Goal: Task Accomplishment & Management: Manage account settings

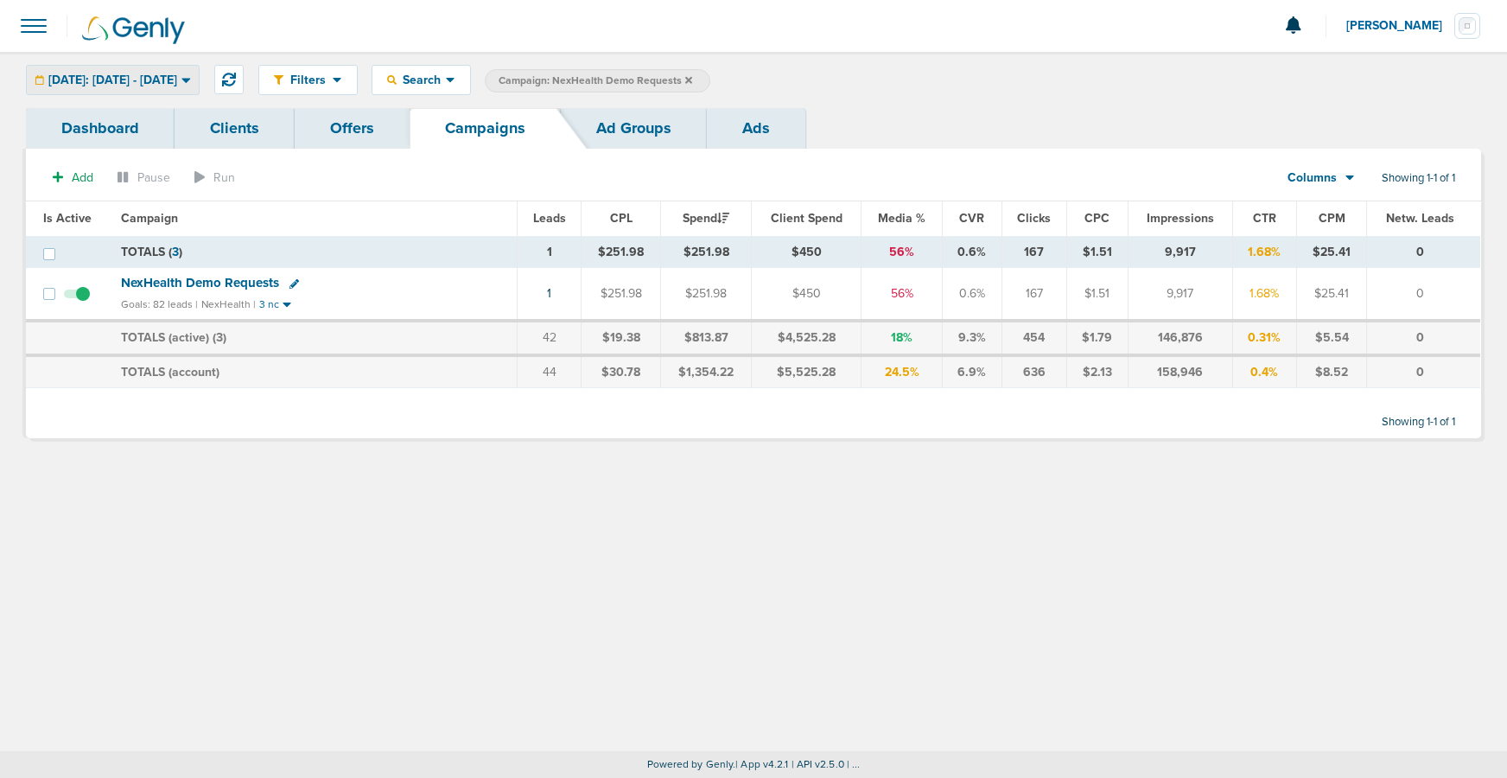
click at [160, 80] on span "[DATE]: [DATE] - [DATE]" at bounding box center [112, 80] width 129 height 12
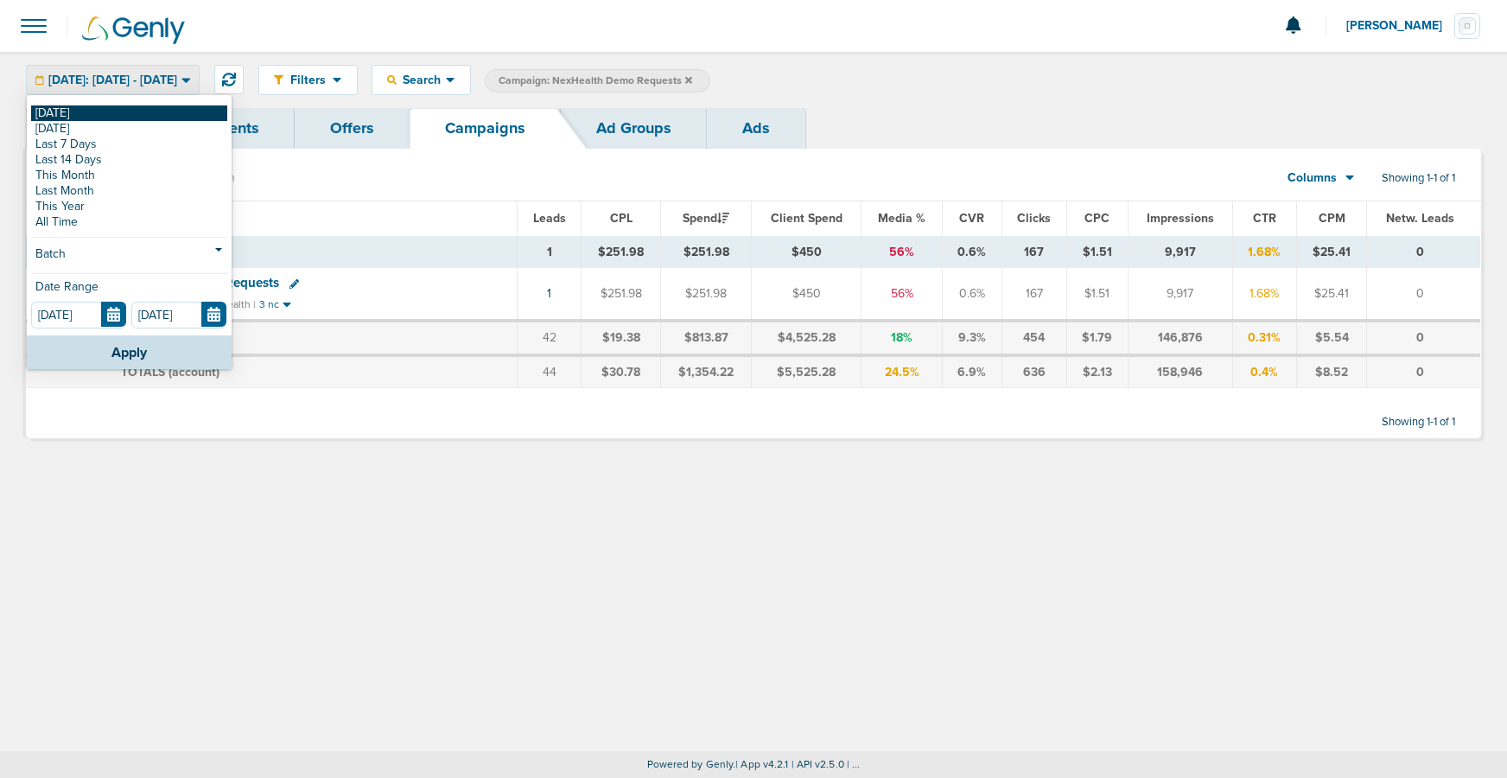
click at [149, 110] on link "[DATE]" at bounding box center [129, 113] width 196 height 16
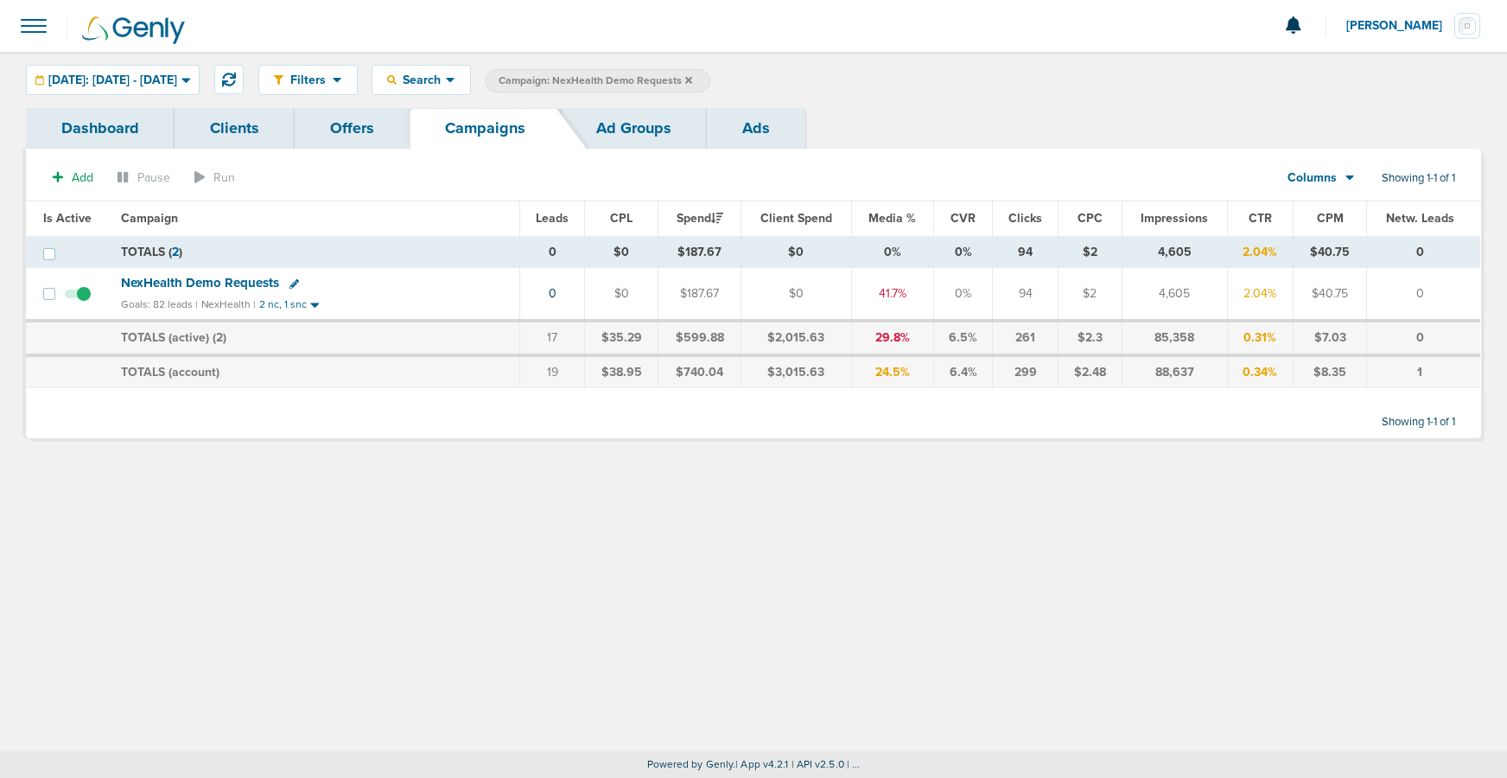
click at [710, 80] on label "Campaign: NexHealth Demo Requests" at bounding box center [597, 80] width 225 height 23
click at [692, 79] on icon at bounding box center [688, 79] width 7 height 7
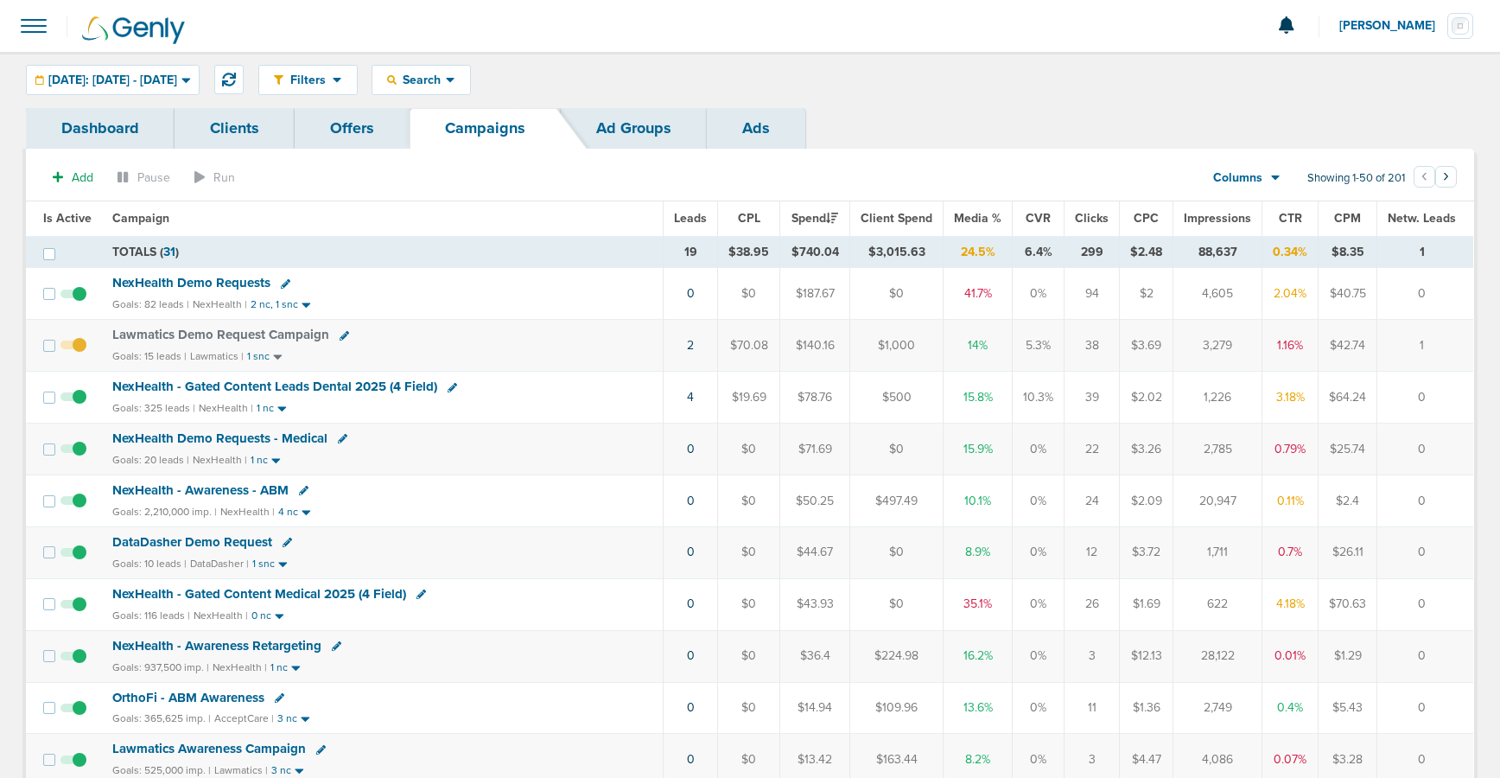
click at [208, 287] on span "NexHealth Demo Requests" at bounding box center [191, 283] width 158 height 16
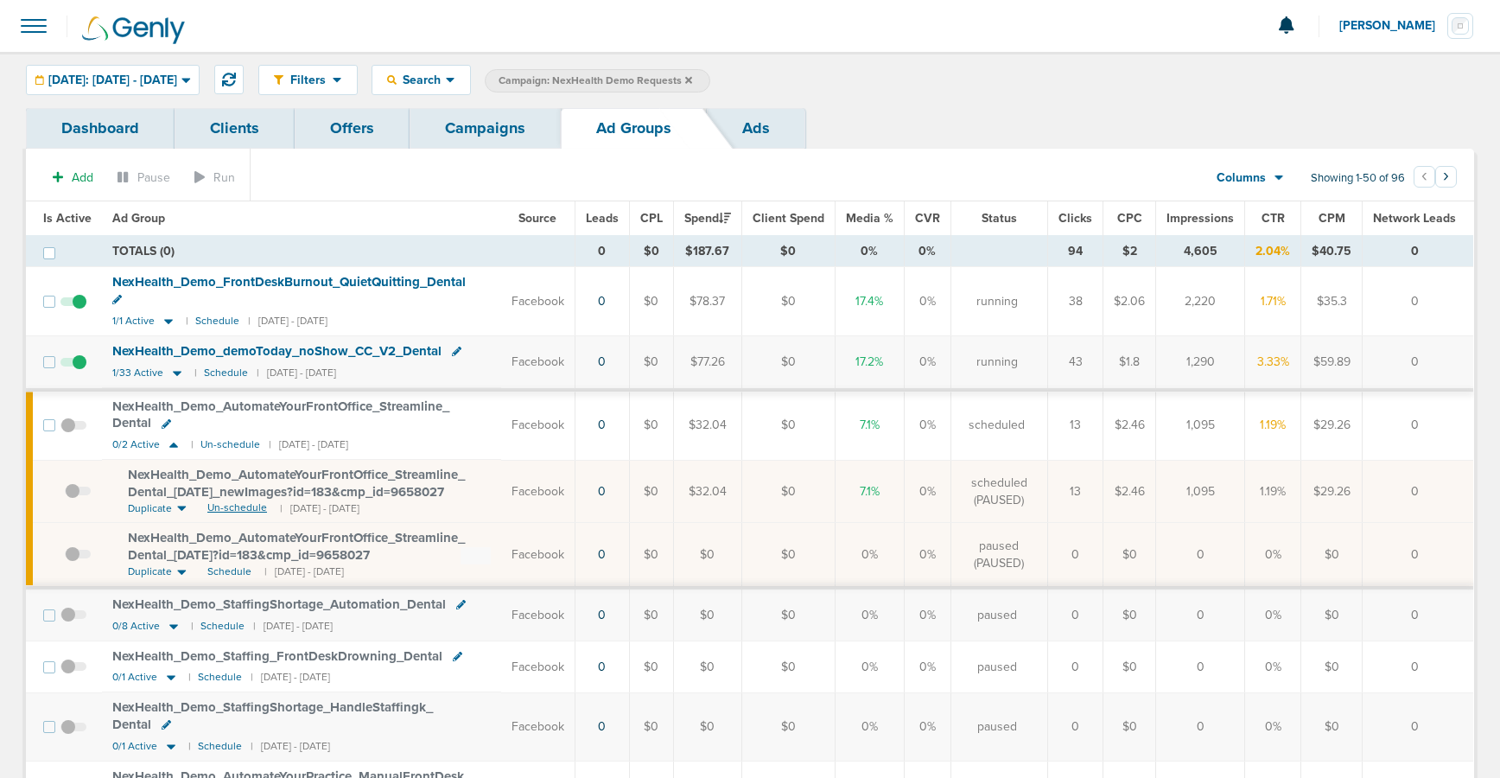
click at [219, 508] on span "Un-schedule" at bounding box center [237, 507] width 60 height 15
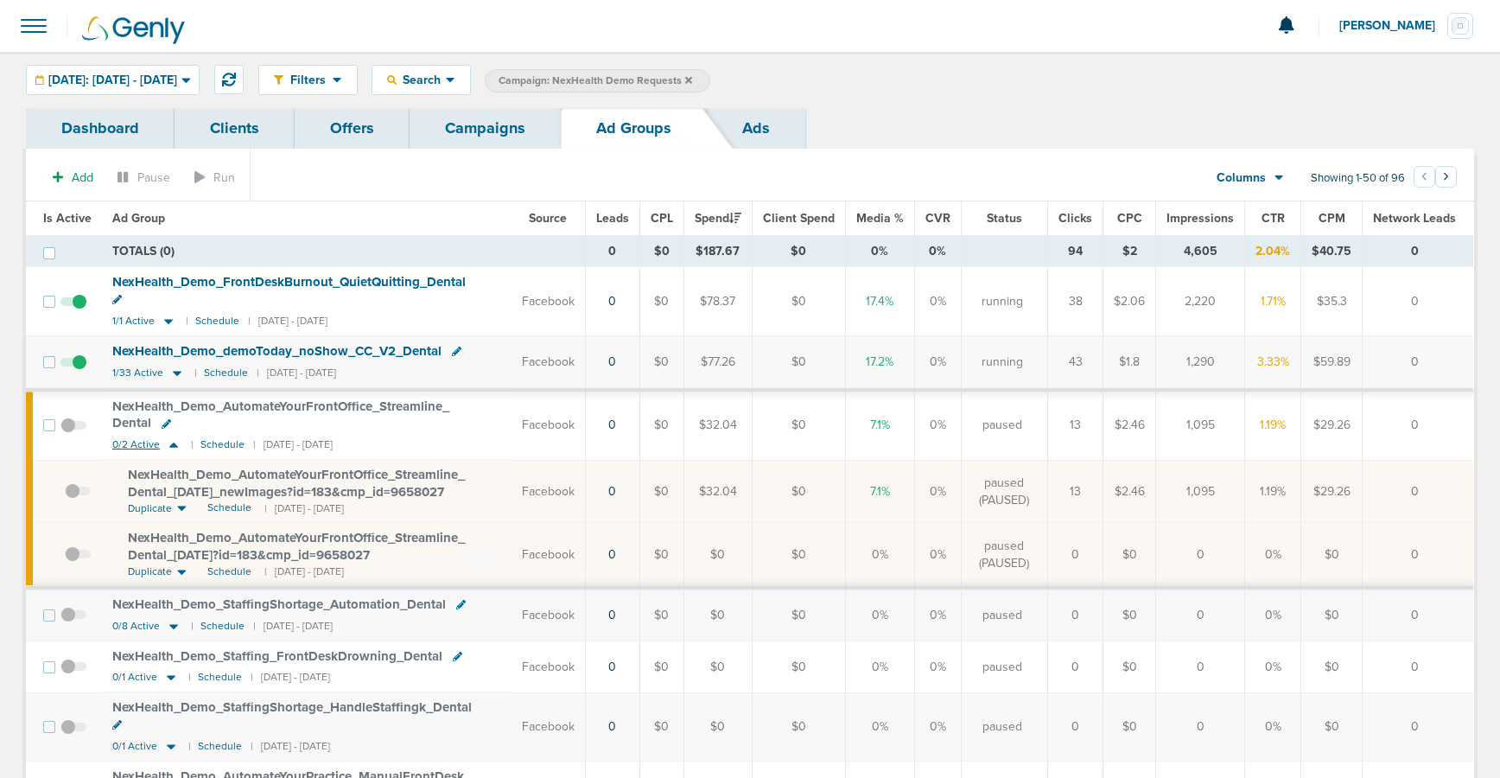
click at [169, 437] on icon at bounding box center [173, 444] width 17 height 15
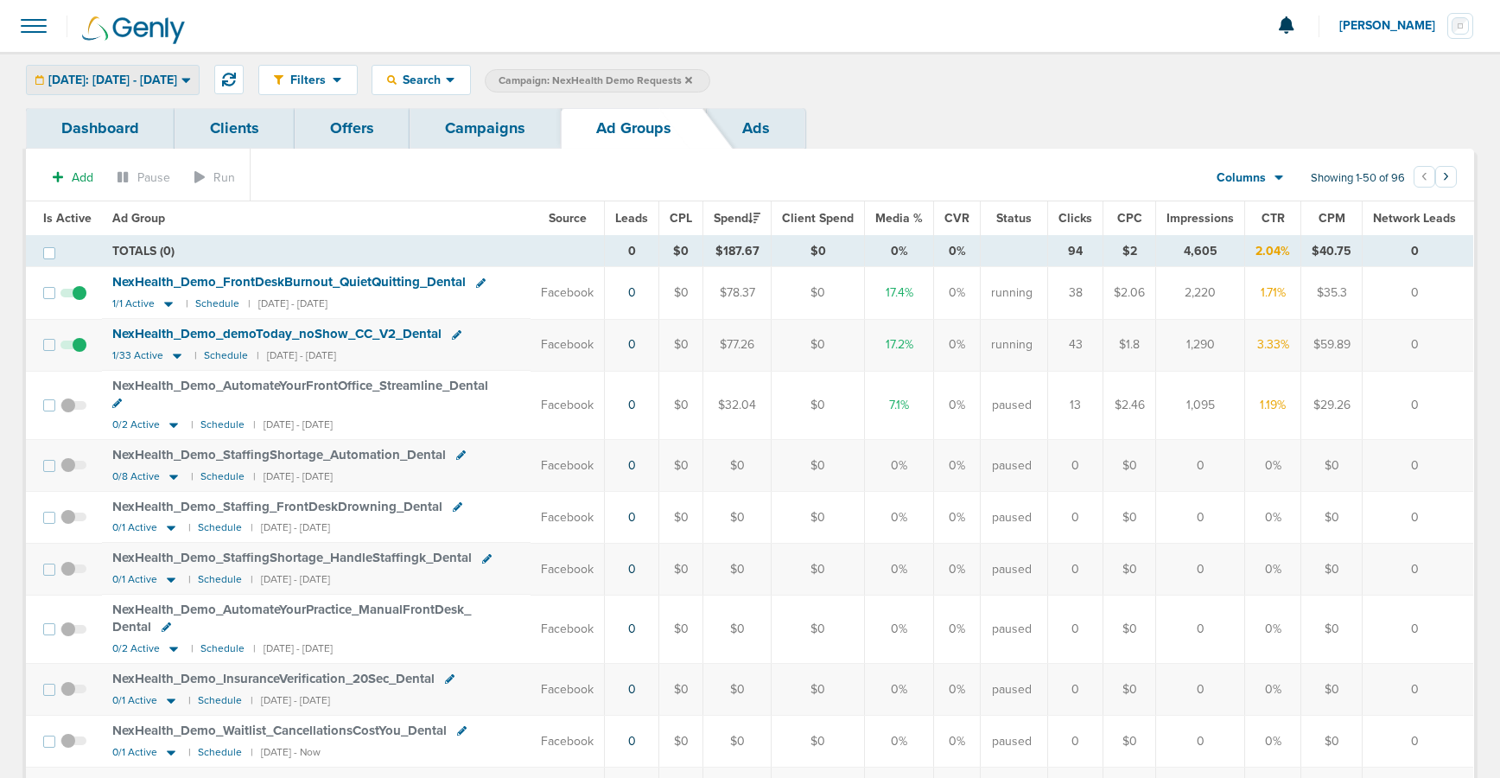
click at [177, 74] on span "[DATE]: [DATE] - [DATE]" at bounding box center [112, 80] width 129 height 12
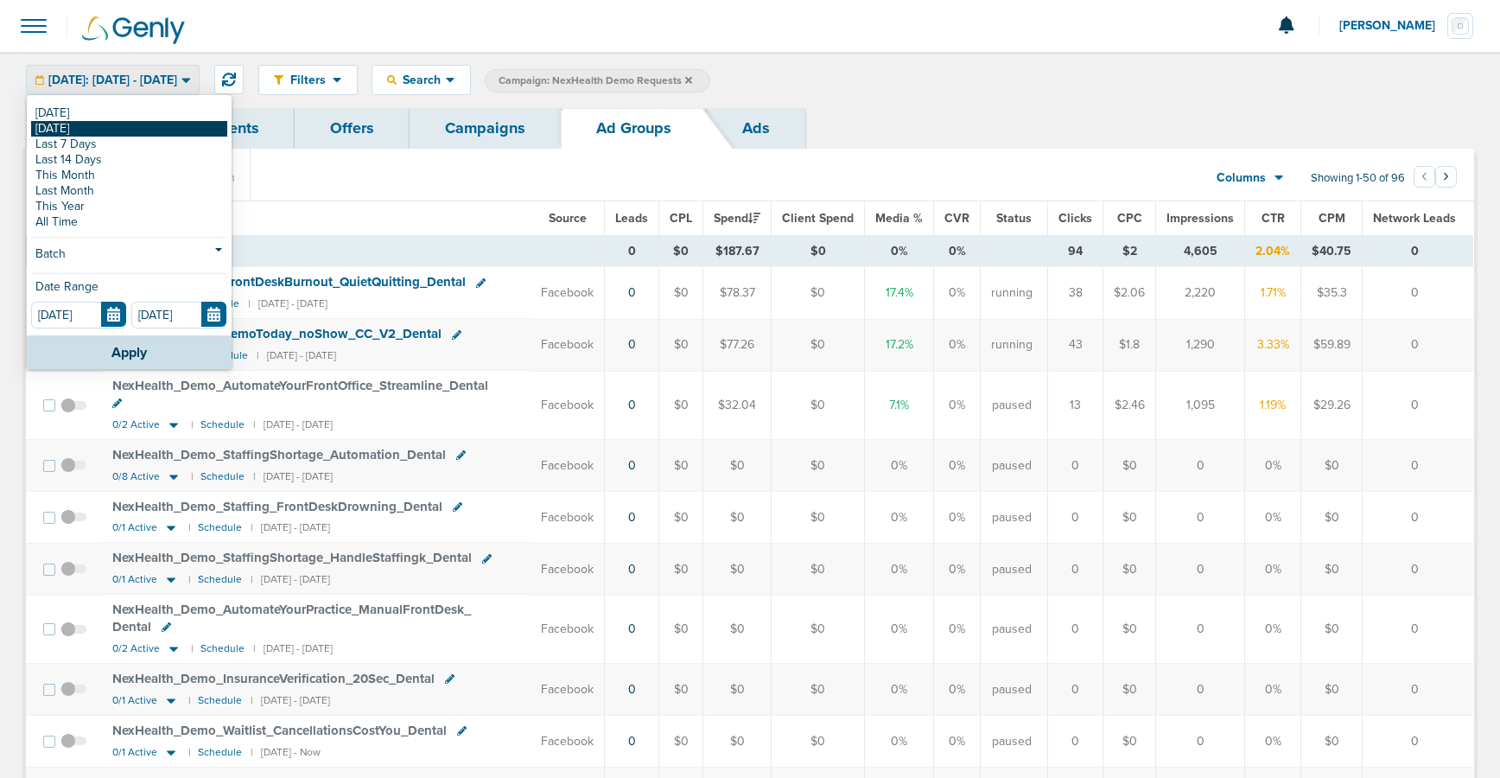
click at [119, 127] on link "[DATE]" at bounding box center [129, 129] width 196 height 16
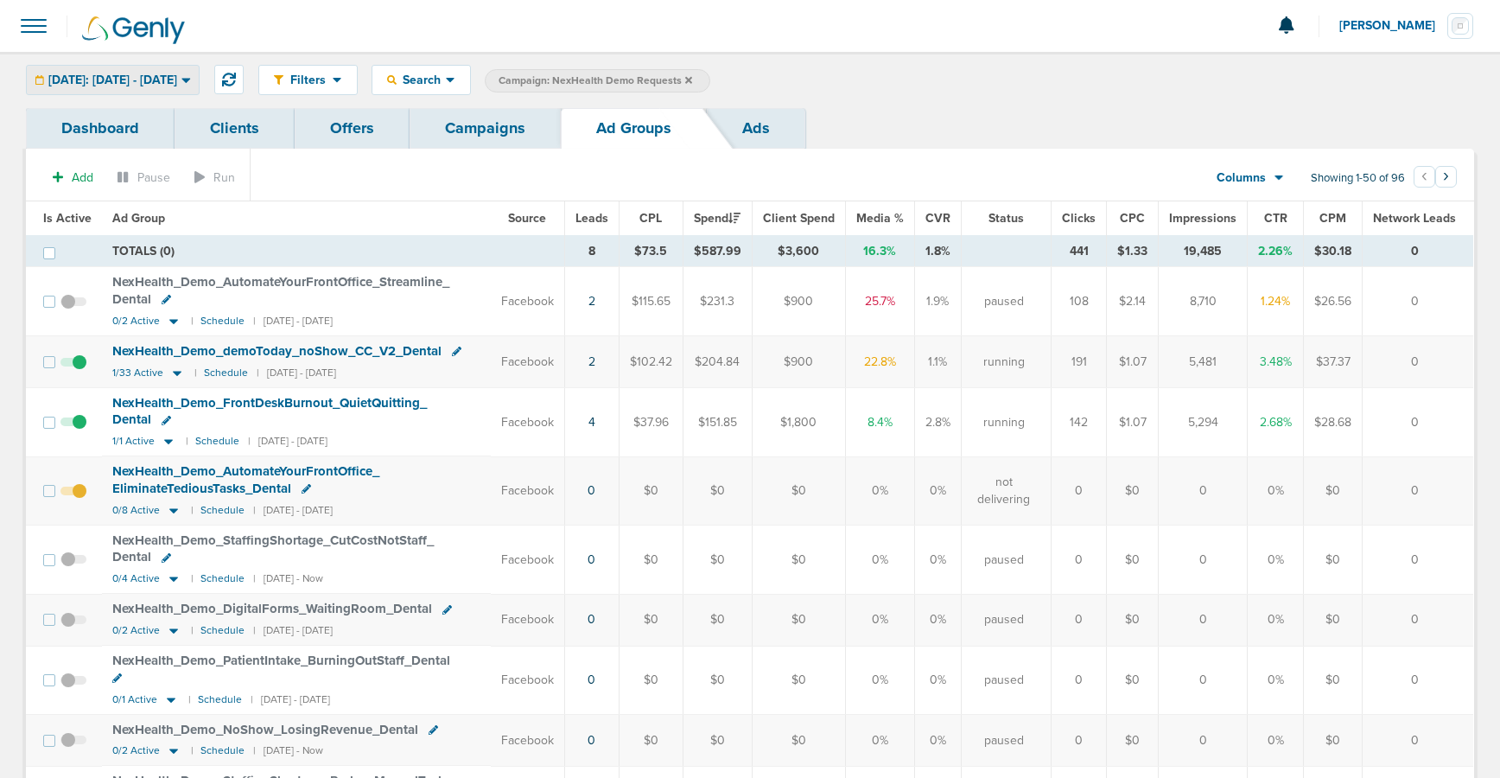
click at [113, 80] on span "[DATE]: [DATE] - [DATE]" at bounding box center [112, 80] width 129 height 12
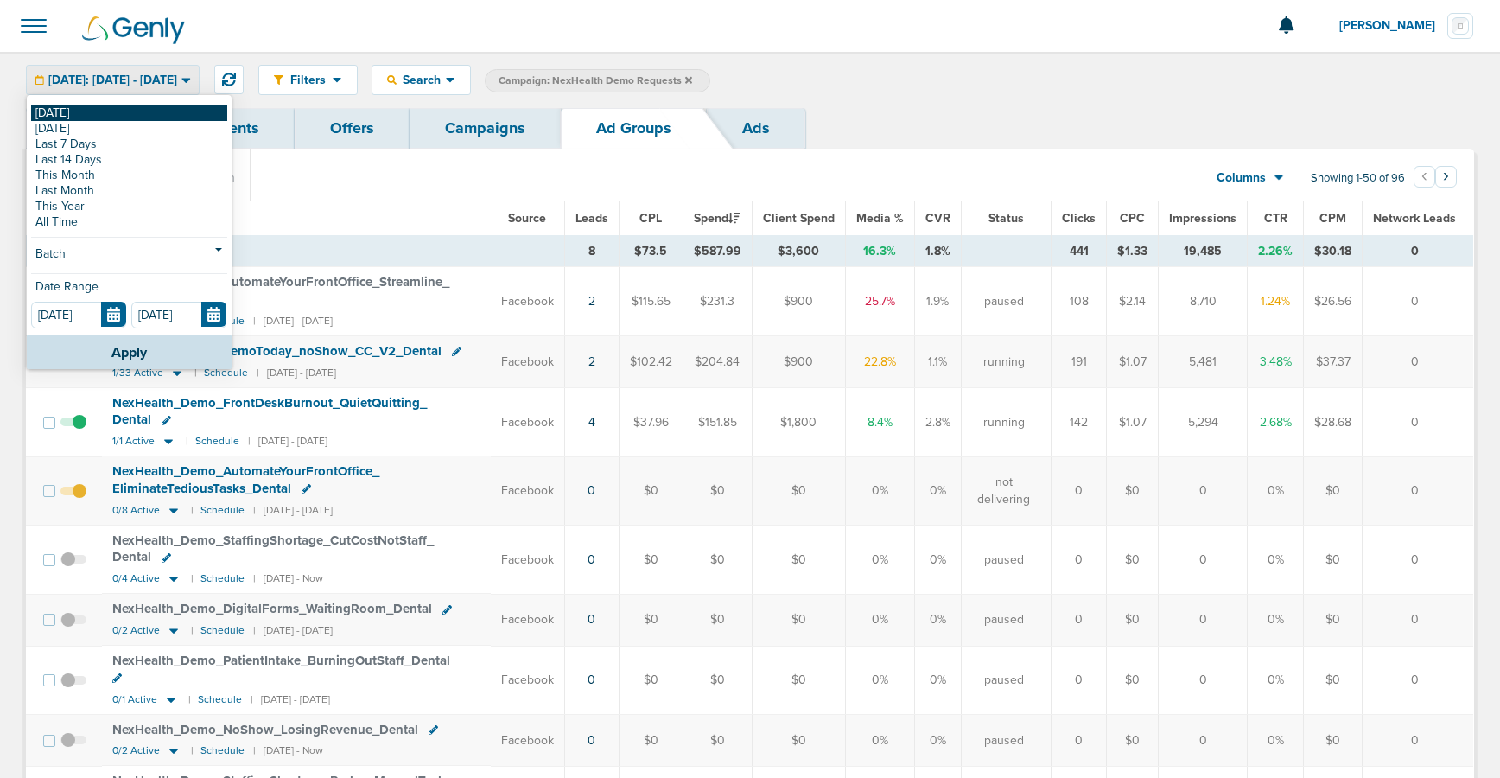
click at [108, 107] on link "[DATE]" at bounding box center [129, 113] width 196 height 16
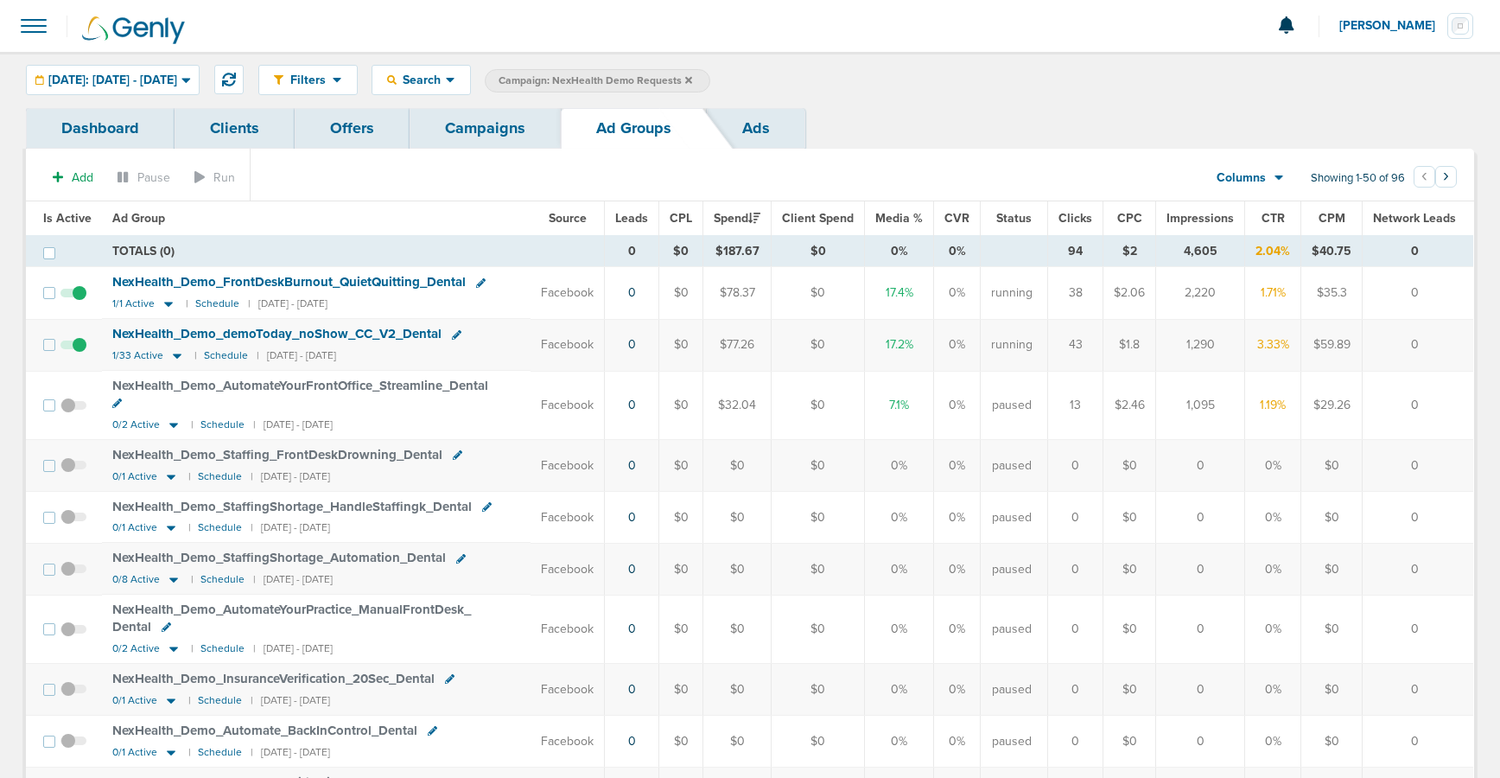
click at [473, 137] on link "Campaigns" at bounding box center [484, 128] width 151 height 41
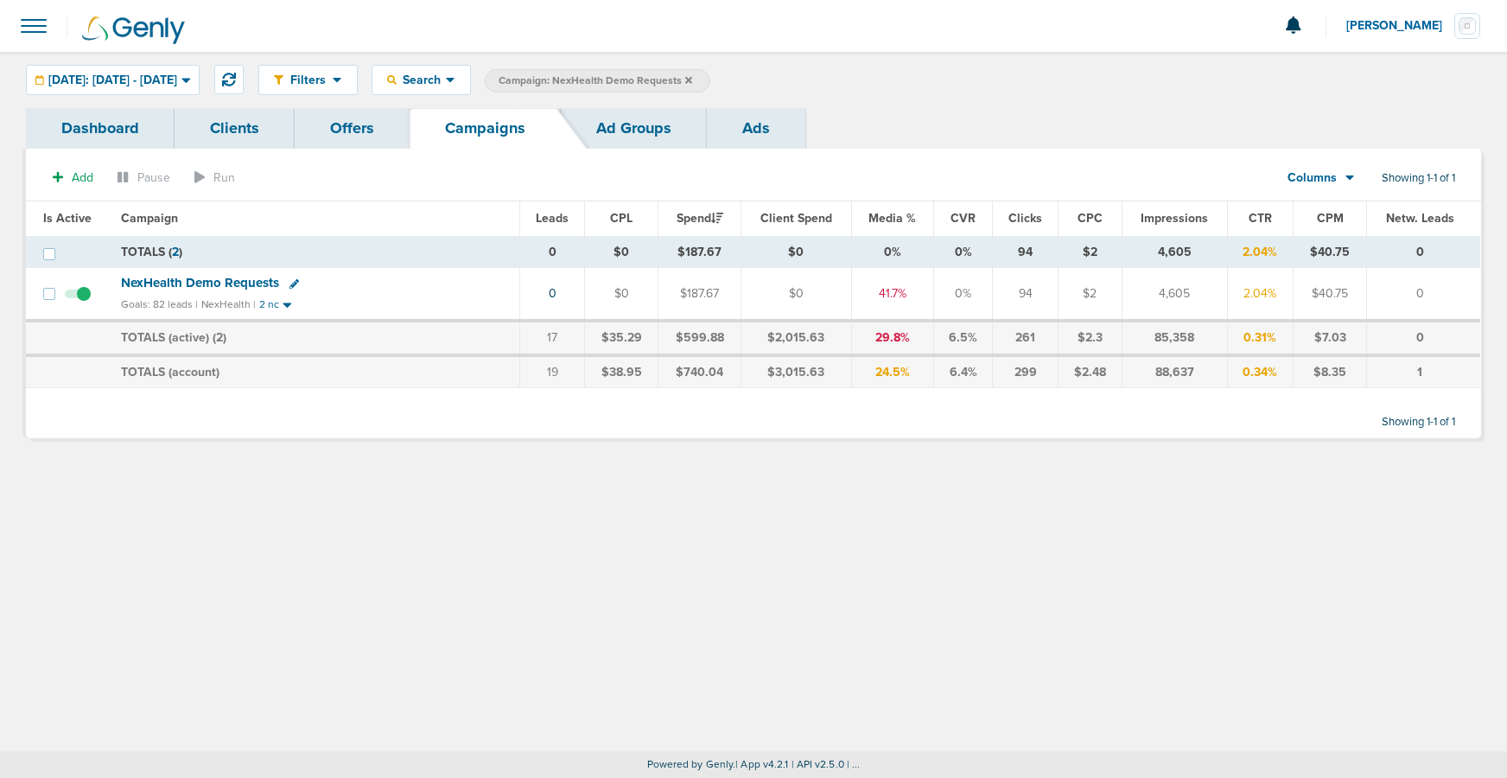
click at [692, 80] on icon at bounding box center [688, 79] width 7 height 7
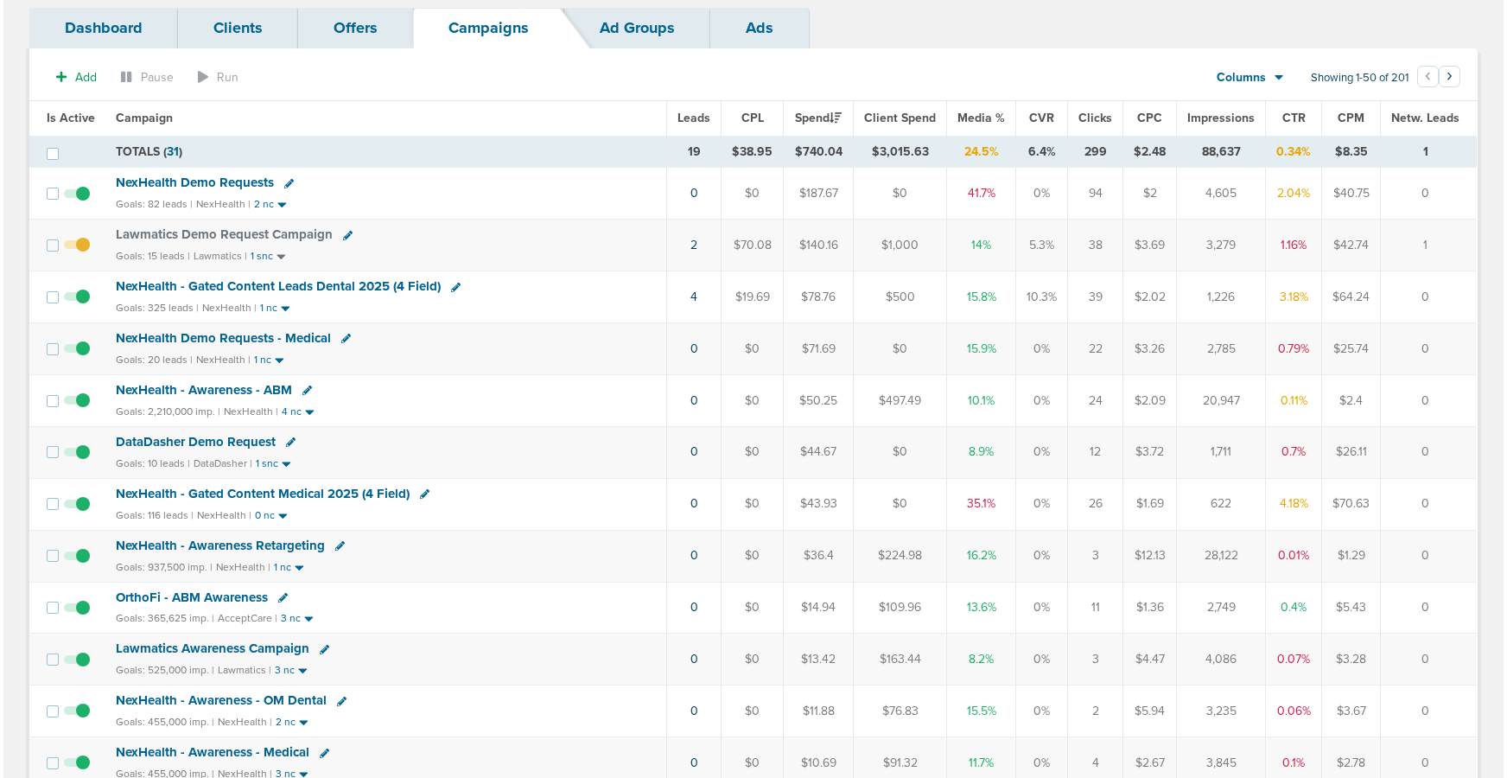
scroll to position [102, 0]
click at [694, 241] on link "2" at bounding box center [690, 243] width 7 height 15
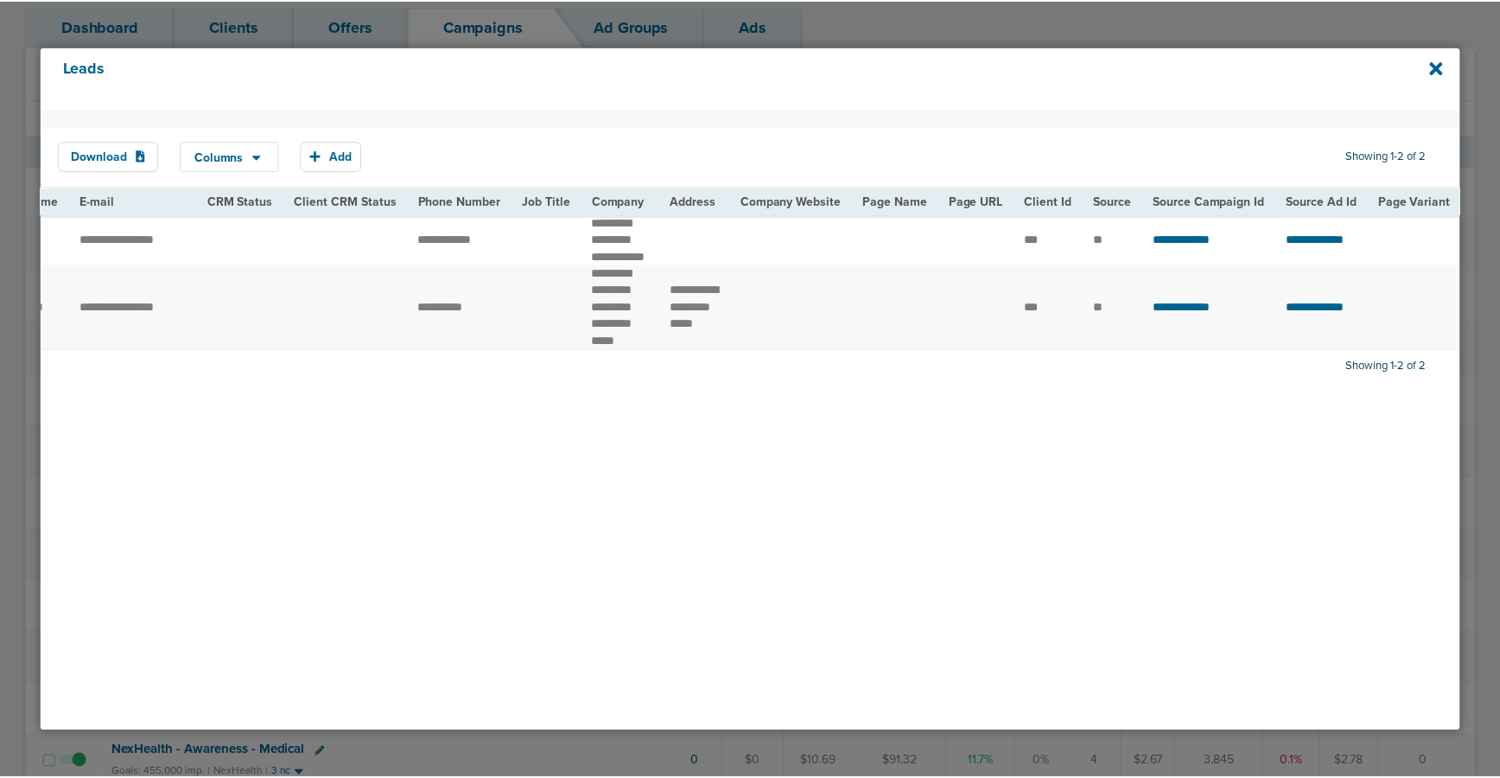
scroll to position [0, 0]
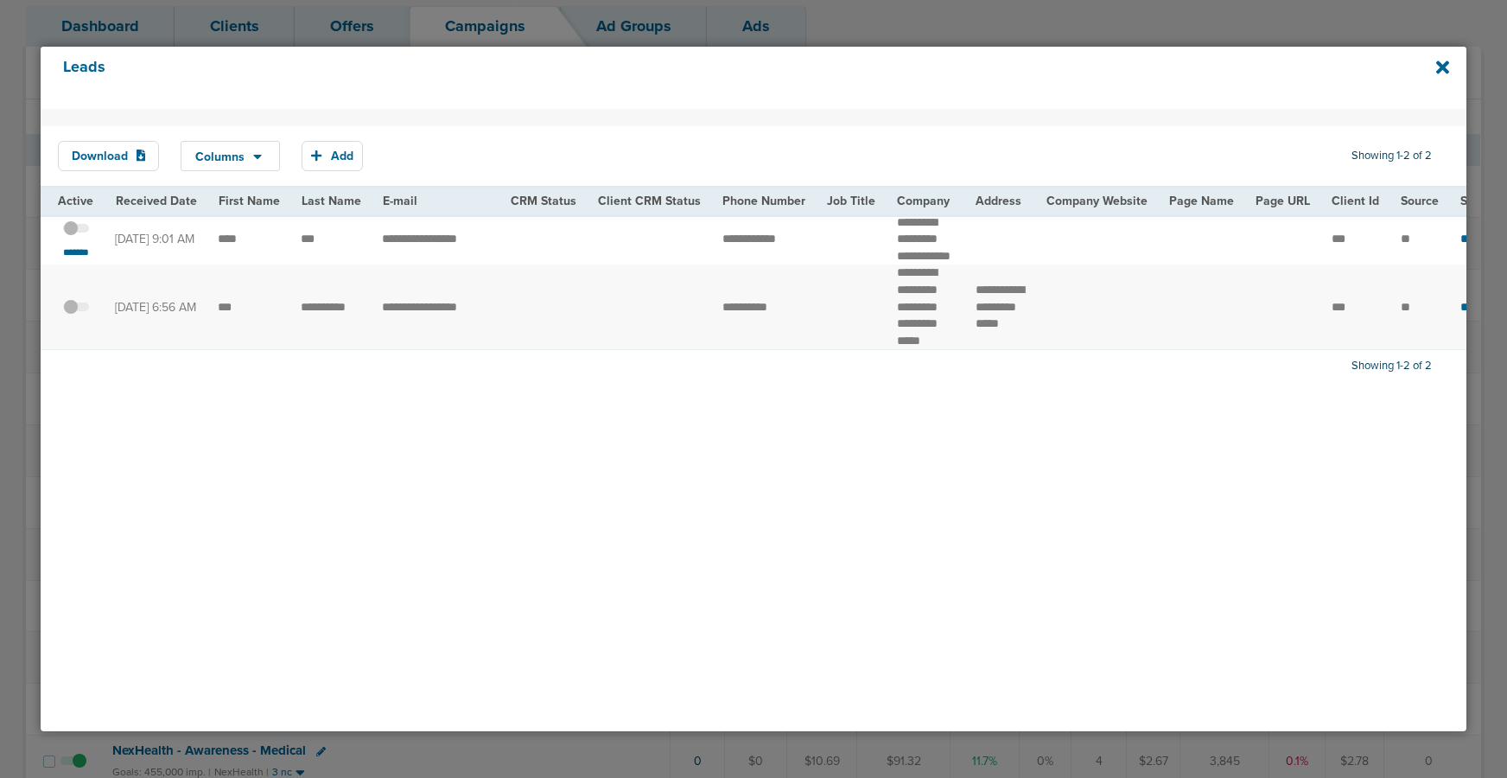
click at [81, 237] on span at bounding box center [76, 237] width 26 height 0
click at [76, 232] on input "checkbox" at bounding box center [76, 232] width 0 height 0
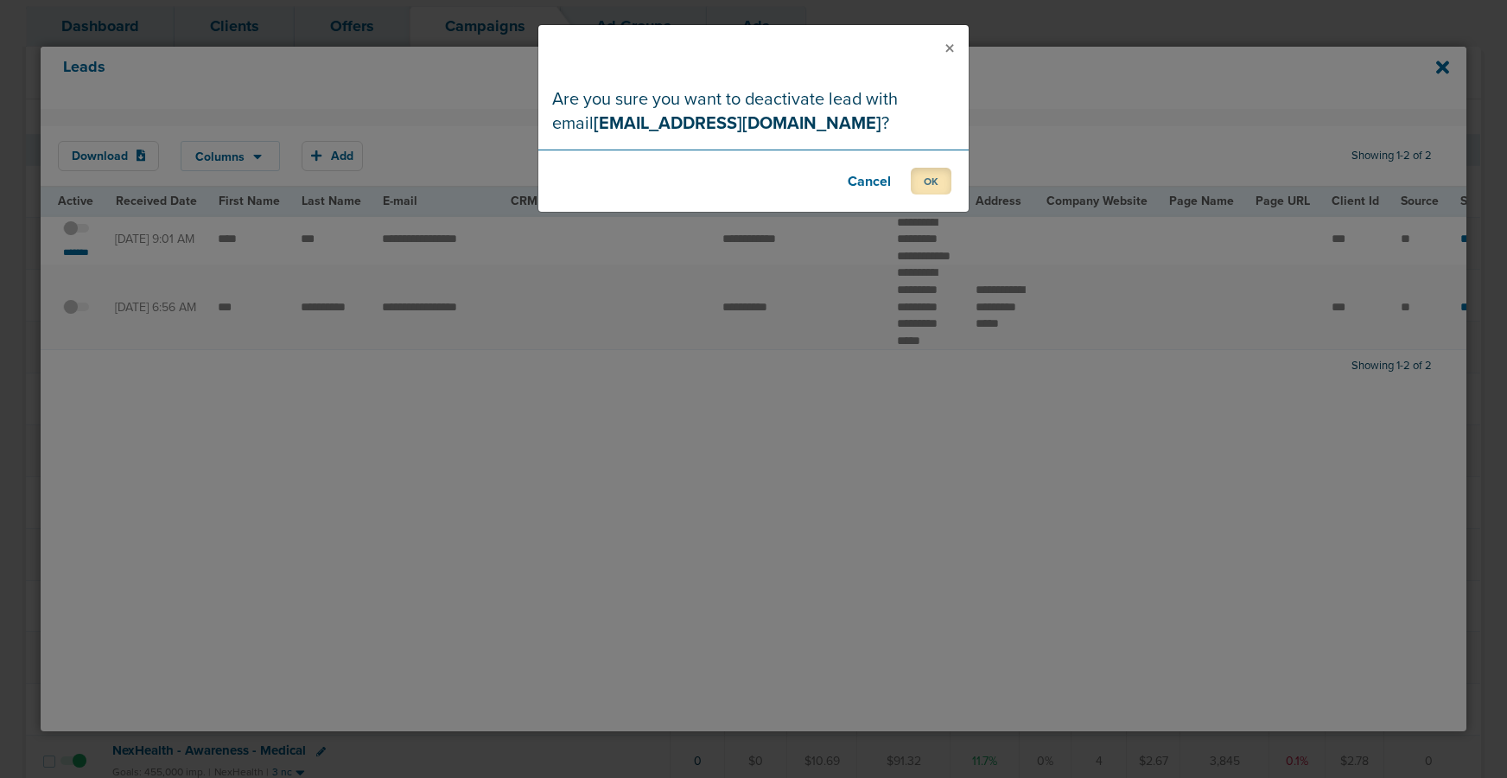
click at [913, 179] on button "OK" at bounding box center [931, 181] width 41 height 27
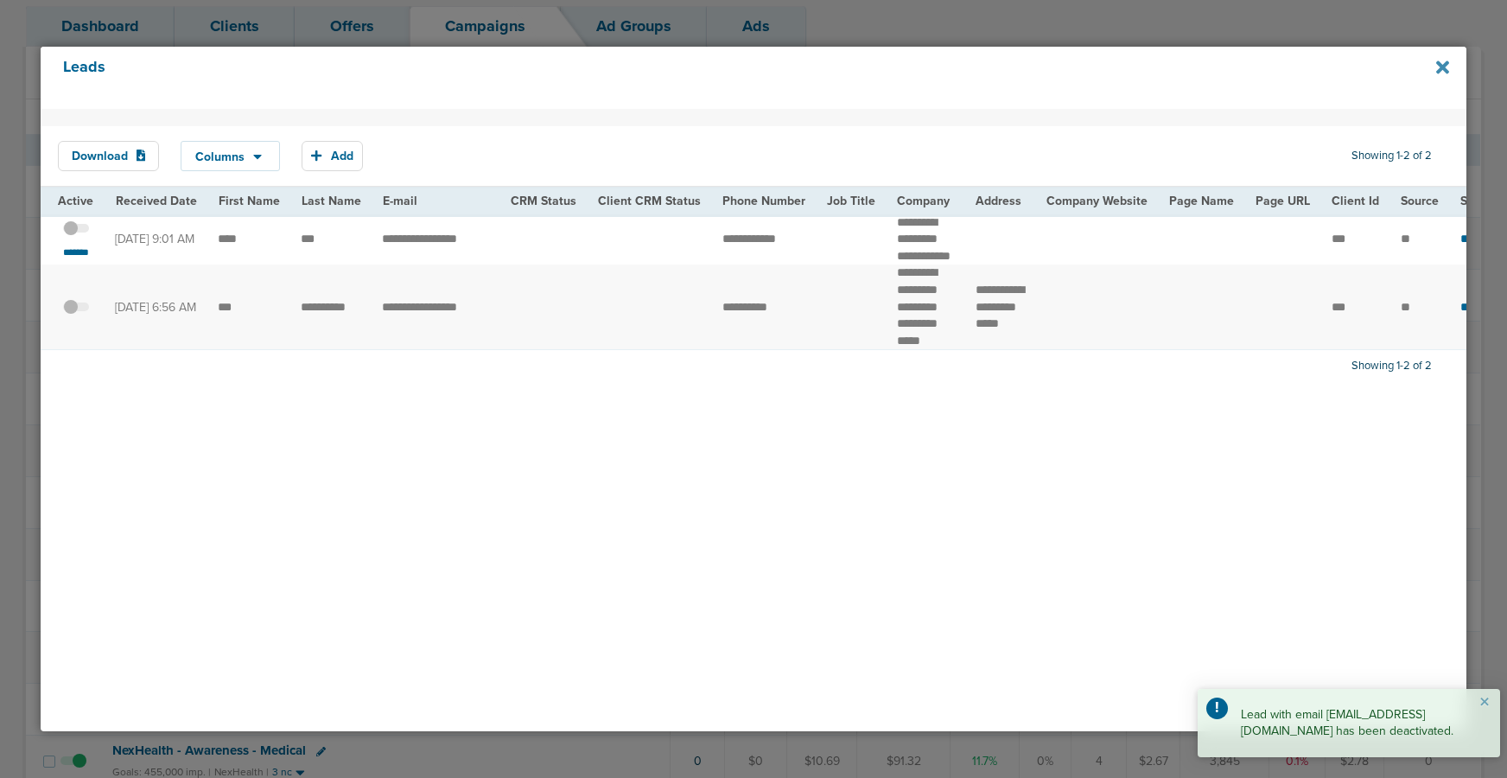
click at [1444, 64] on icon at bounding box center [1442, 66] width 13 height 13
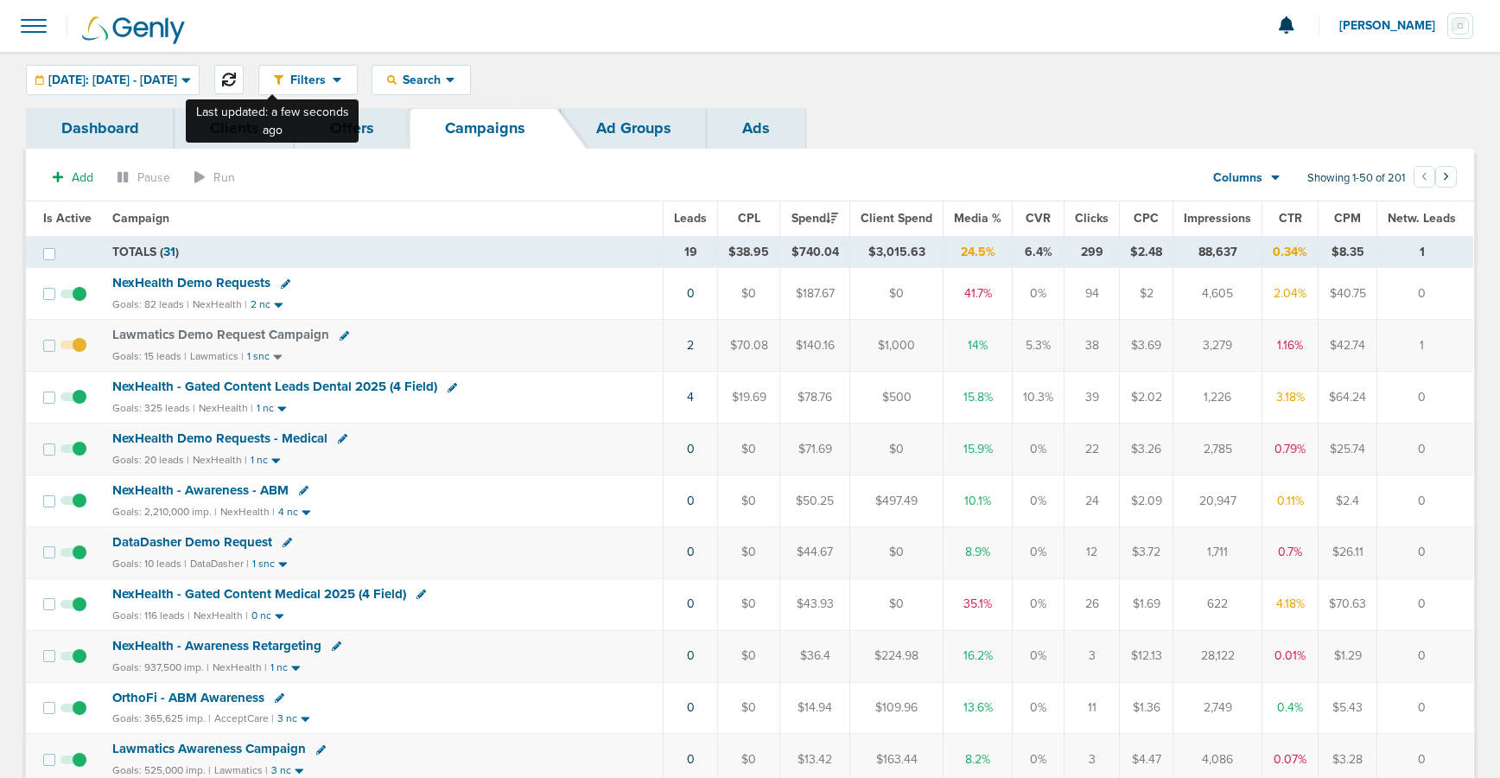
click at [236, 80] on icon at bounding box center [229, 80] width 14 height 14
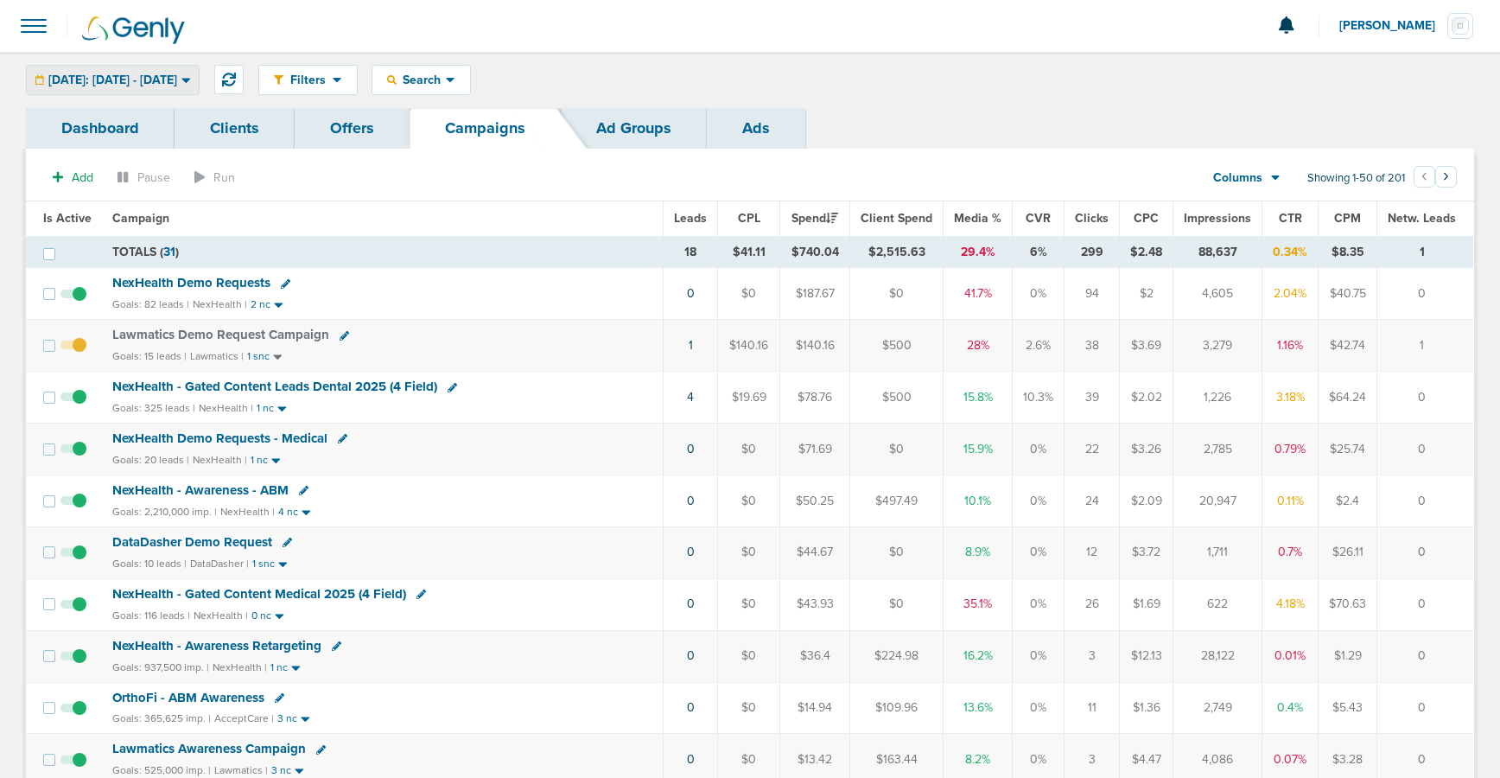
click at [168, 78] on span "[DATE]: [DATE] - [DATE]" at bounding box center [112, 80] width 129 height 12
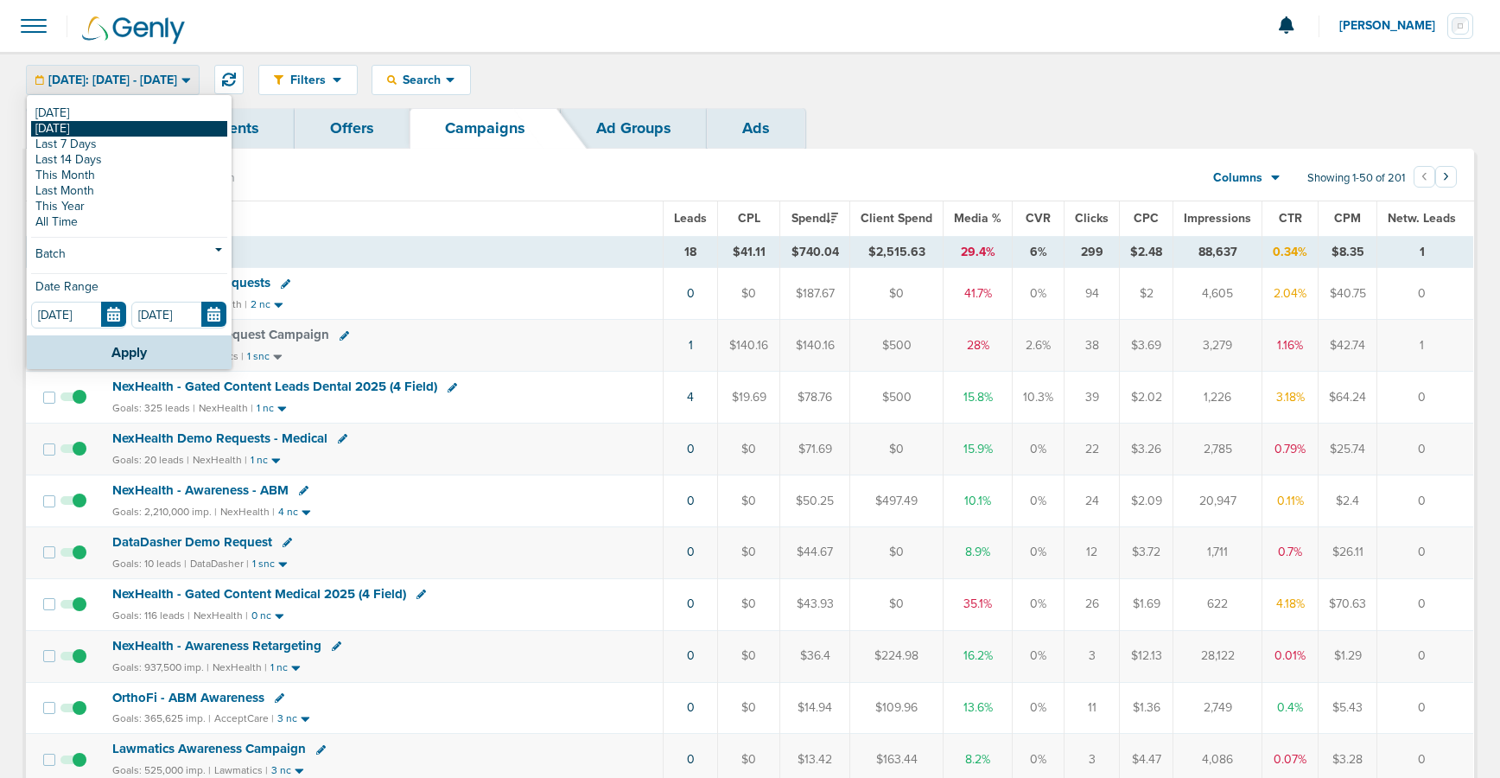
click at [163, 126] on link "[DATE]" at bounding box center [129, 129] width 196 height 16
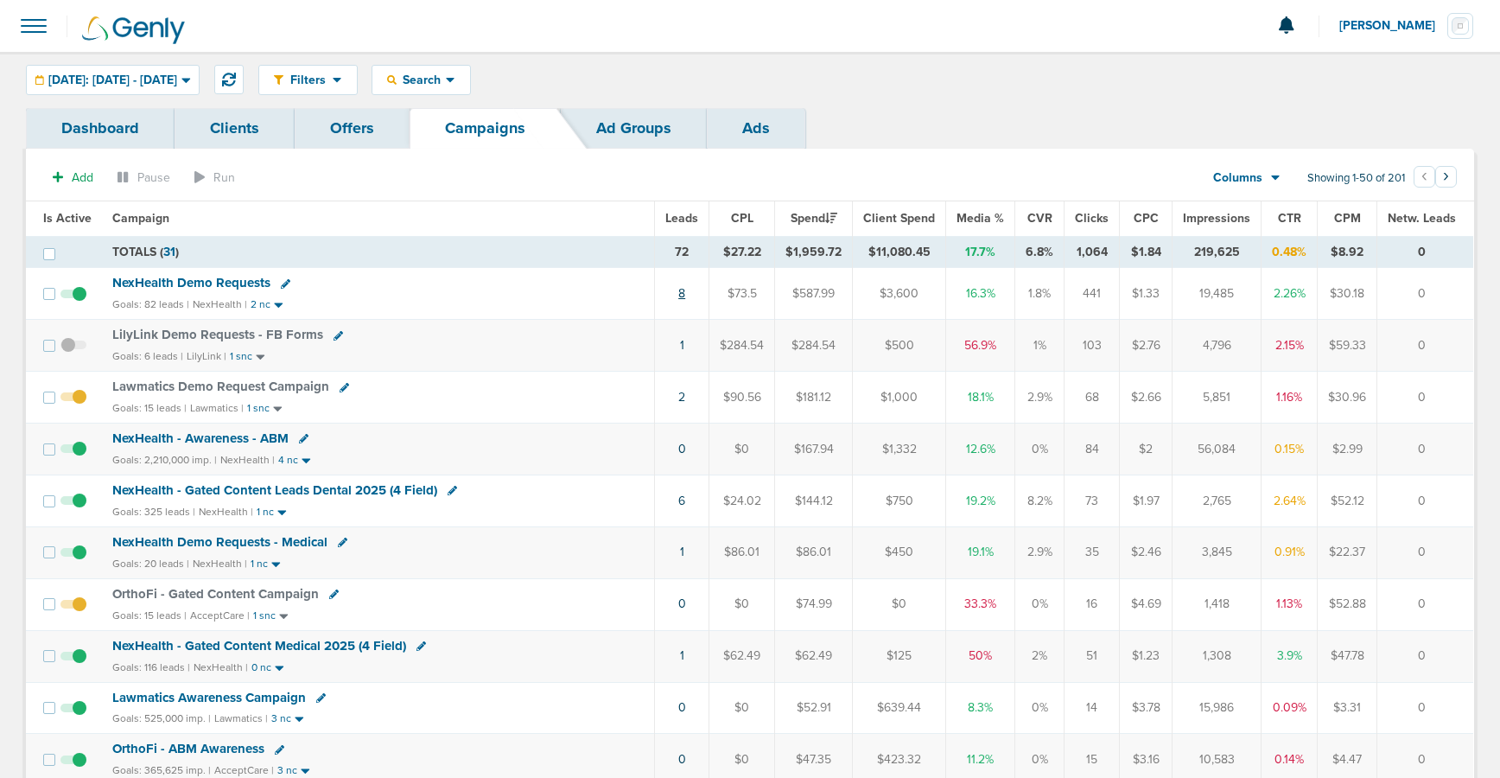
click at [685, 292] on link "8" at bounding box center [681, 293] width 7 height 15
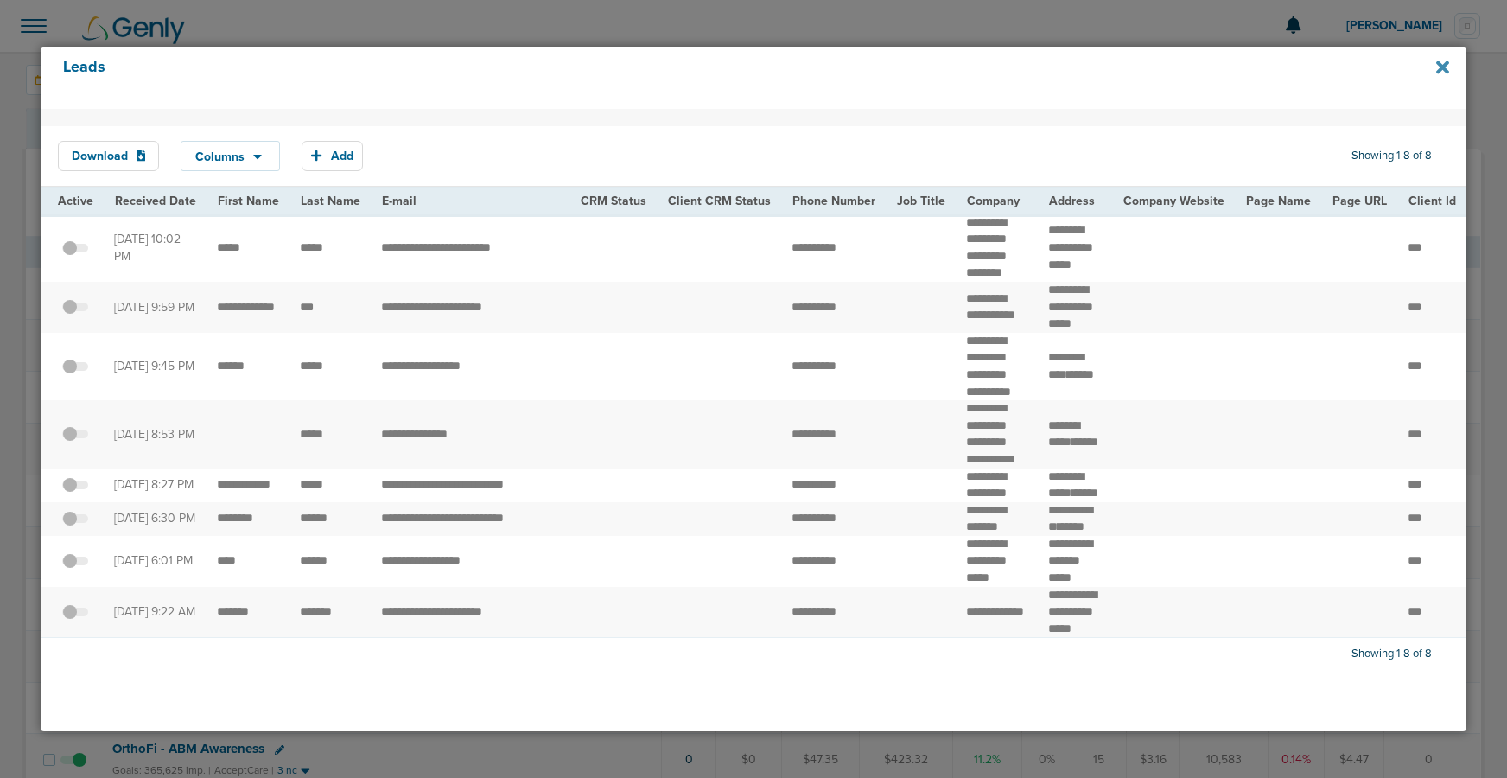
click at [1447, 60] on icon at bounding box center [1442, 67] width 13 height 19
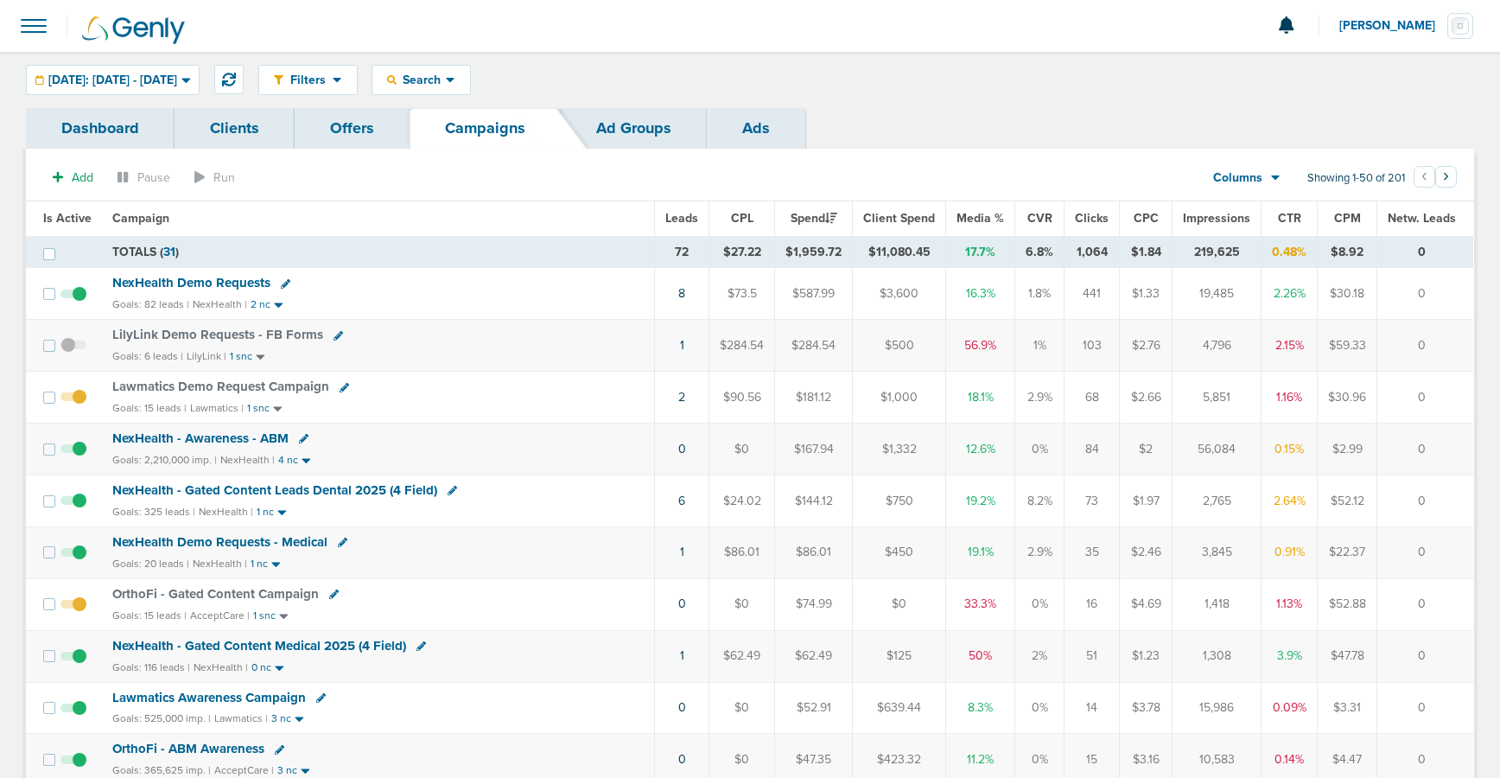
click at [282, 283] on icon at bounding box center [286, 284] width 10 height 10
select select
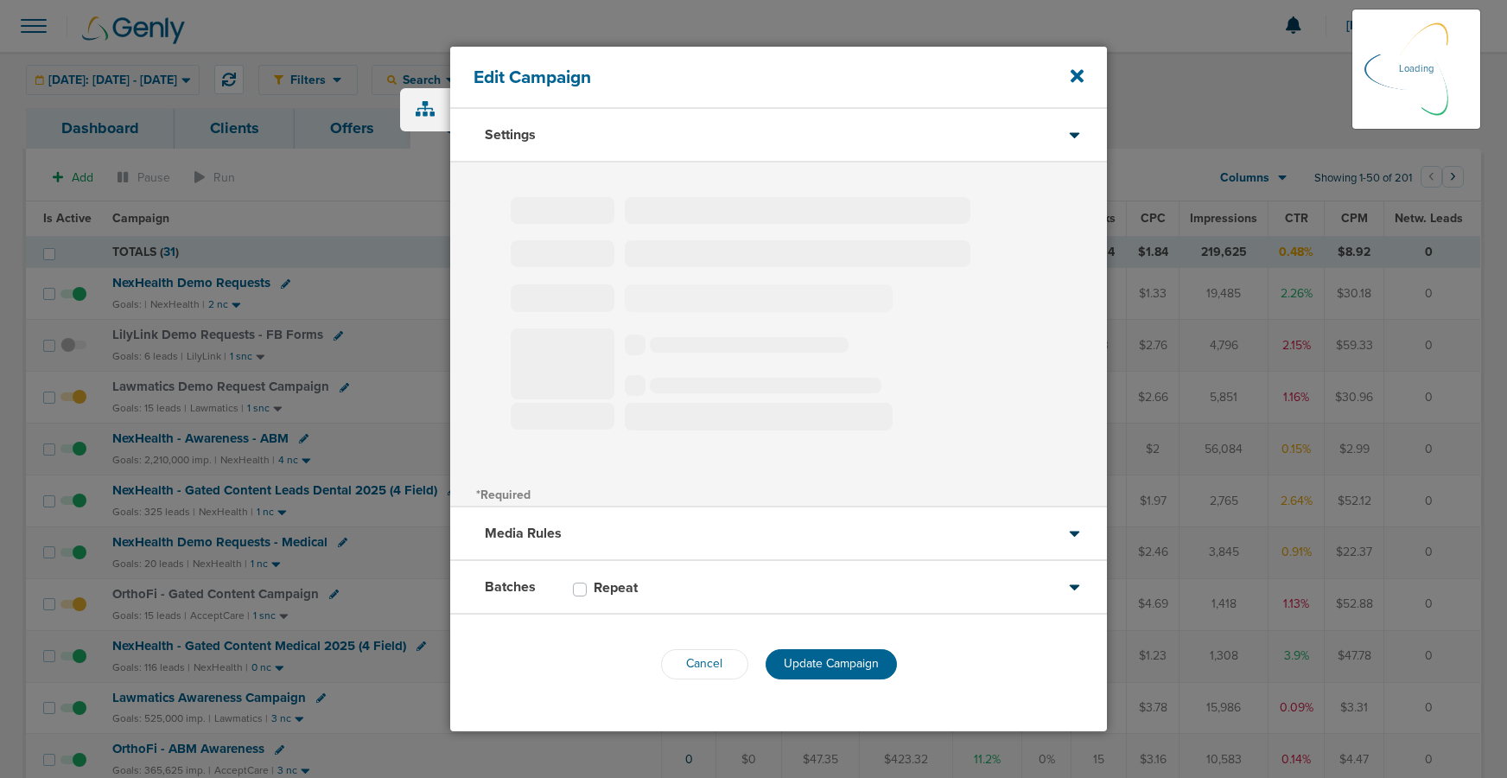
type input "NexHealth Demo Requests"
select select "Leads"
radio input "true"
select select "readWrite"
select select "1"
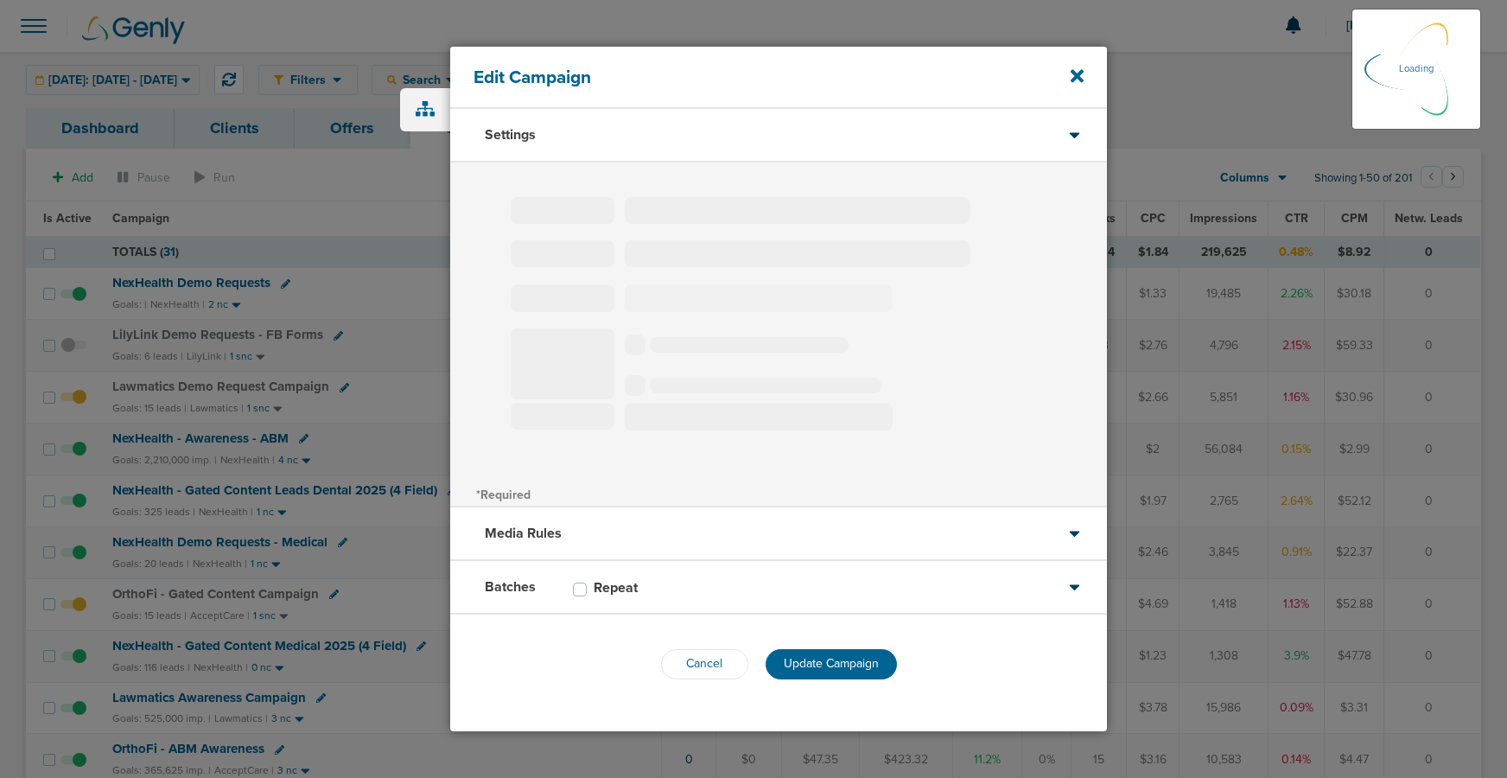
select select "2"
select select "3"
select select "4"
select select "6"
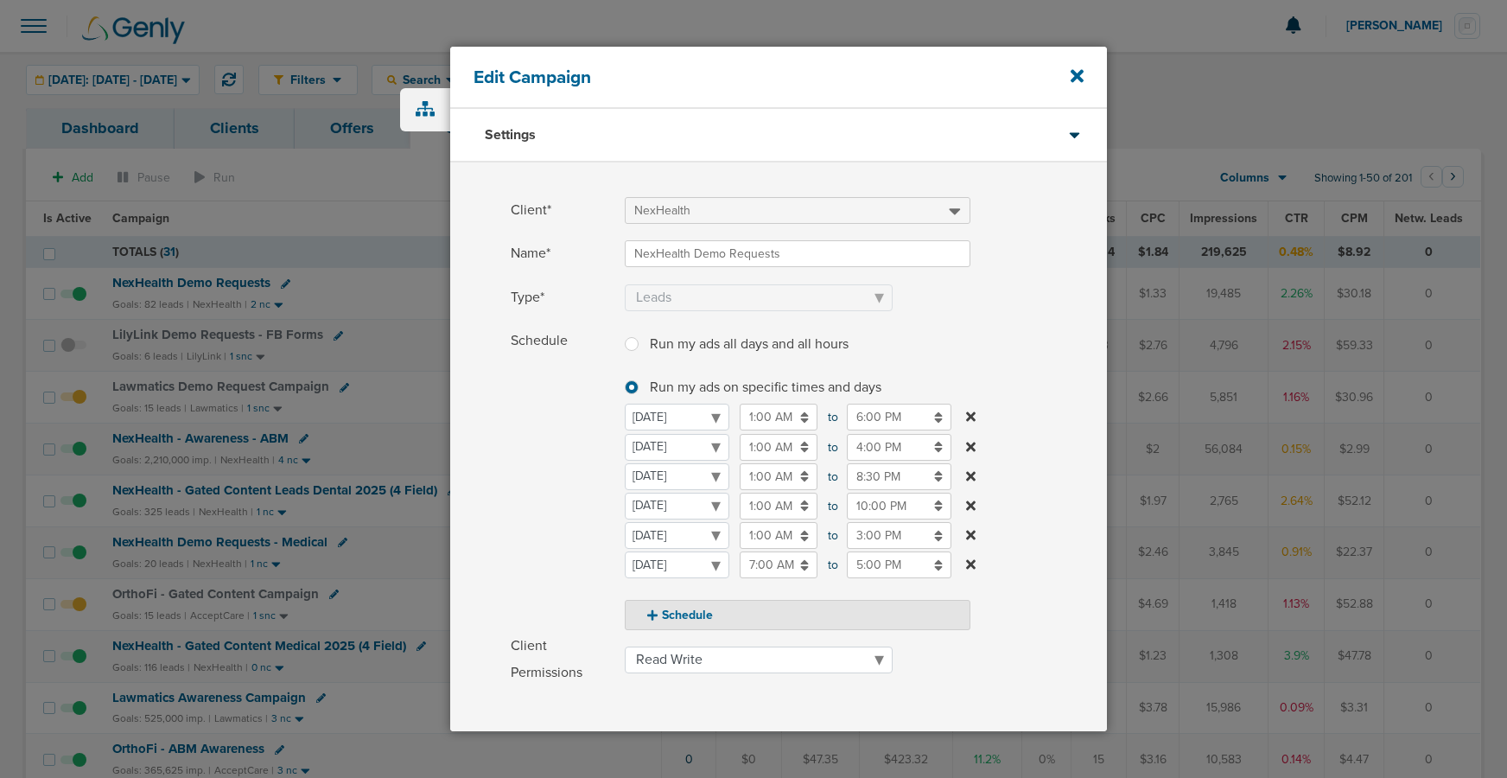
click at [860, 533] on input "3:00 PM" at bounding box center [899, 535] width 105 height 27
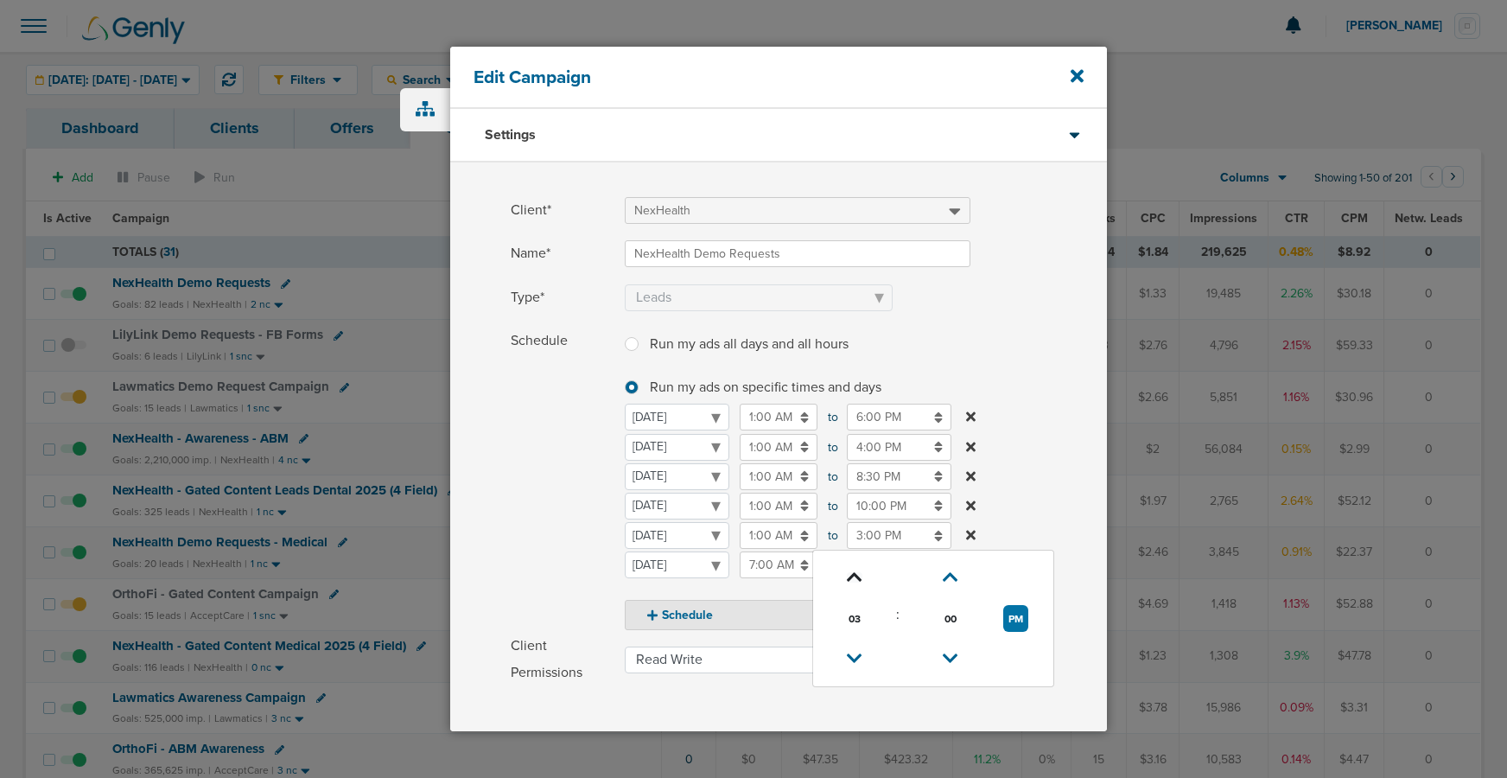
click at [858, 575] on icon at bounding box center [855, 577] width 16 height 10
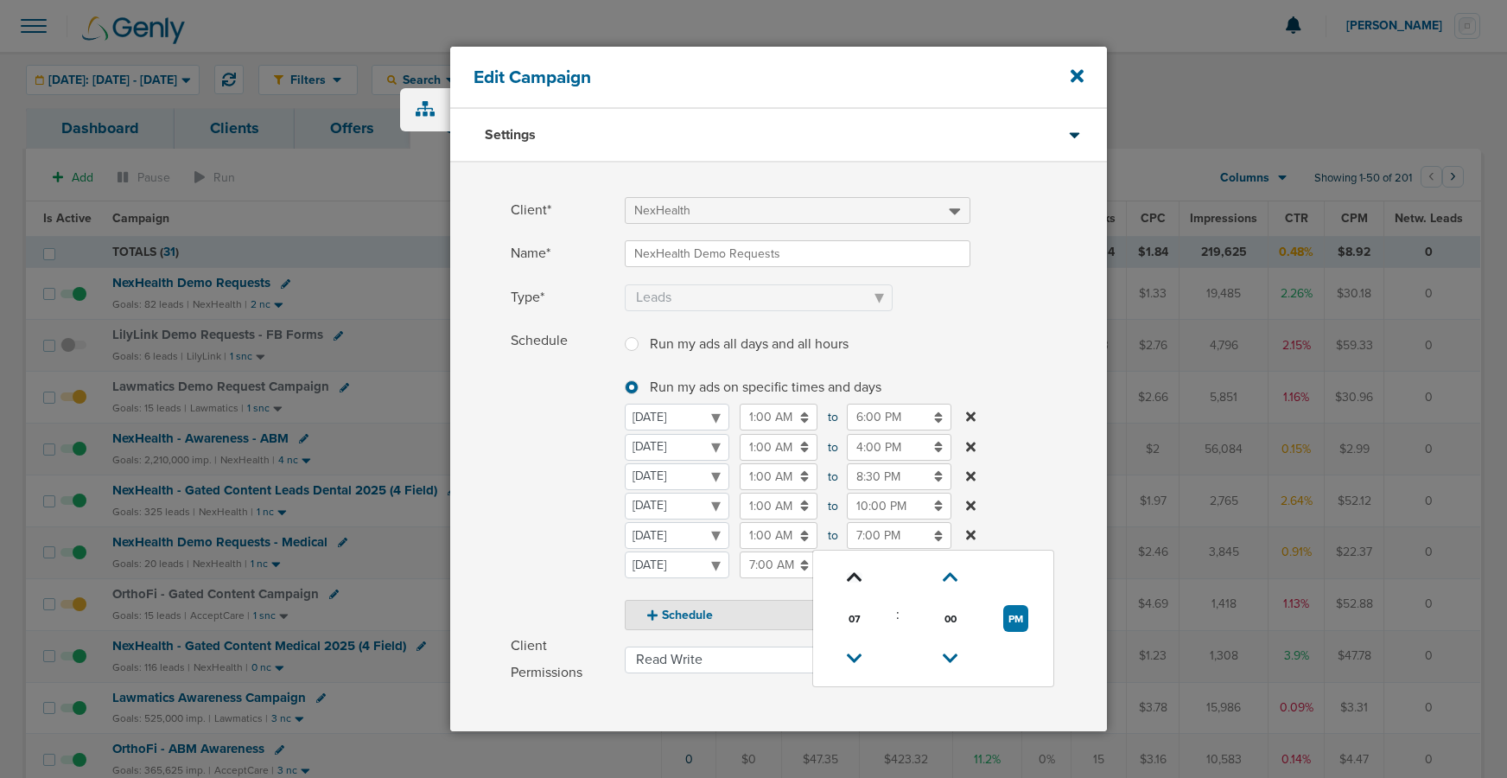
type input "8:00 PM"
click at [513, 502] on span "Schedule" at bounding box center [563, 478] width 104 height 302
click at [876, 561] on input "5:00 PM" at bounding box center [899, 564] width 105 height 27
click at [851, 609] on icon at bounding box center [855, 606] width 16 height 10
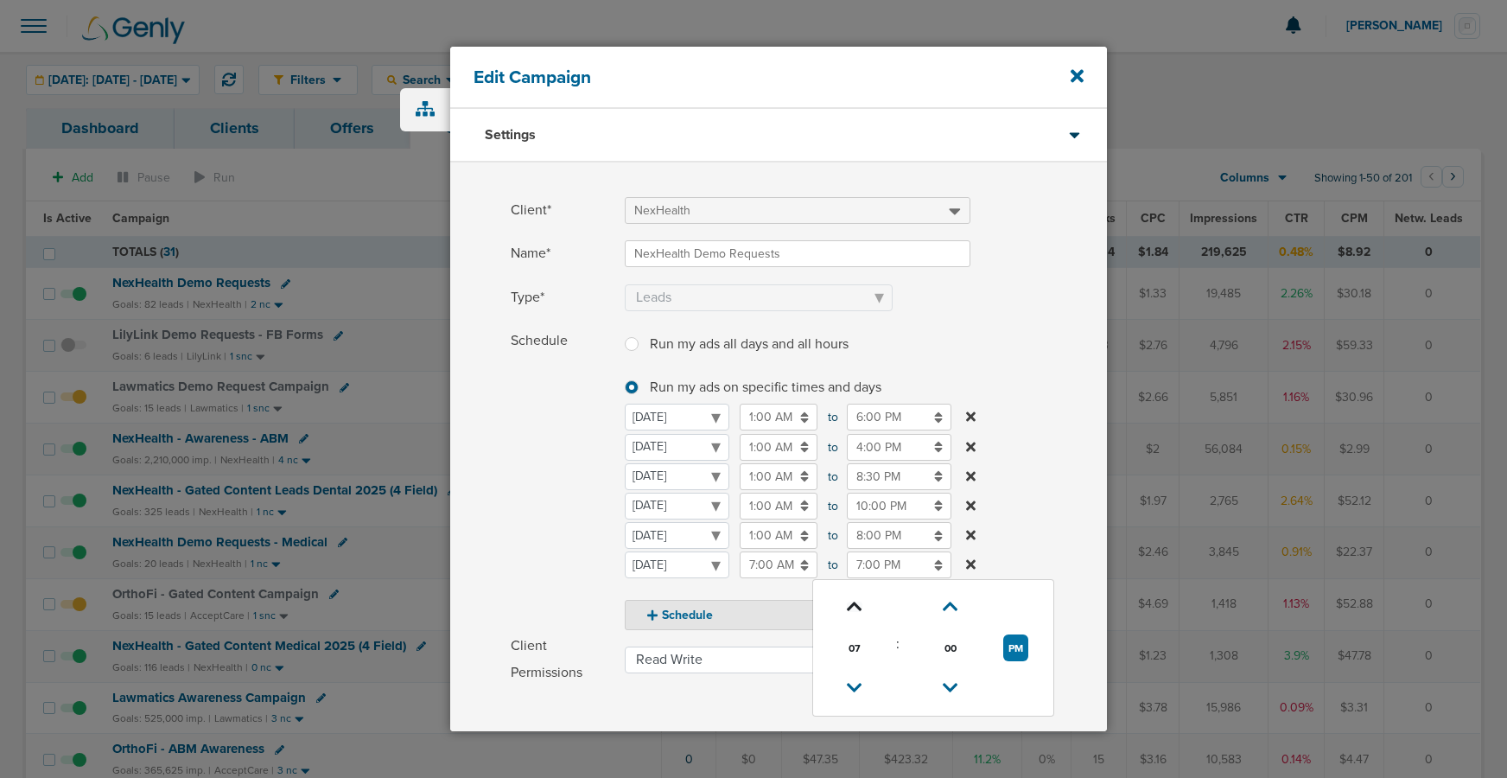
click at [851, 609] on icon at bounding box center [855, 606] width 16 height 10
type input "8:00 PM"
click at [860, 542] on input "8:00 PM" at bounding box center [899, 535] width 105 height 27
click at [849, 660] on icon at bounding box center [855, 658] width 16 height 10
click at [854, 575] on icon at bounding box center [855, 577] width 16 height 10
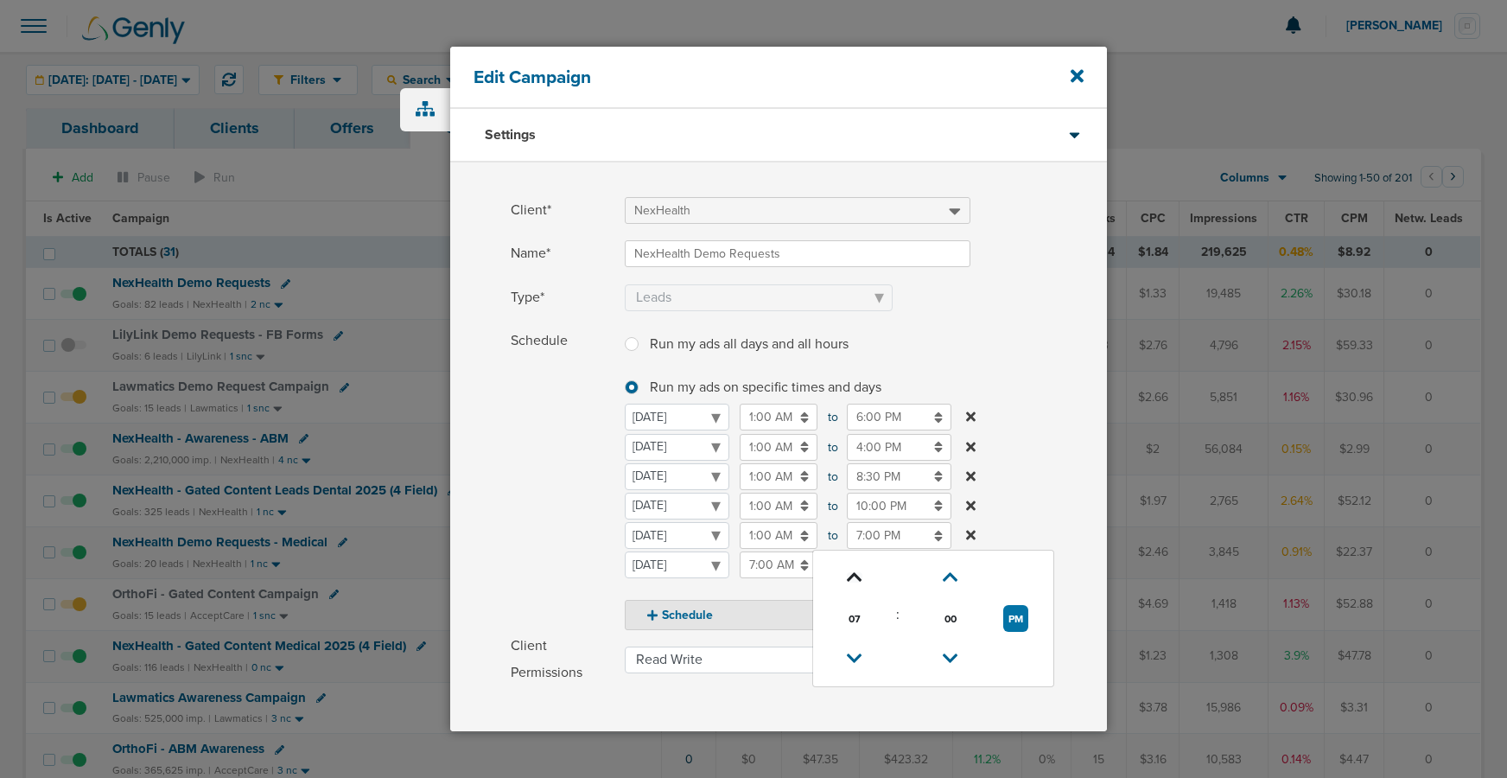
type input "8:00 PM"
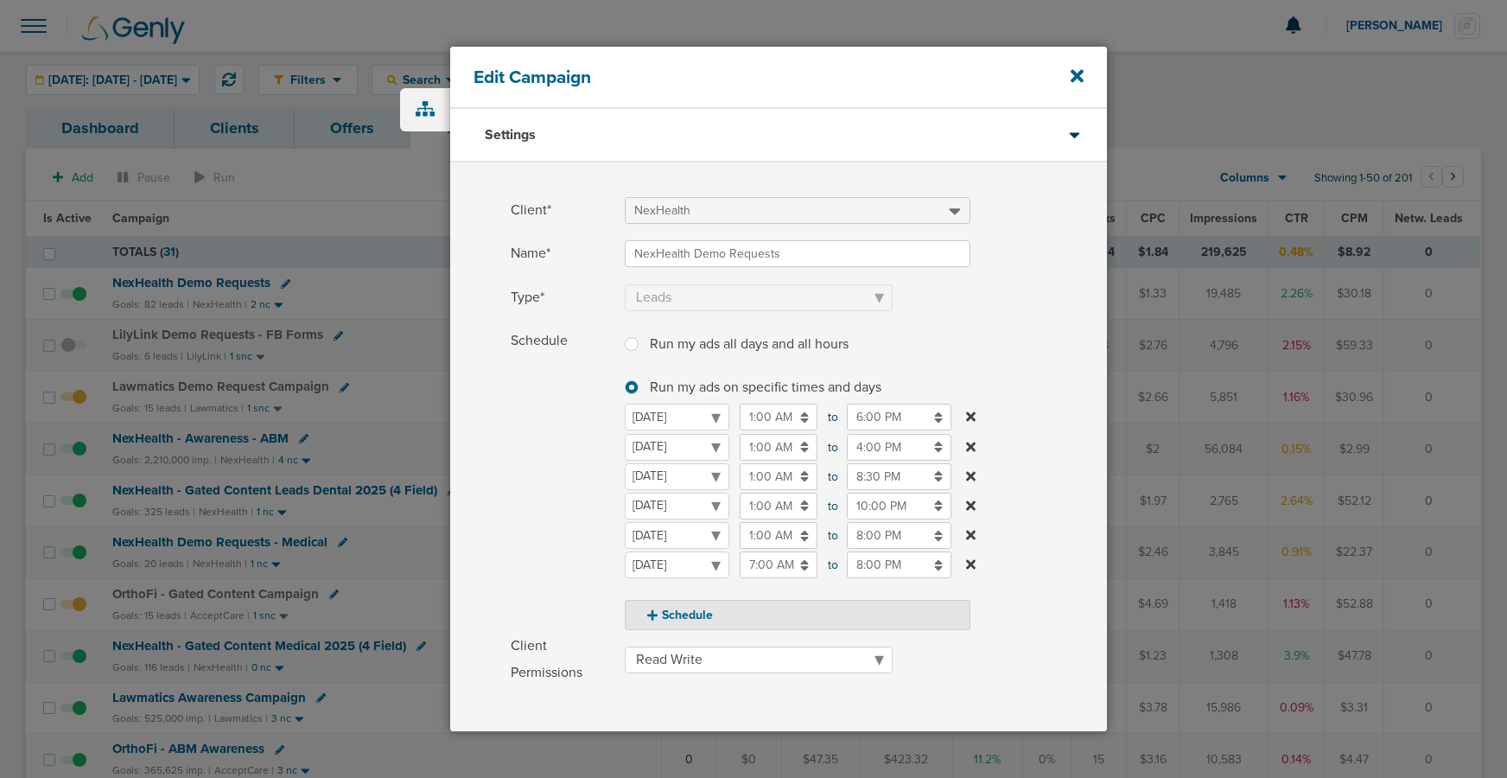
click at [529, 530] on span "Schedule" at bounding box center [563, 478] width 104 height 302
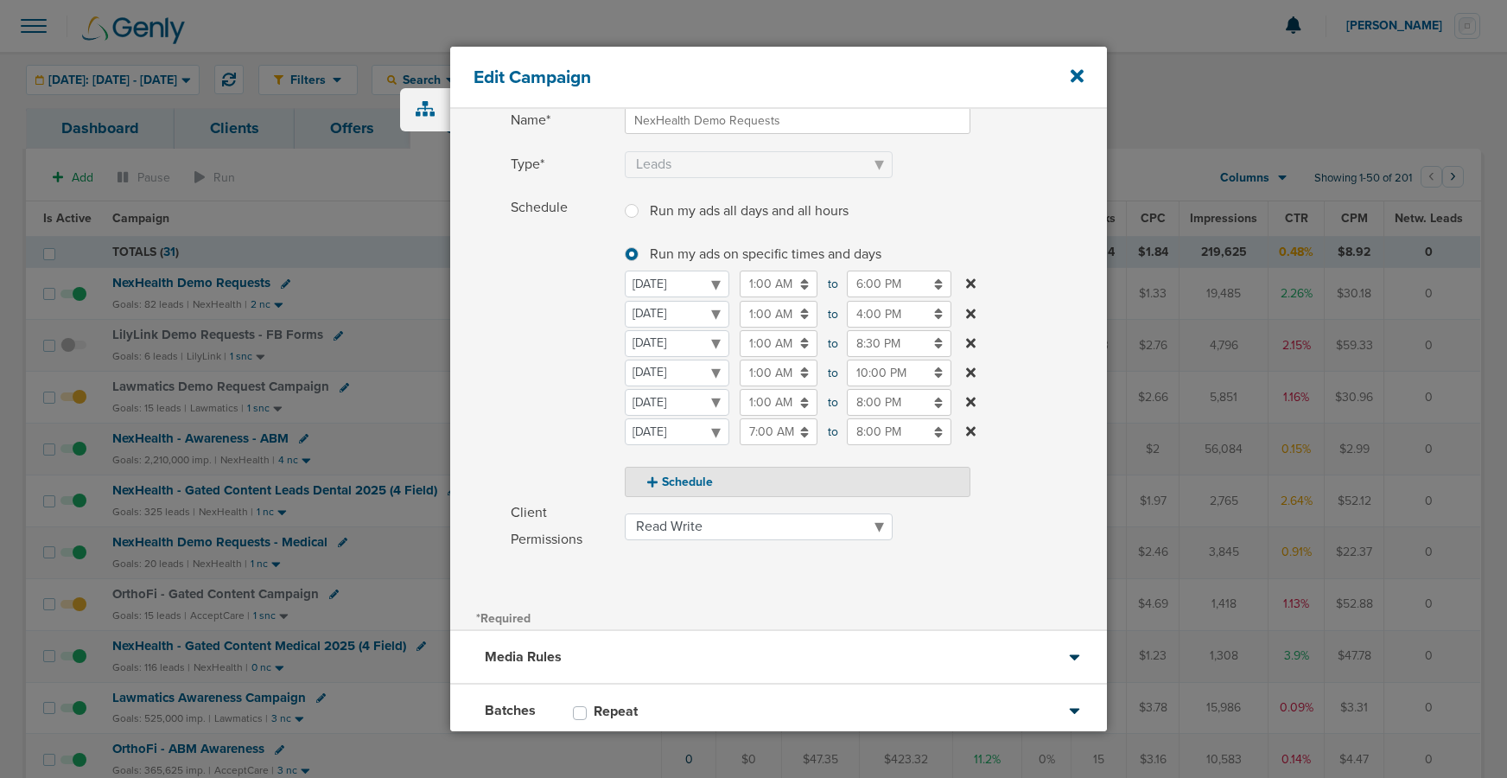
scroll to position [239, 0]
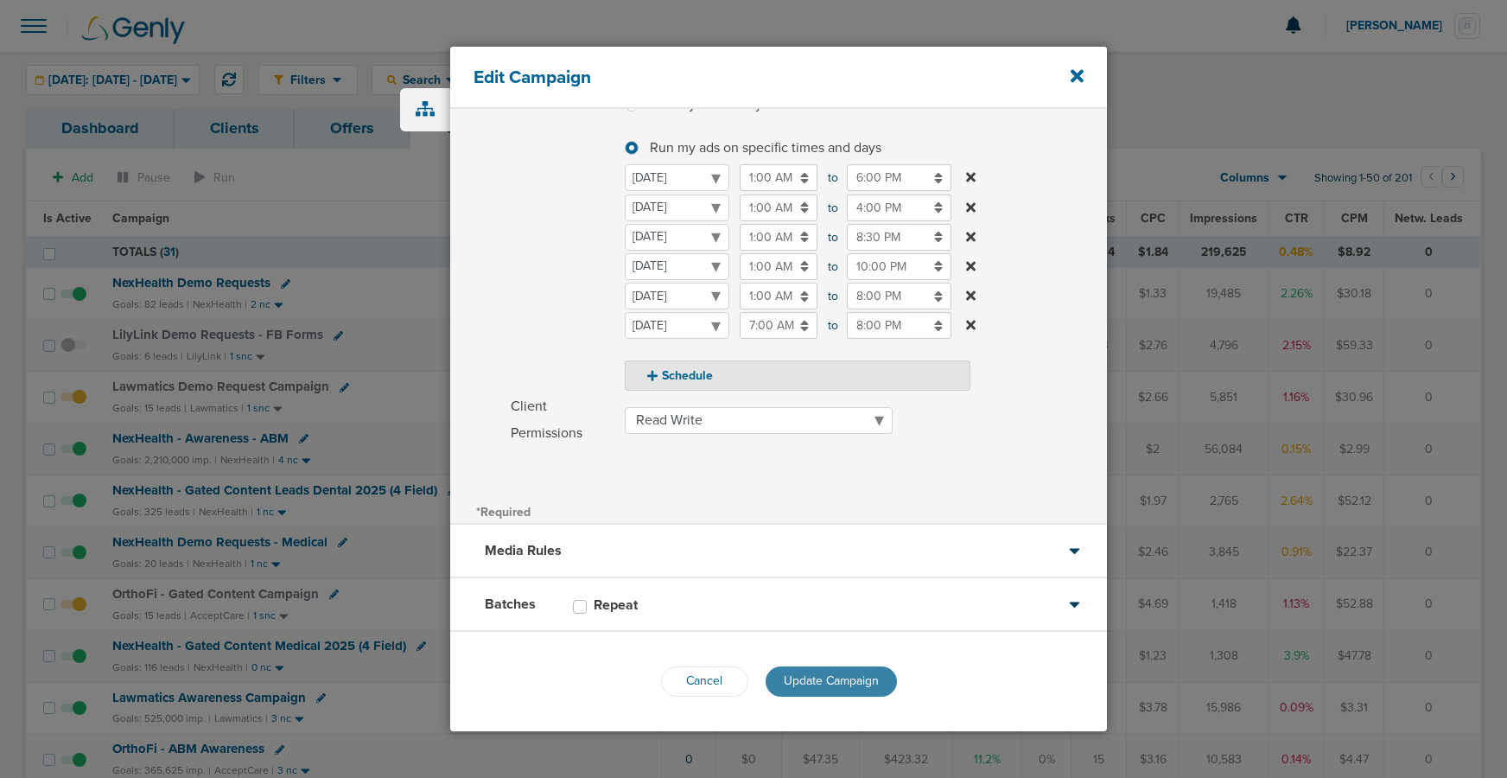
click at [830, 678] on span "Update Campaign" at bounding box center [831, 680] width 95 height 15
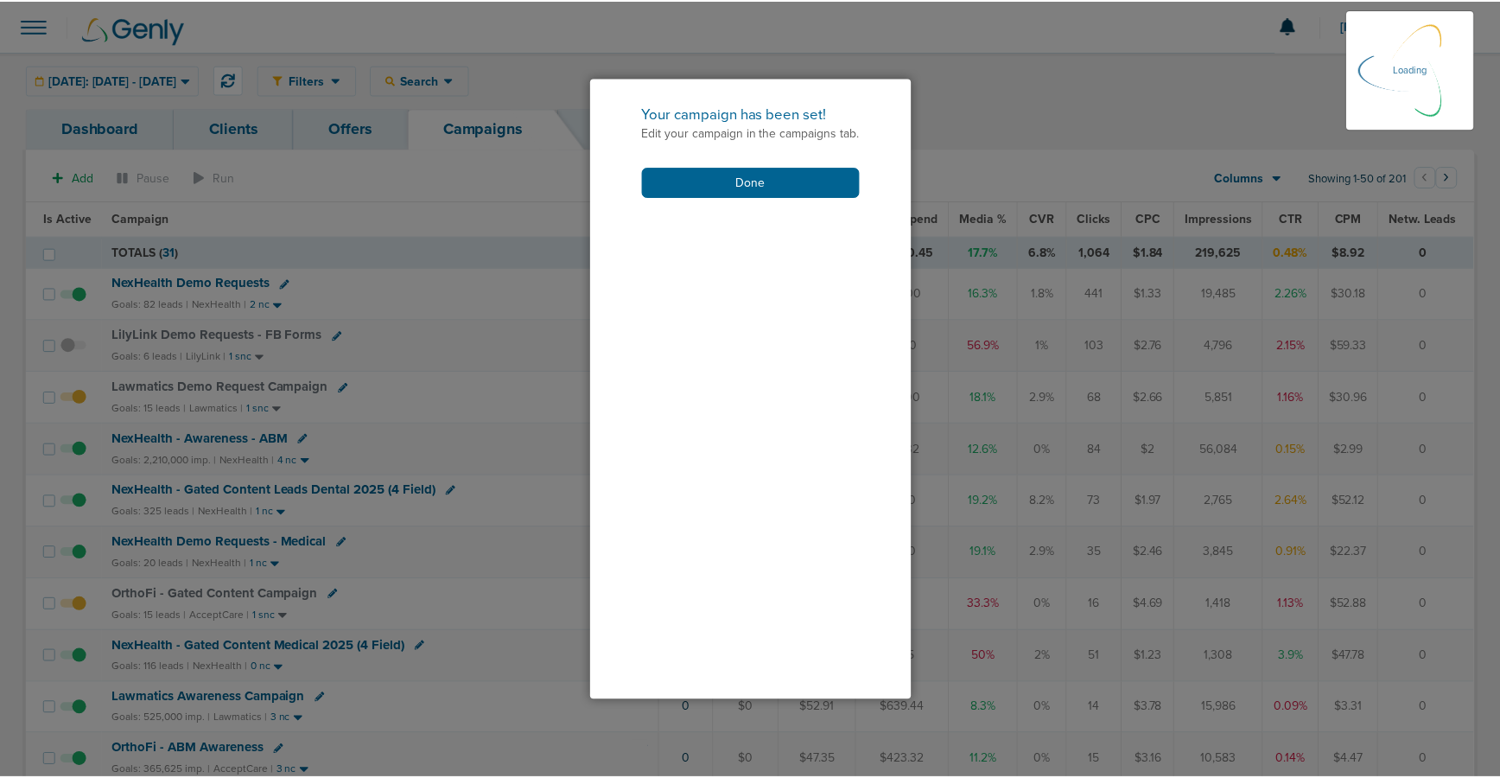
scroll to position [185, 0]
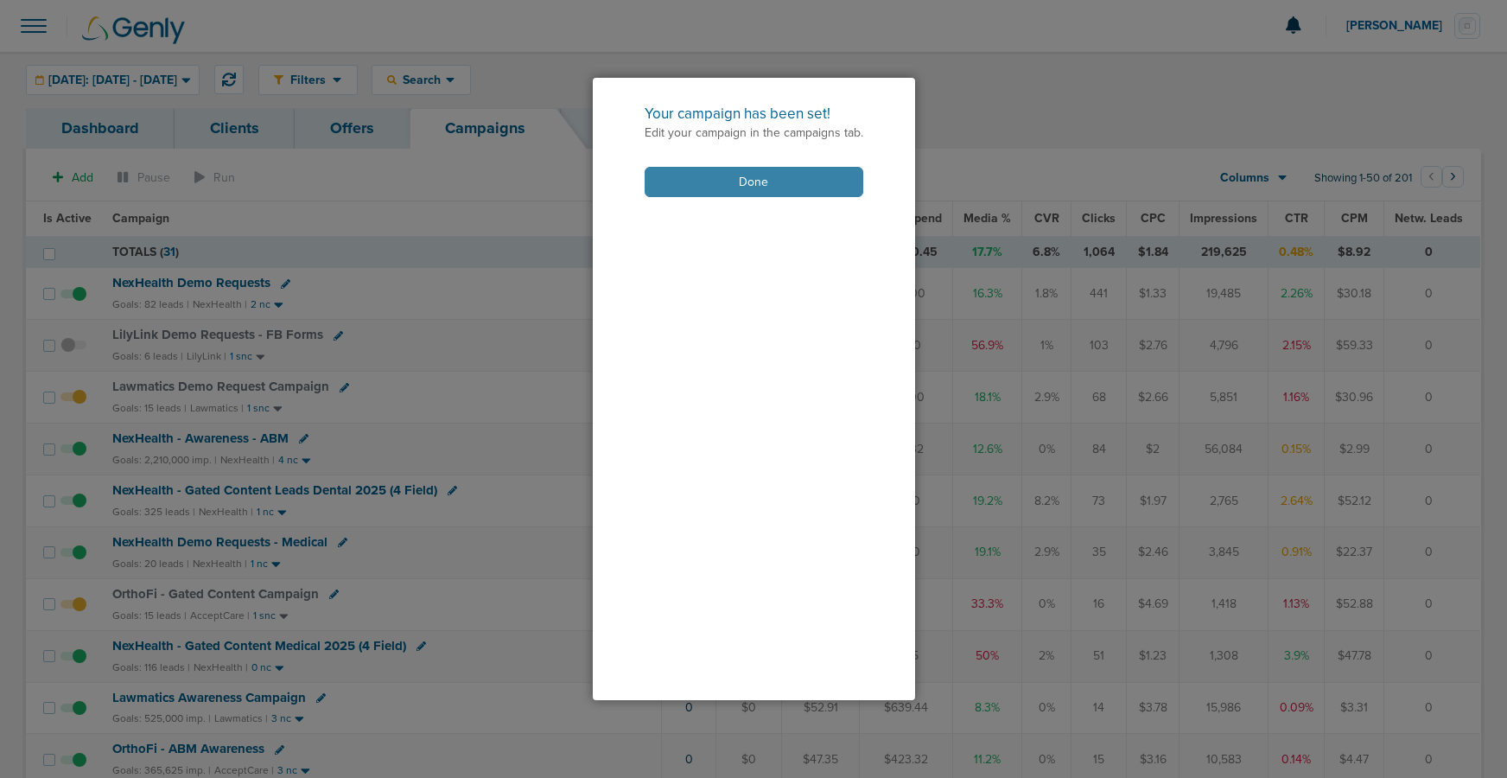
click at [765, 184] on button "Done" at bounding box center [753, 182] width 219 height 30
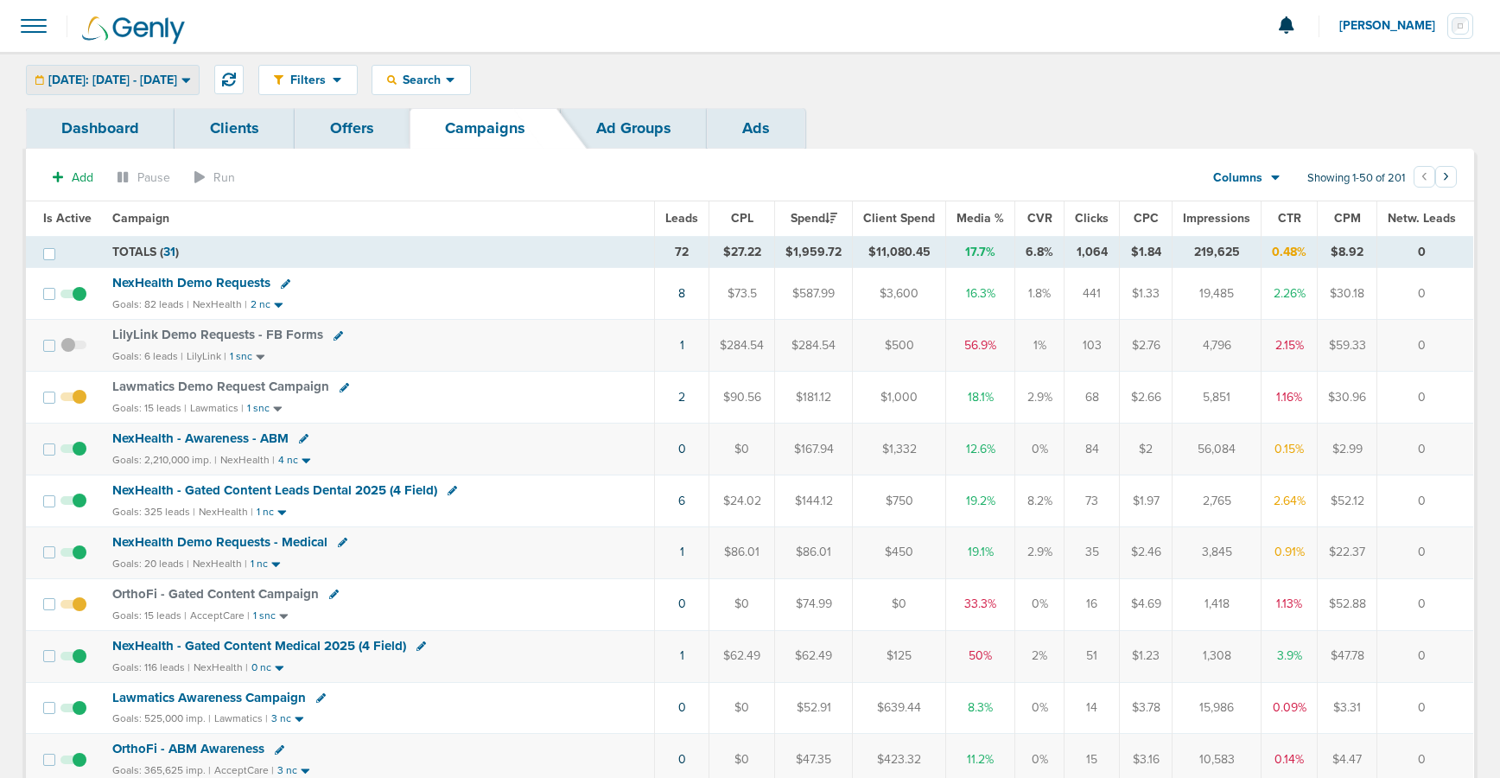
click at [177, 75] on span "[DATE]: [DATE] - [DATE]" at bounding box center [112, 80] width 129 height 12
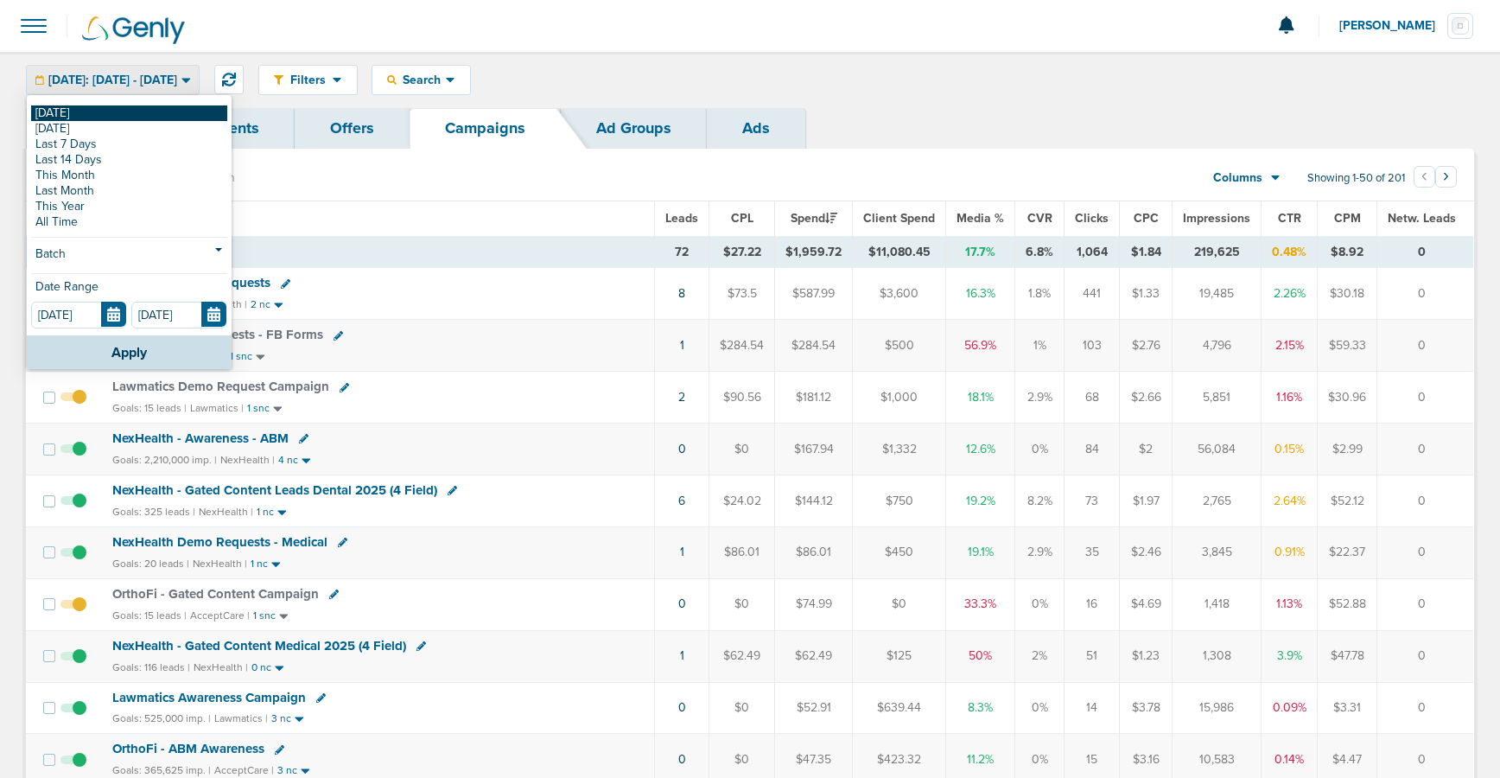
click at [163, 108] on link "[DATE]" at bounding box center [129, 113] width 196 height 16
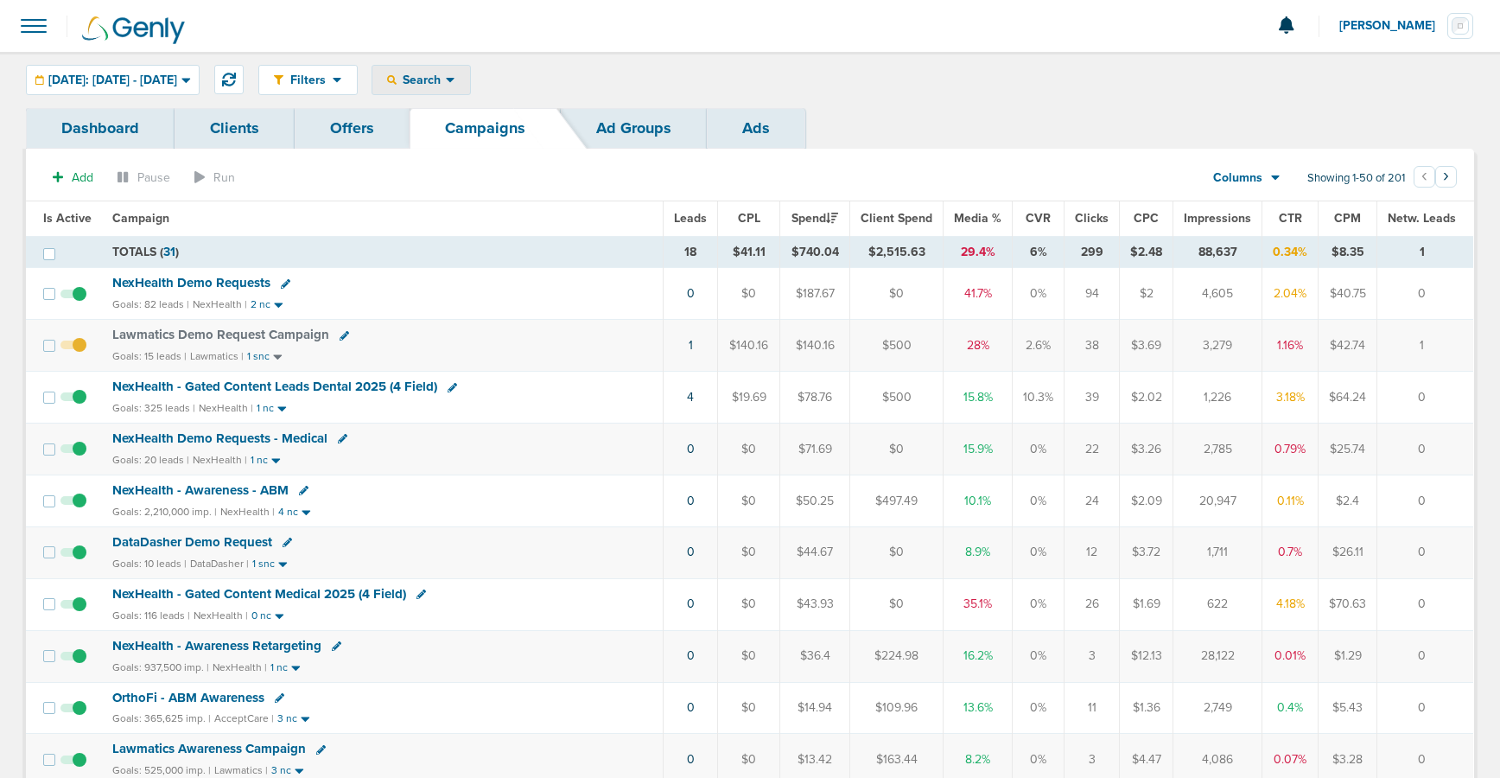
click at [446, 84] on span "Search" at bounding box center [421, 80] width 49 height 15
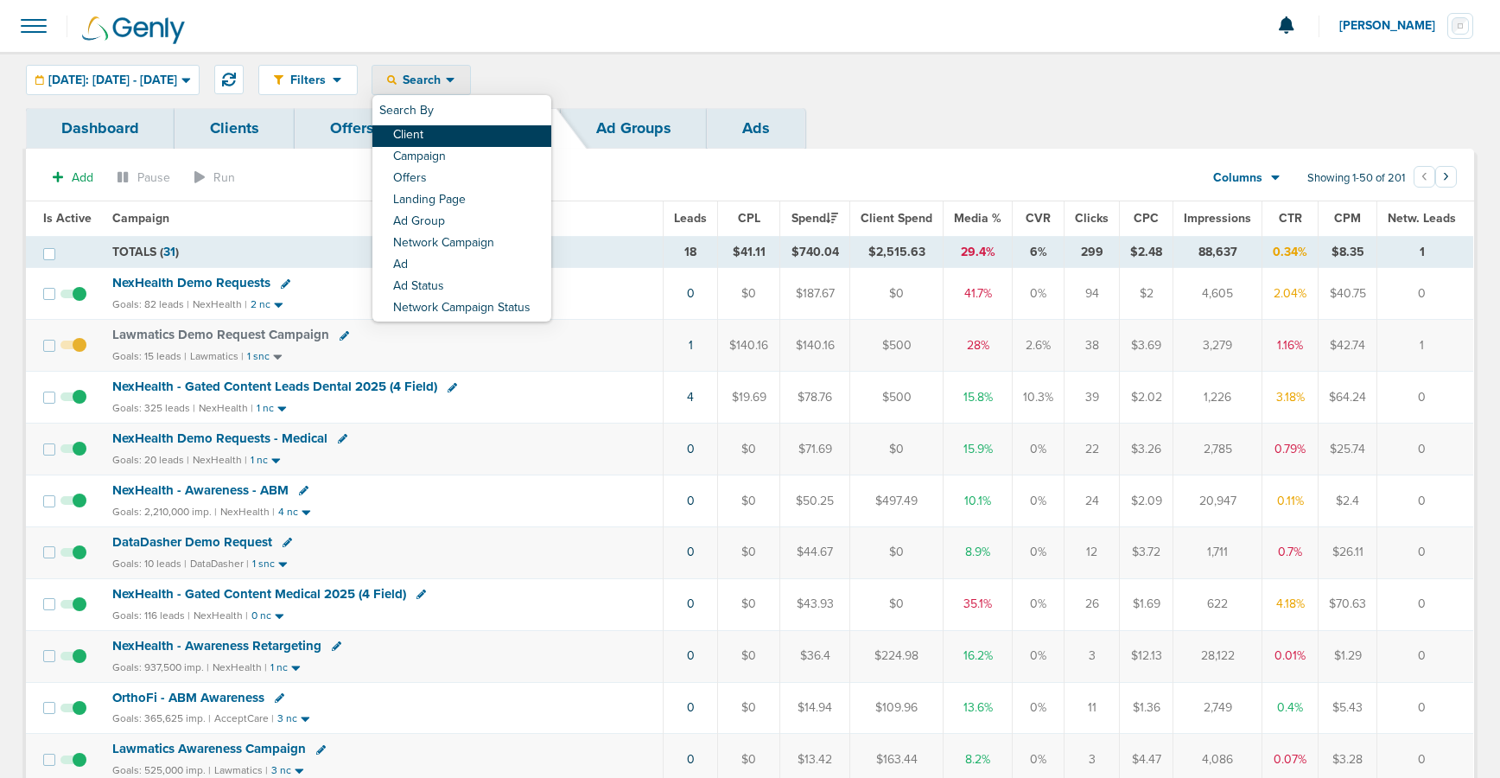
click at [473, 130] on link "Client" at bounding box center [461, 136] width 179 height 22
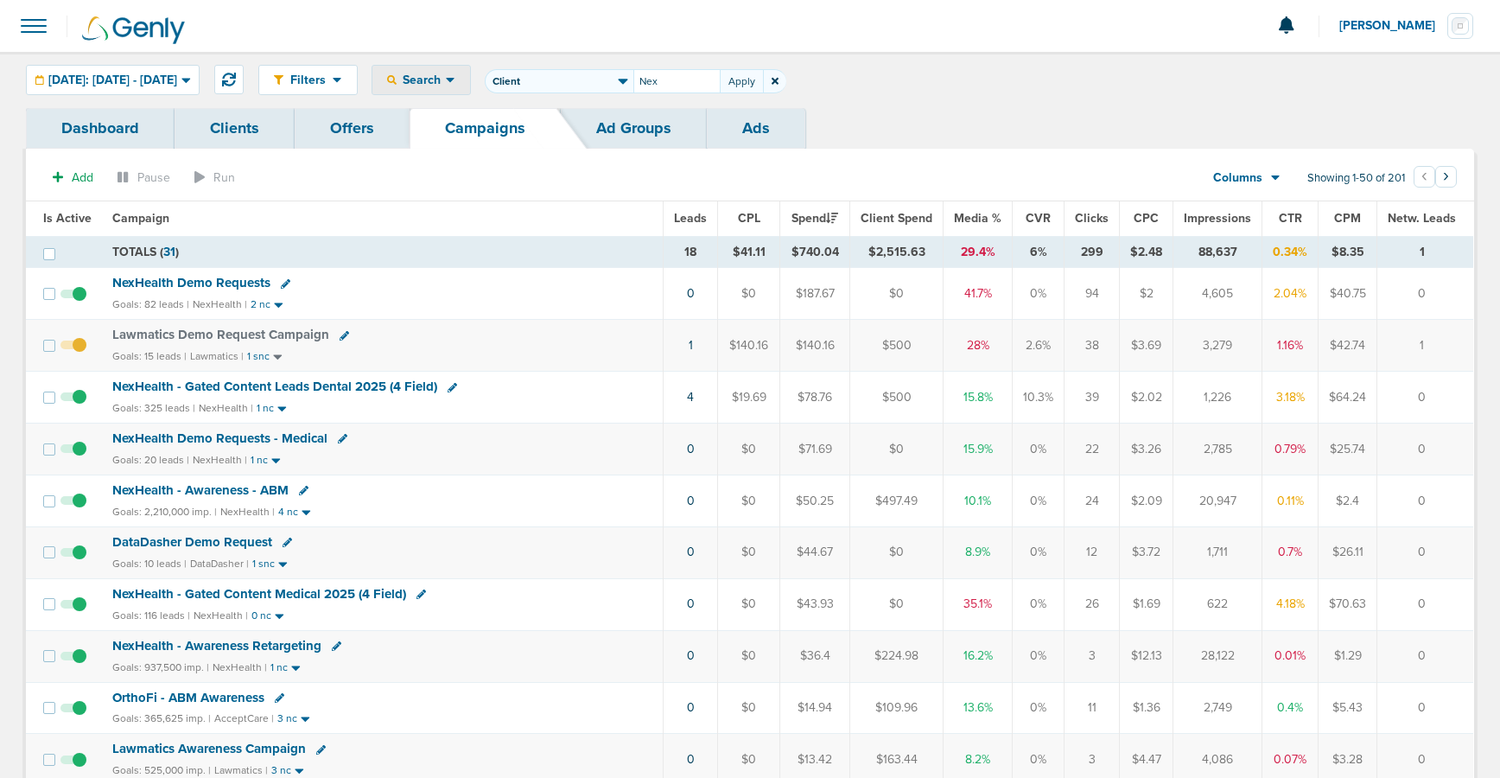
type input "Nex"
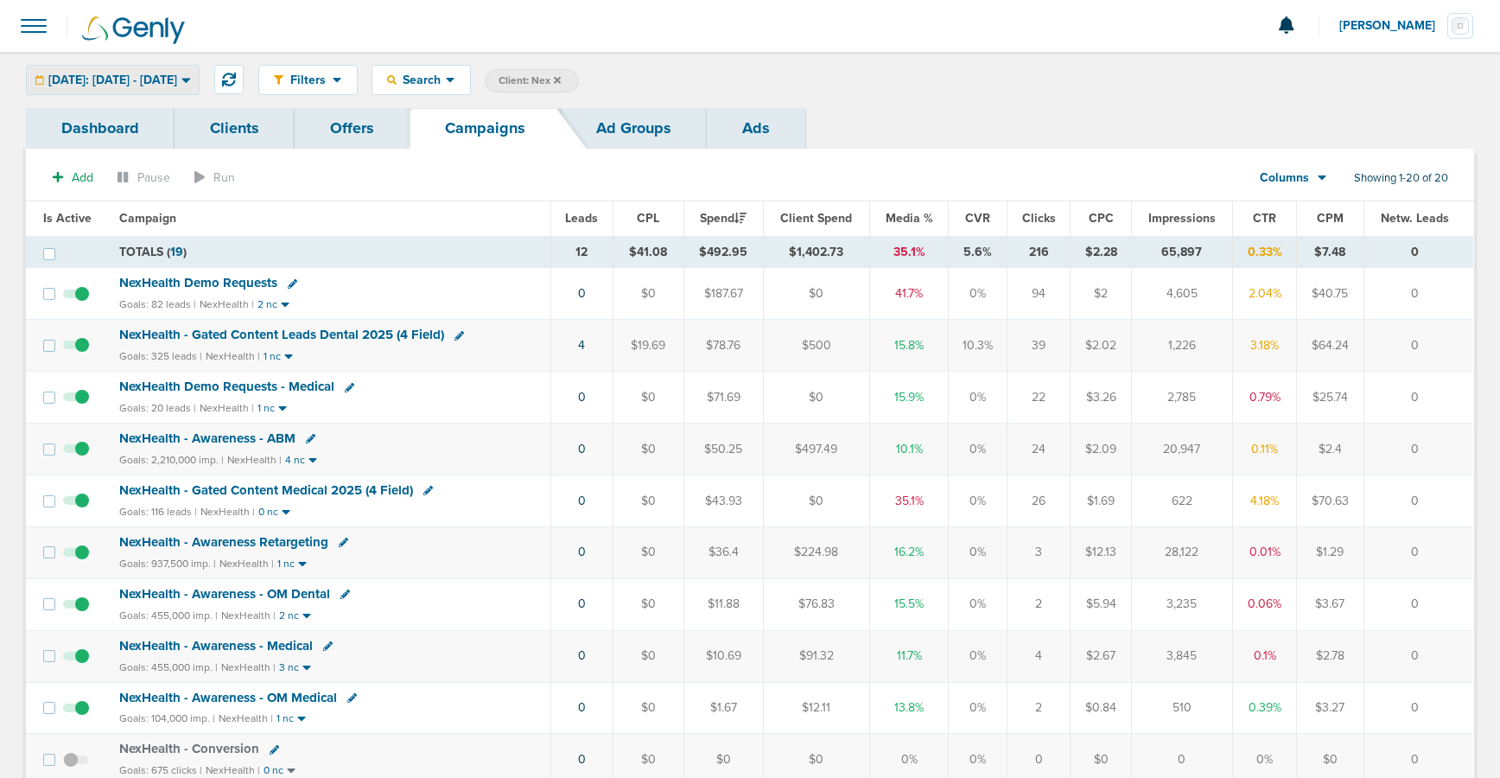
click at [153, 75] on span "[DATE]: [DATE] - [DATE]" at bounding box center [112, 80] width 129 height 12
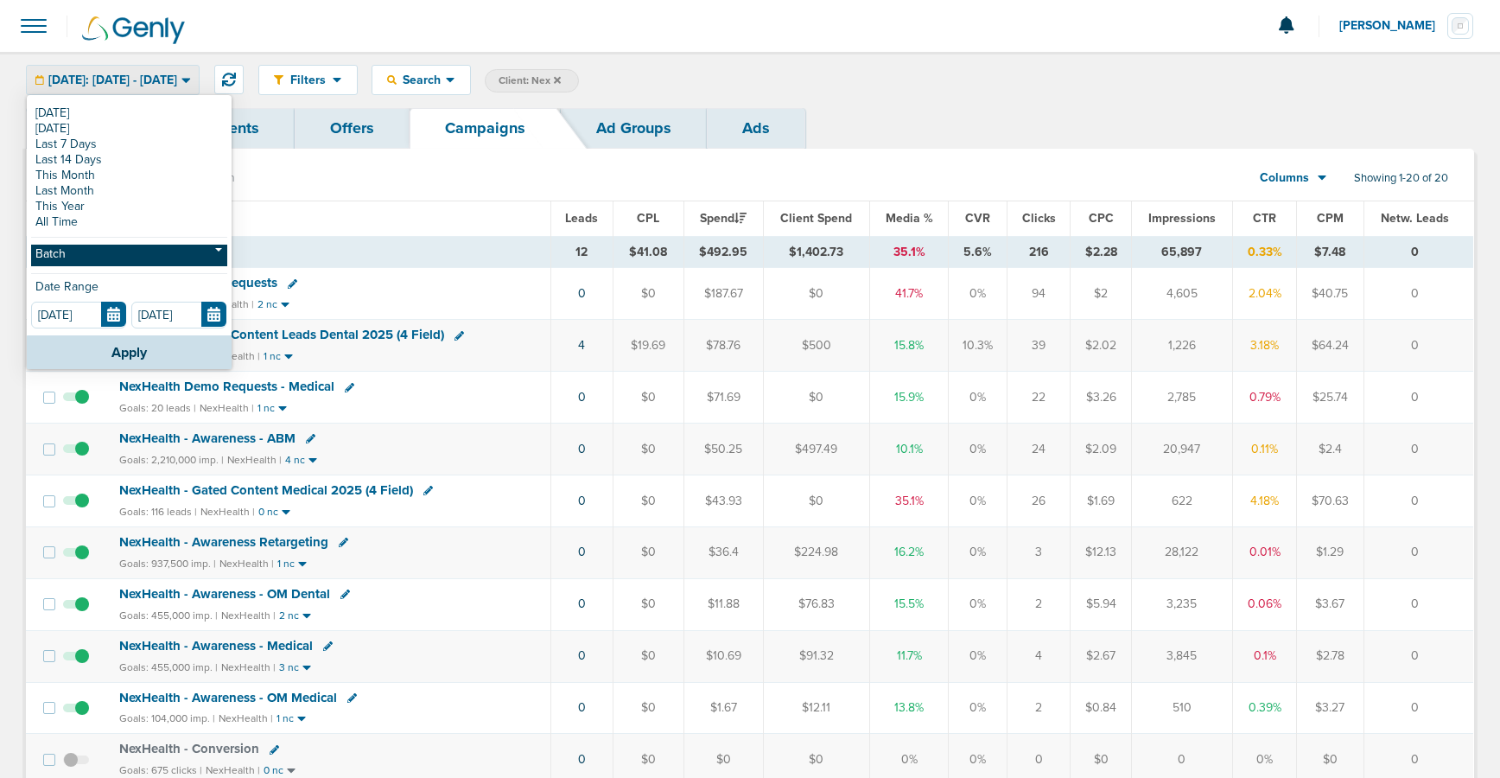
click at [119, 258] on link "Batch" at bounding box center [129, 255] width 196 height 22
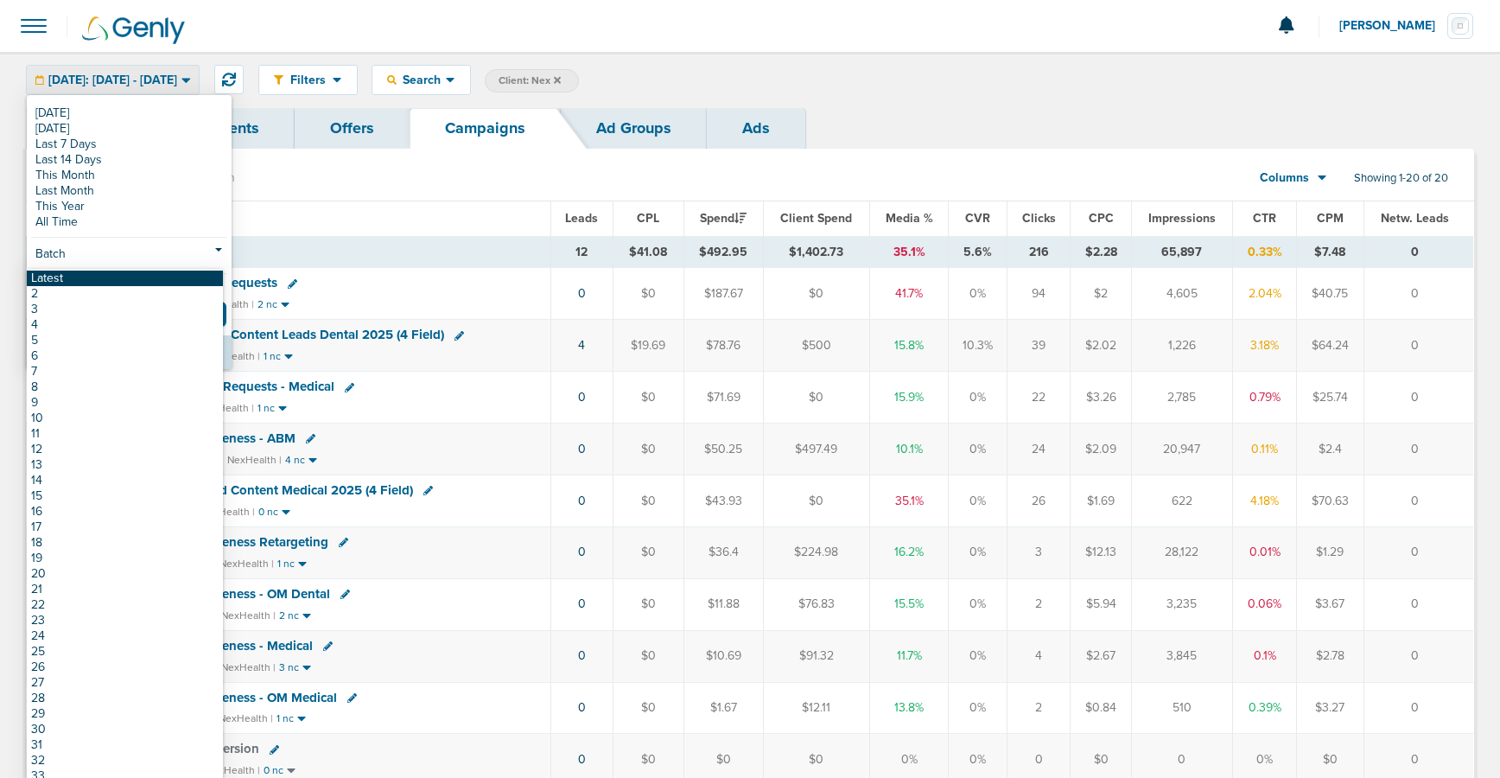
click at [107, 275] on link "Latest" at bounding box center [125, 278] width 196 height 16
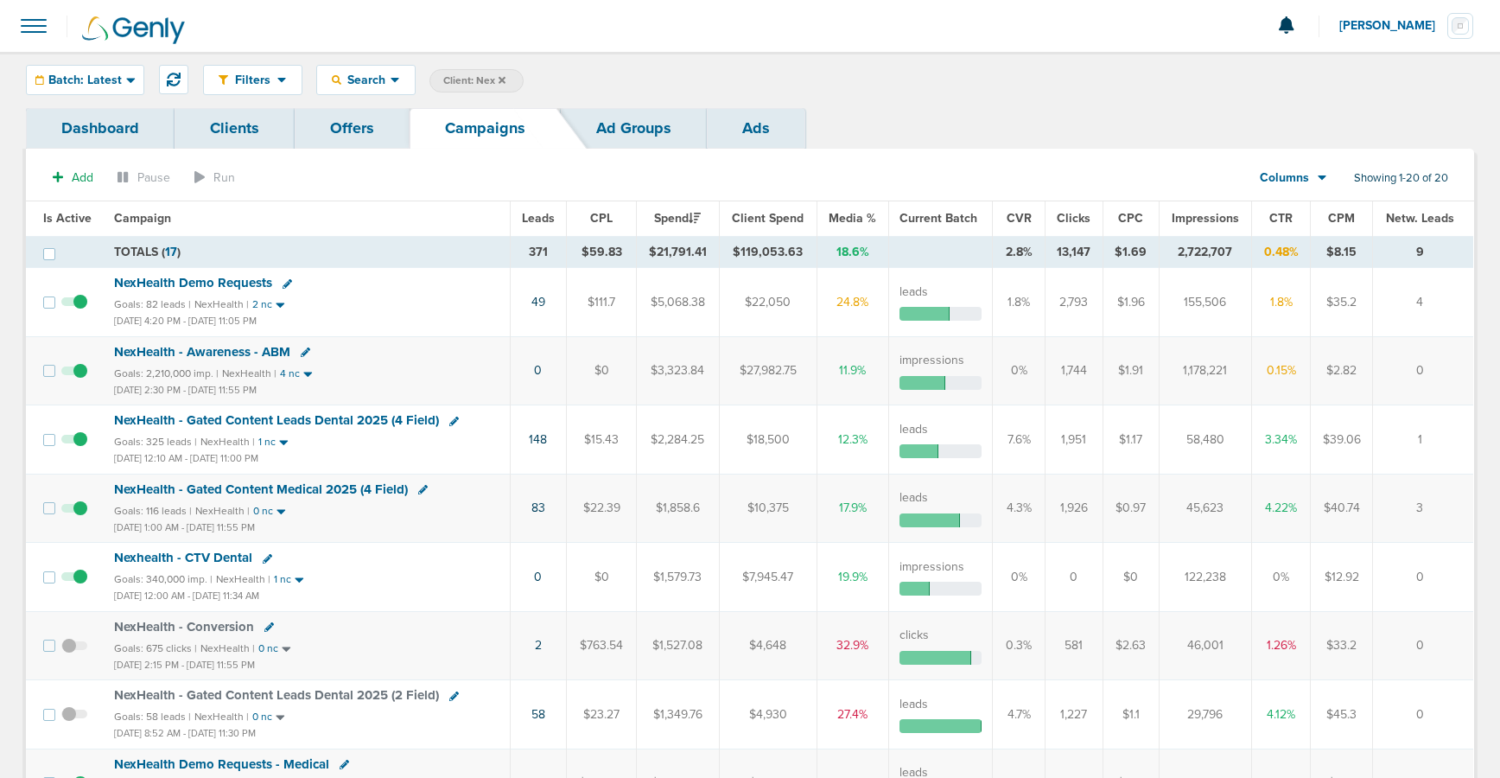
click at [360, 118] on link "Offers" at bounding box center [352, 128] width 115 height 41
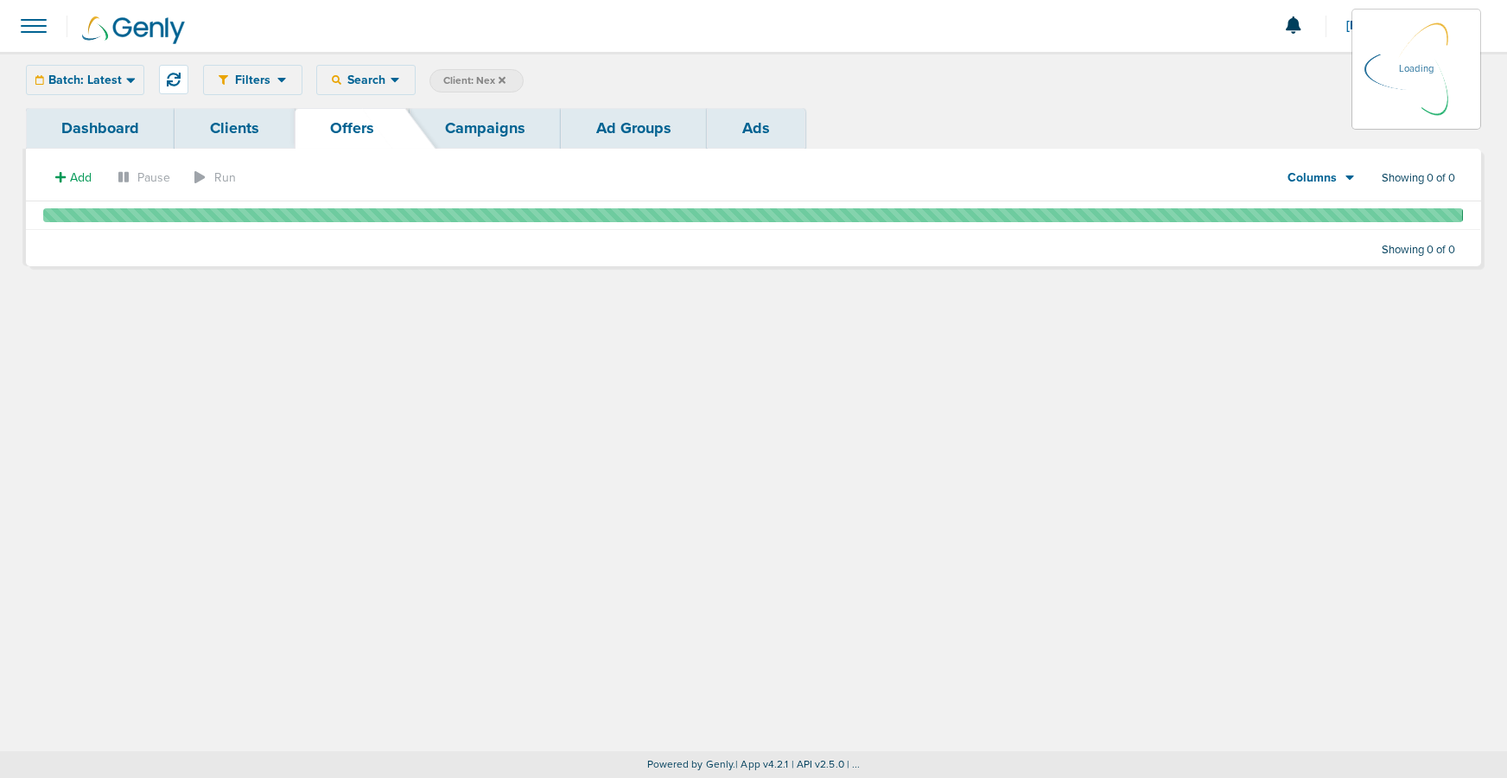
click at [495, 118] on link "Campaigns" at bounding box center [484, 128] width 151 height 41
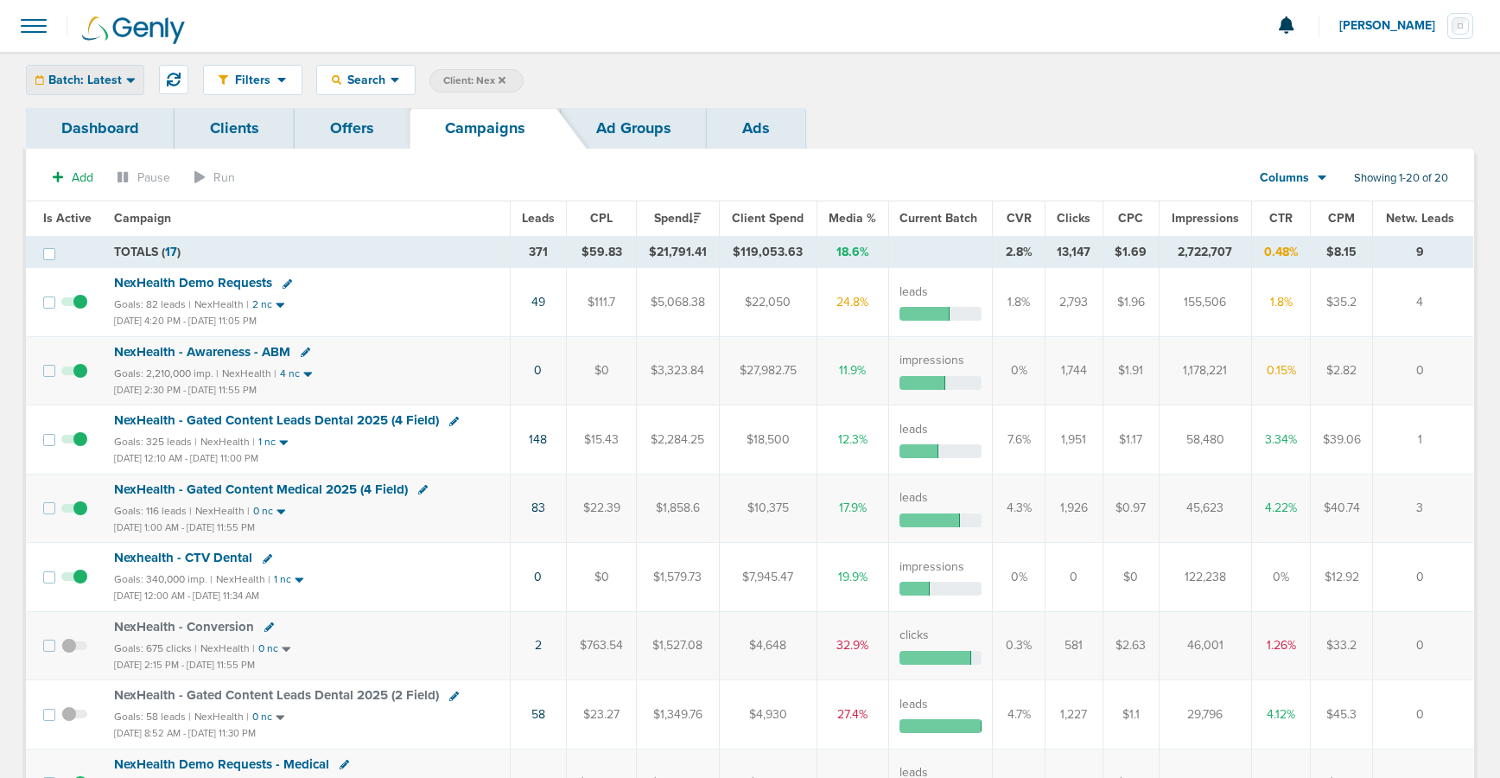
click at [106, 71] on div "Batch: Latest" at bounding box center [85, 80] width 117 height 29
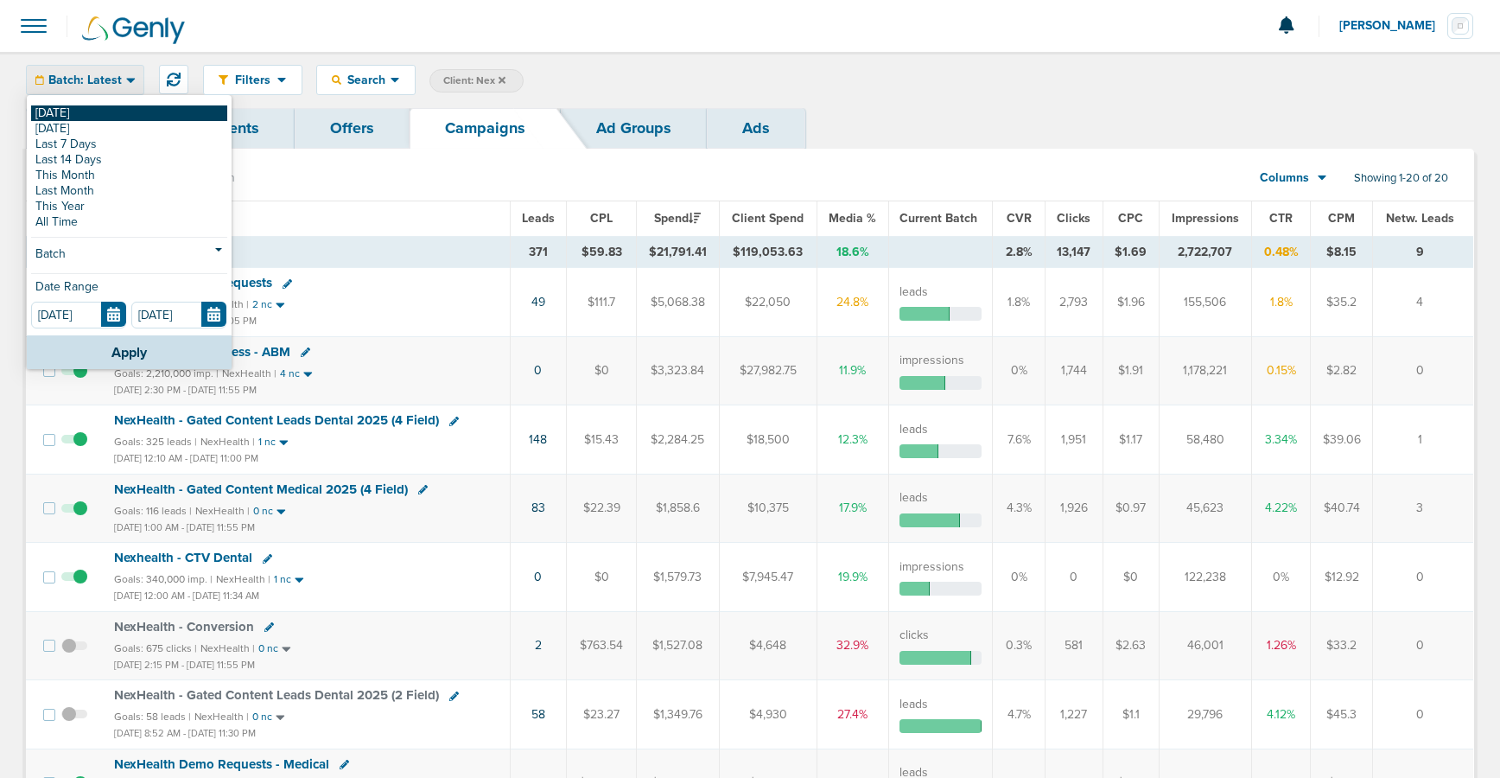
click at [79, 110] on link "[DATE]" at bounding box center [129, 113] width 196 height 16
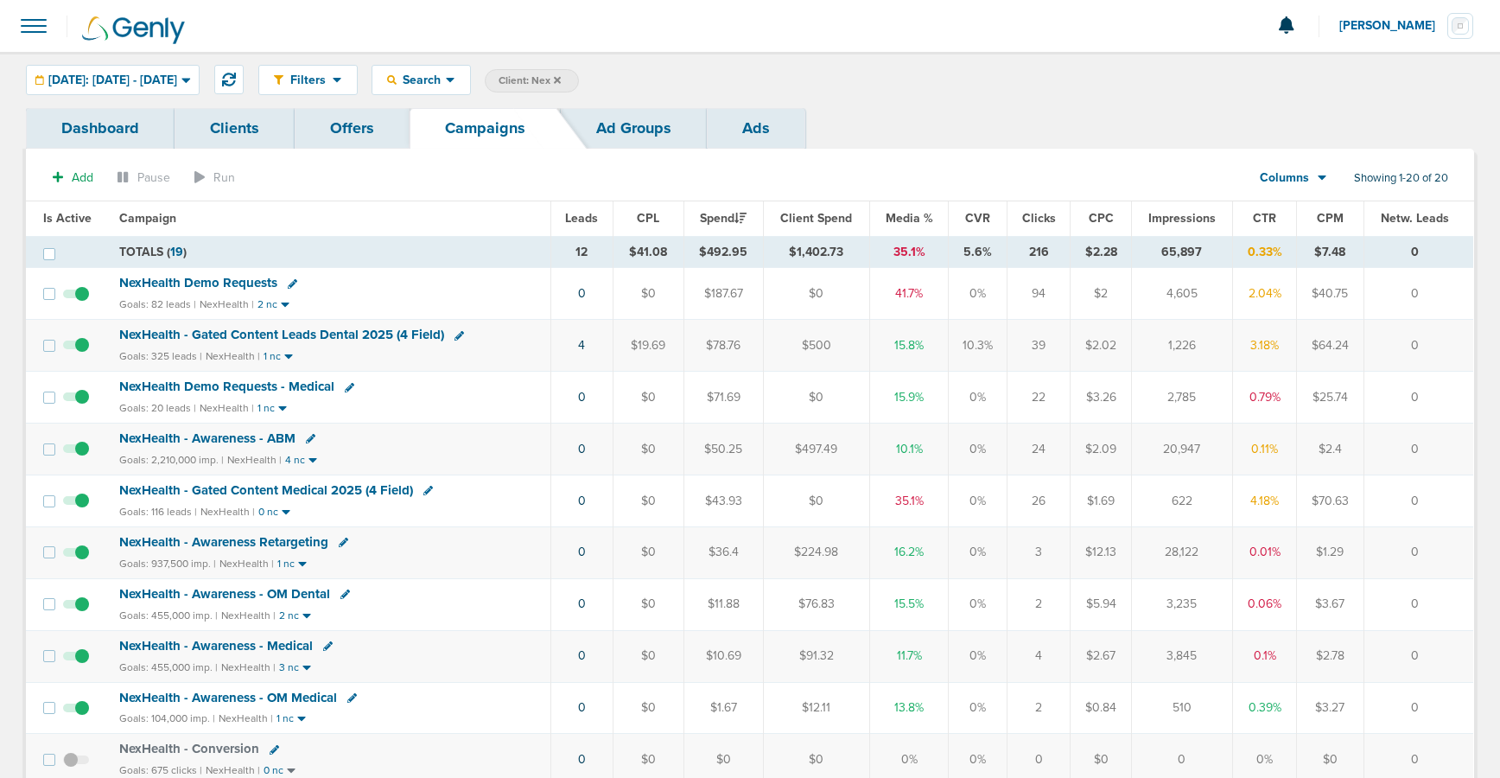
click at [561, 80] on icon at bounding box center [557, 79] width 7 height 7
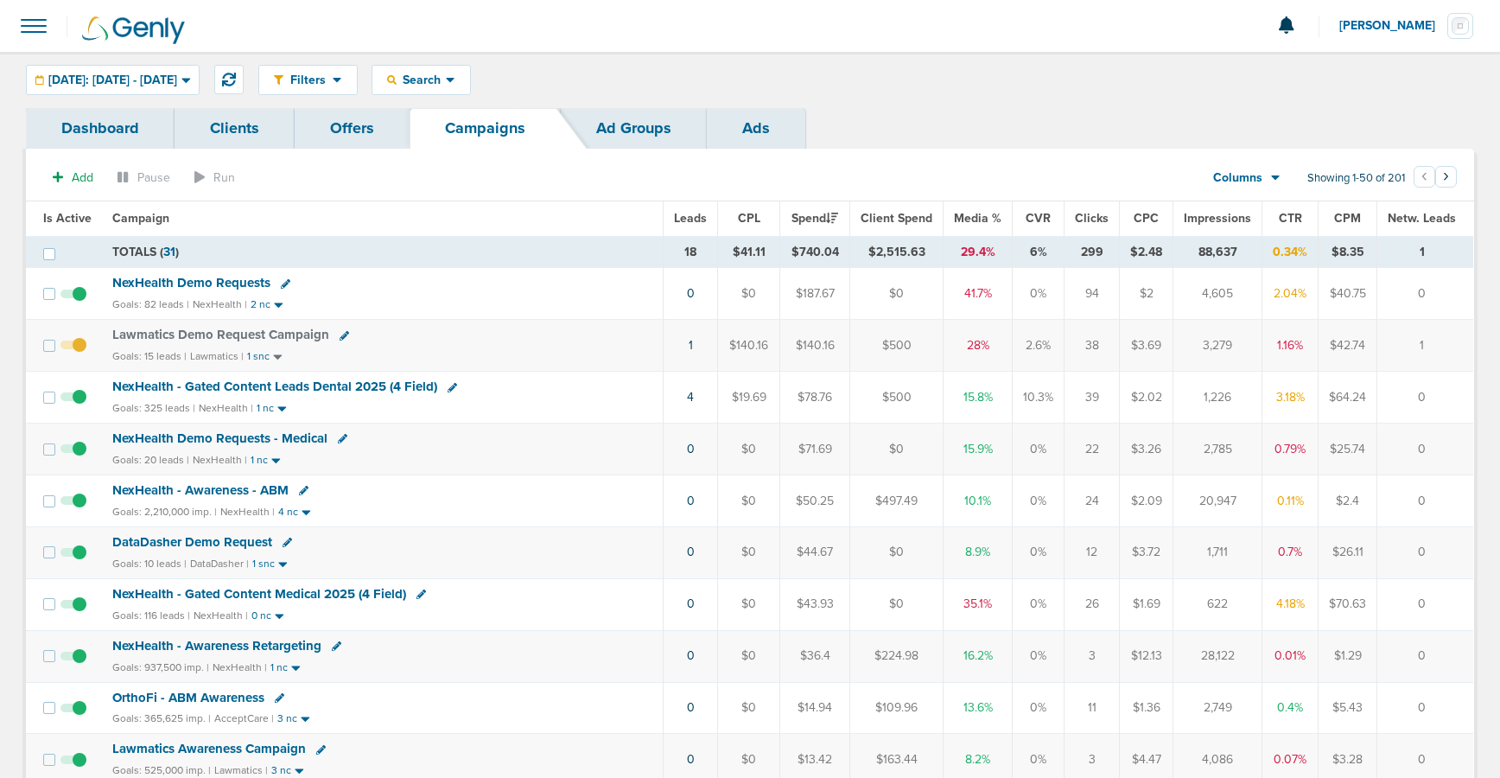
click at [178, 594] on span "NexHealth - Gated Content Medical 2025 (4 Field)" at bounding box center [259, 594] width 294 height 16
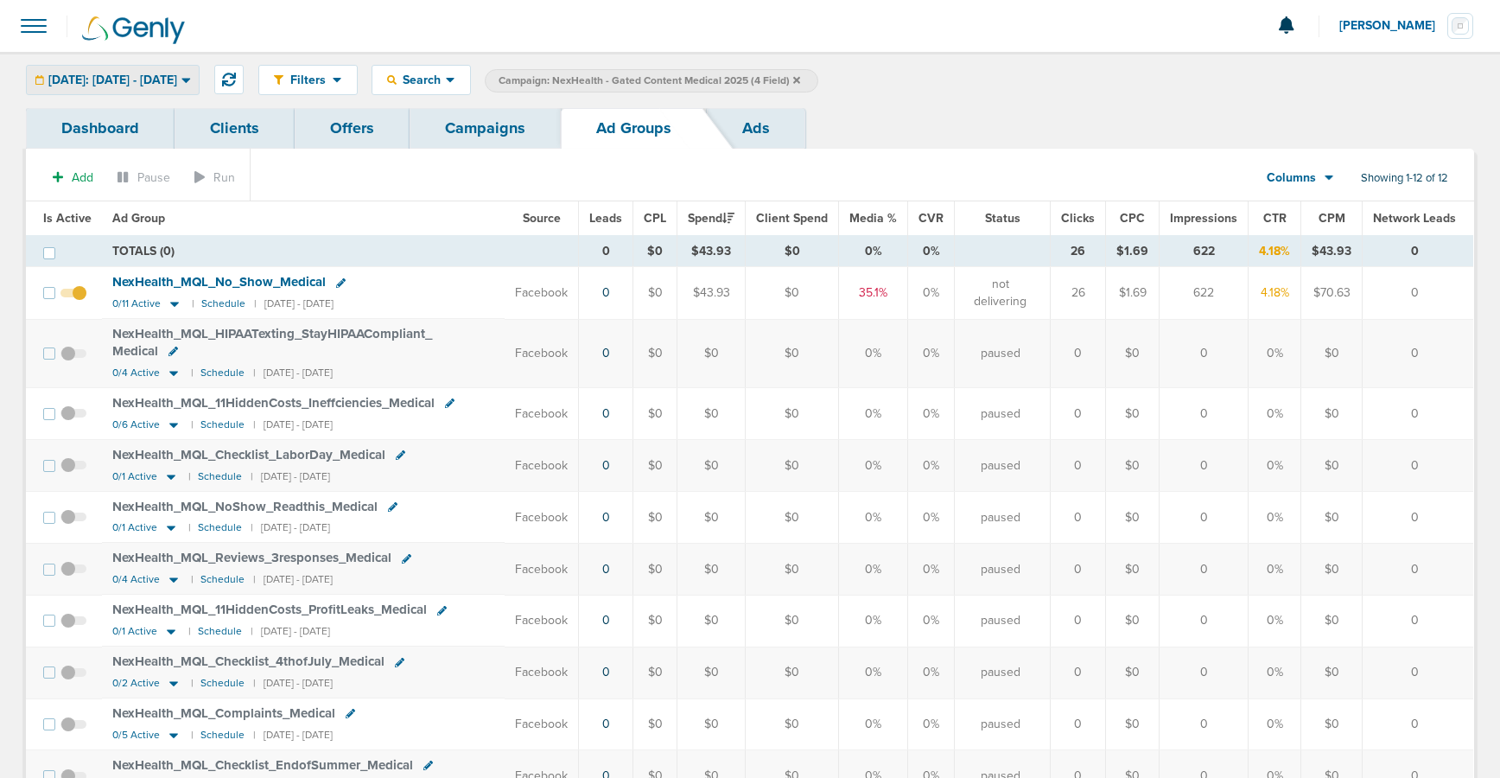
click at [49, 79] on span "[DATE]: [DATE] - [DATE]" at bounding box center [112, 80] width 129 height 12
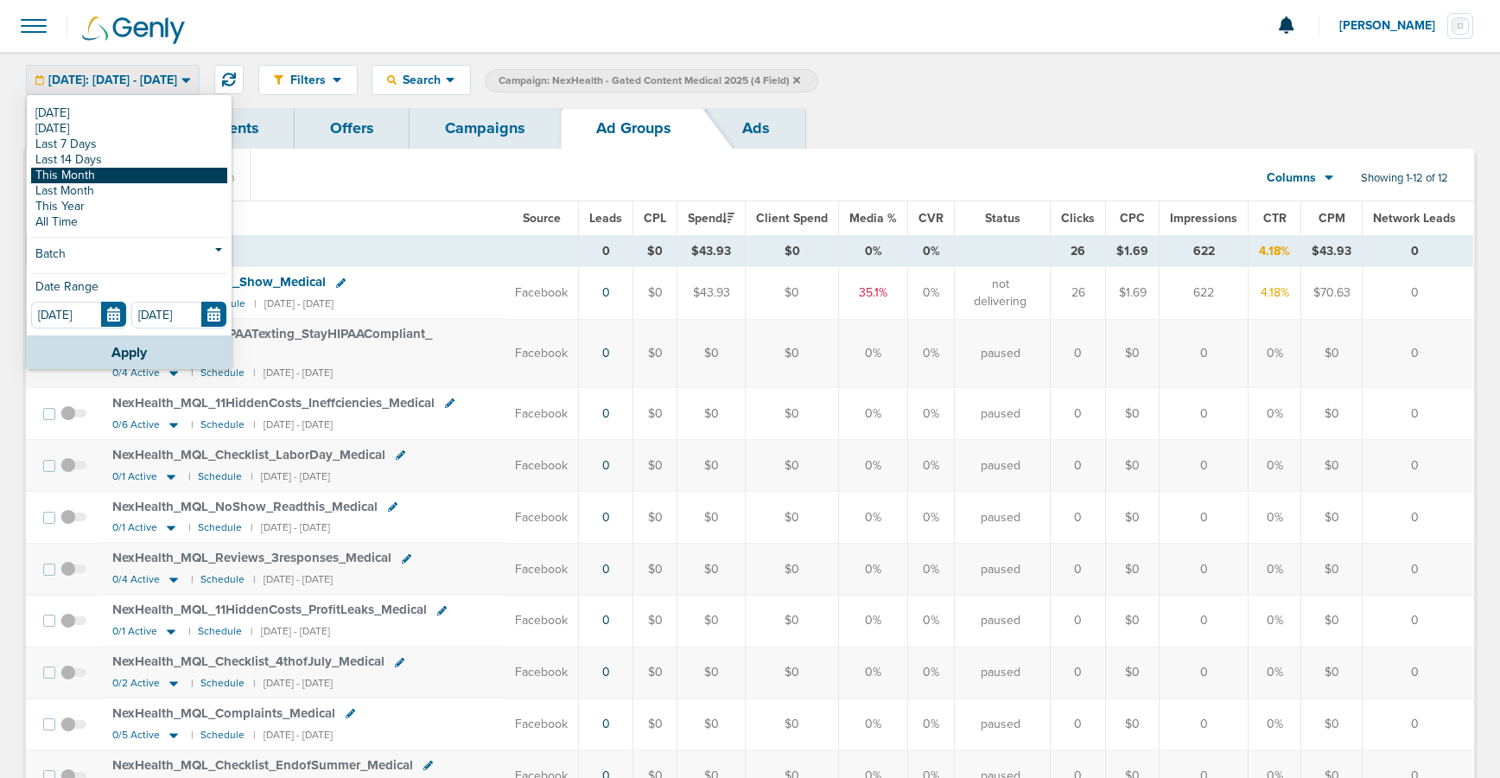
click at [47, 177] on link "This Month" at bounding box center [129, 176] width 196 height 16
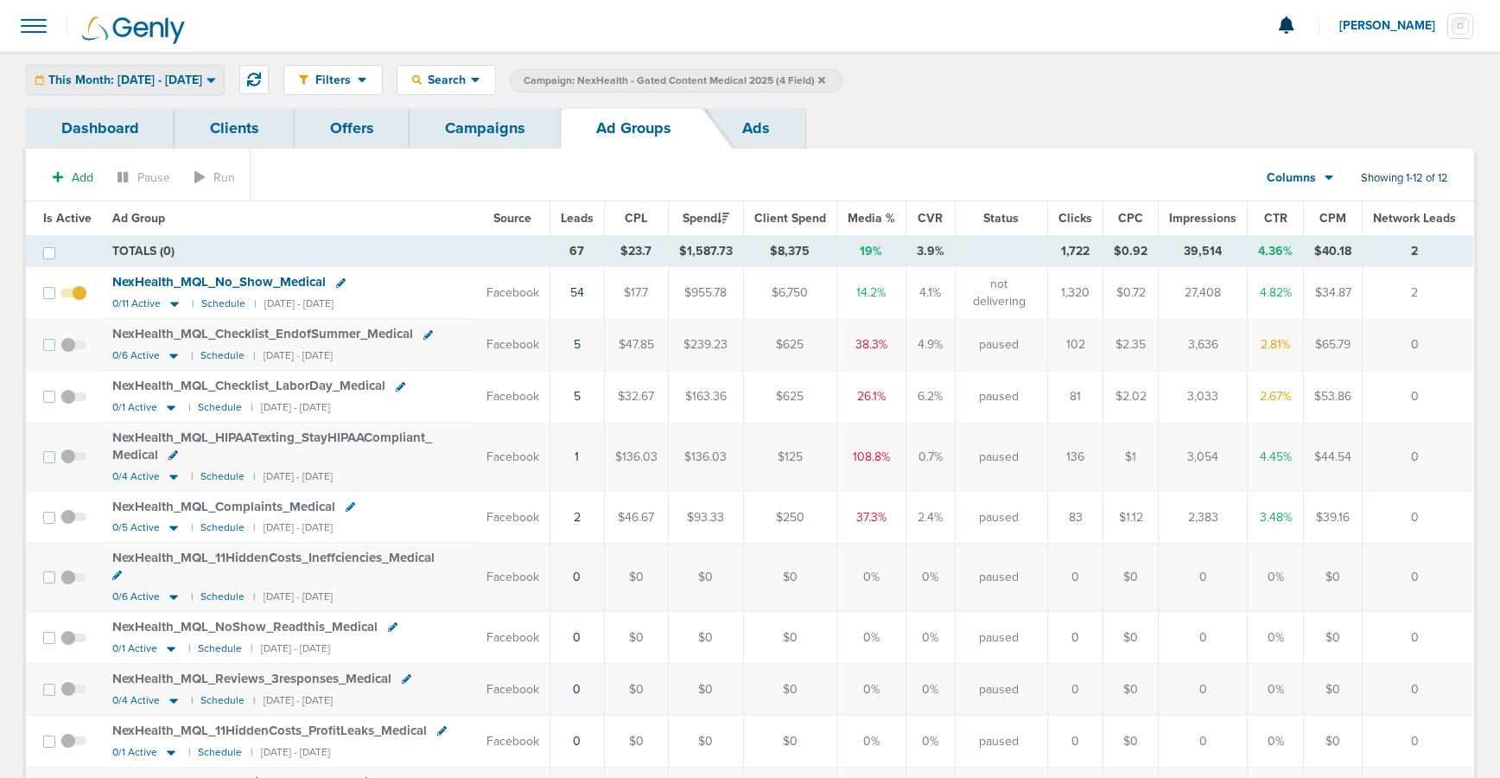
click at [72, 85] on span "This Month: [DATE] - [DATE]" at bounding box center [125, 80] width 154 height 12
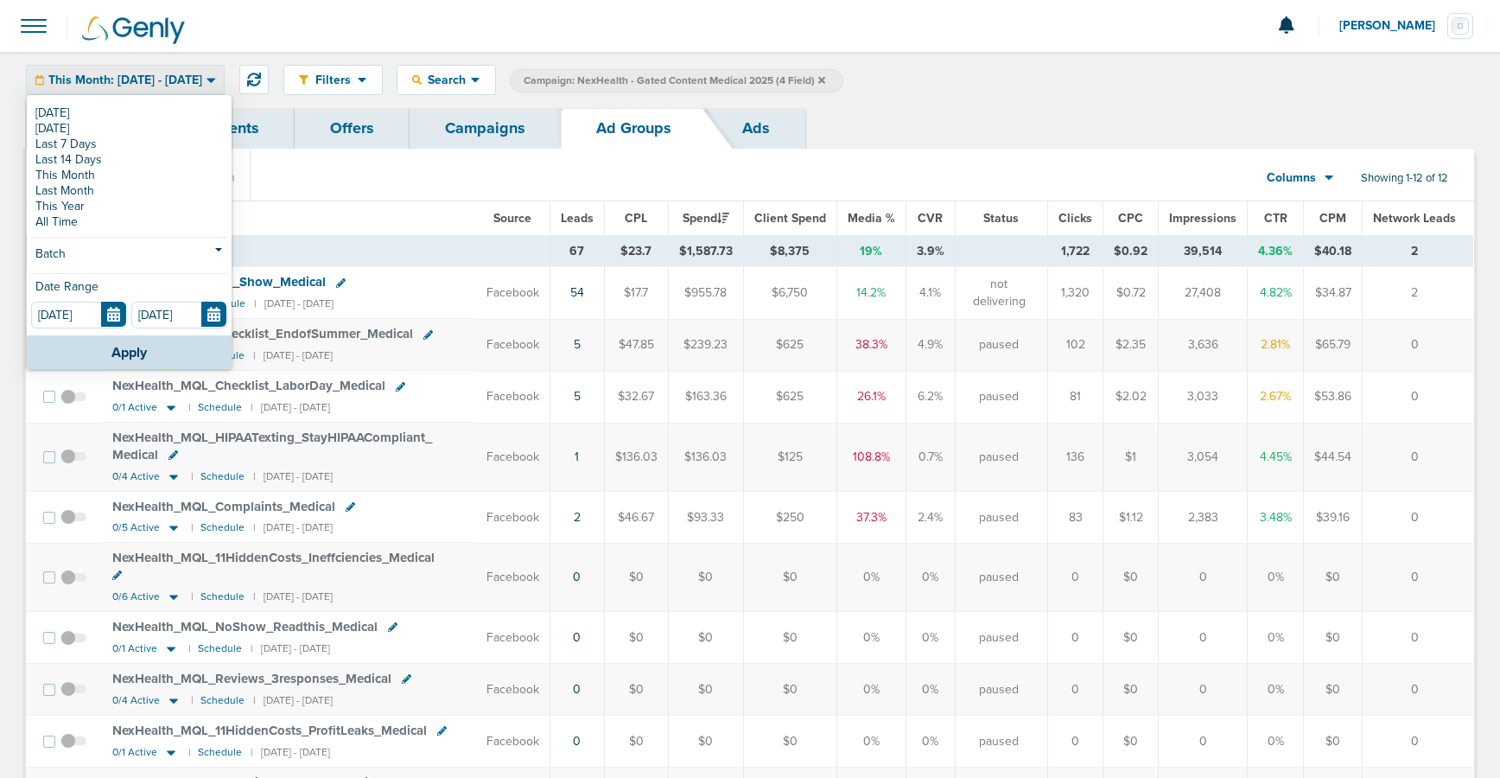
click at [452, 359] on td "NexHealth_ MQL_ Checklist_ EndofSummer_ Medical 0/6 Active | Schedule | [DATE] …" at bounding box center [289, 345] width 374 height 52
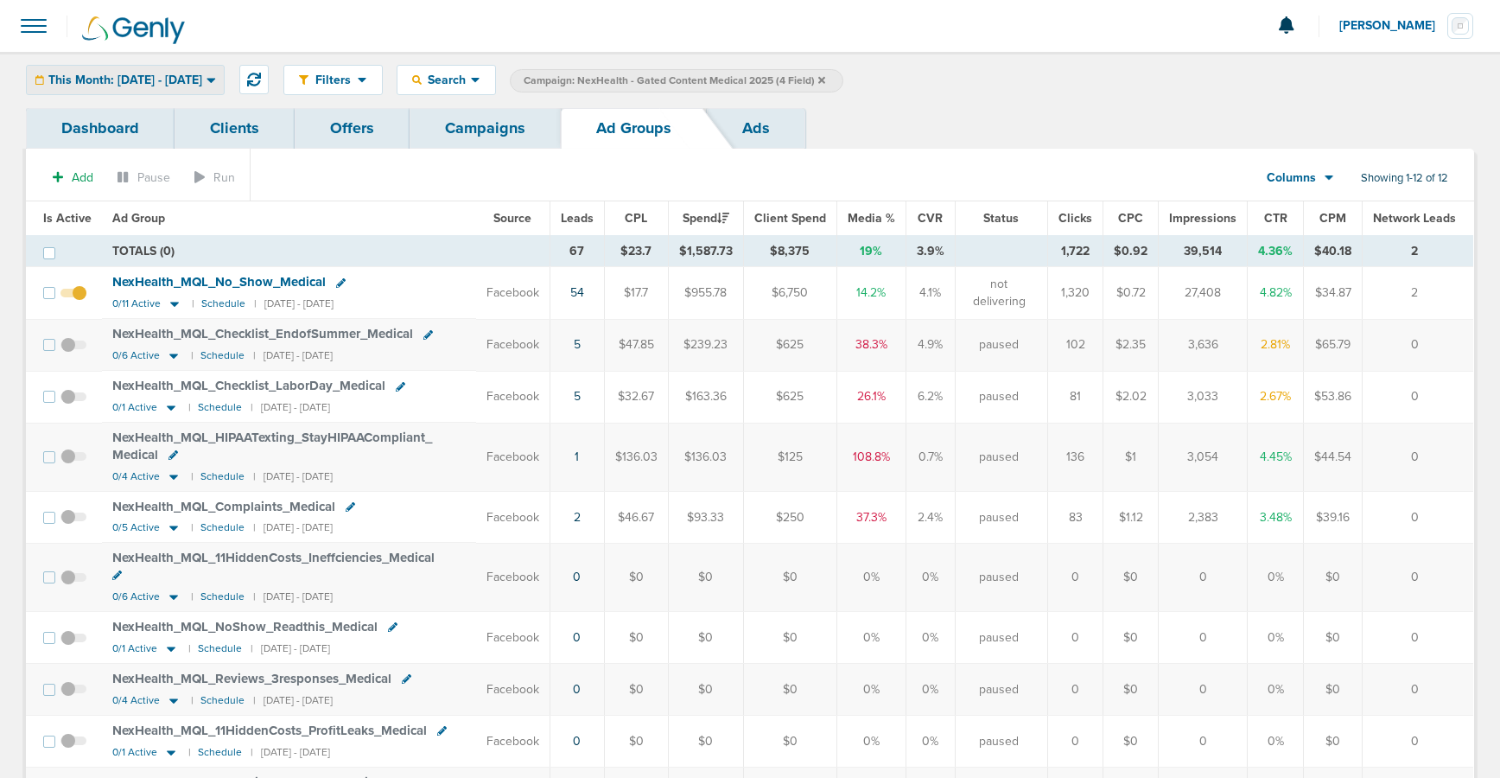
click at [96, 79] on span "This Month: [DATE] - [DATE]" at bounding box center [125, 80] width 154 height 12
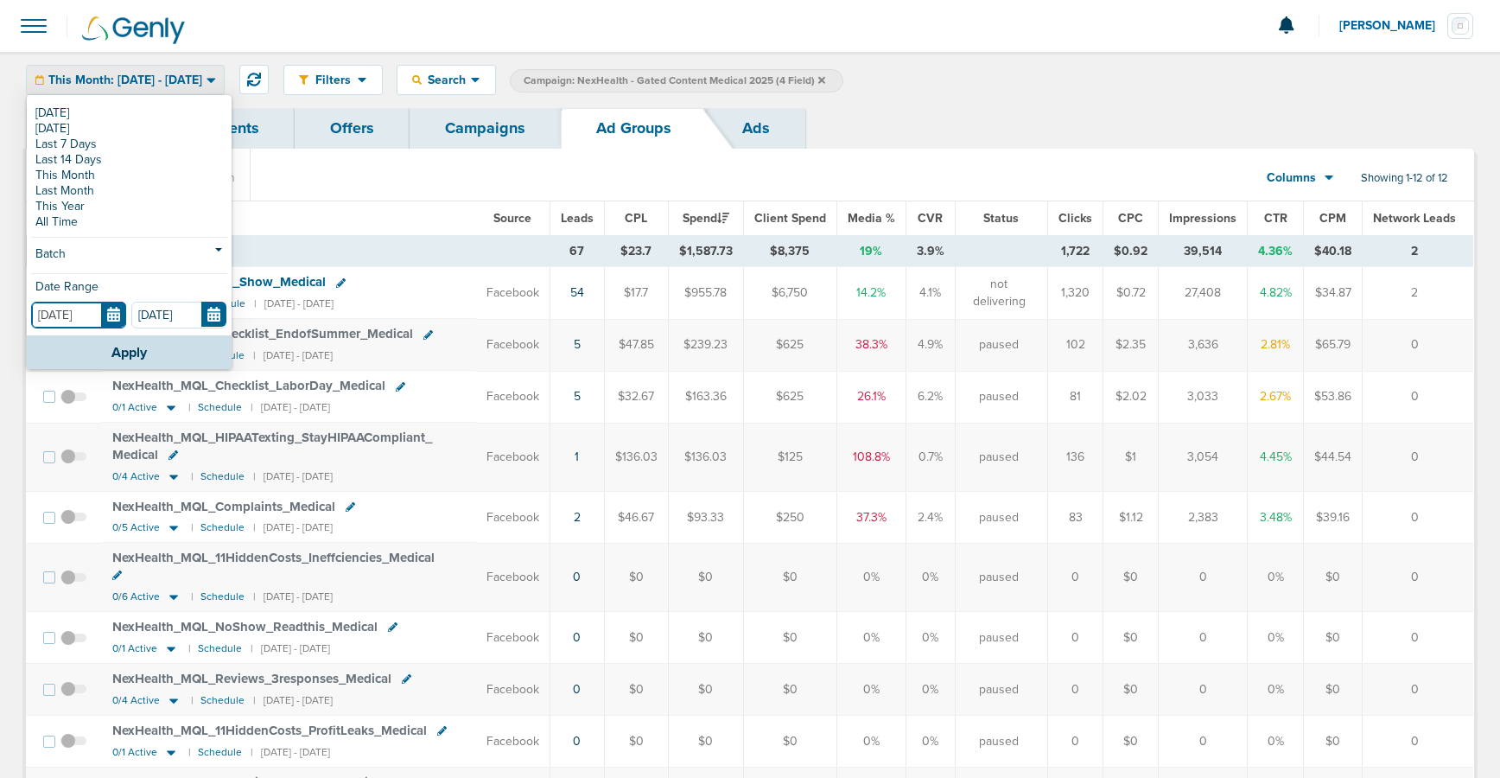
click at [111, 321] on input "[DATE]" at bounding box center [78, 315] width 95 height 27
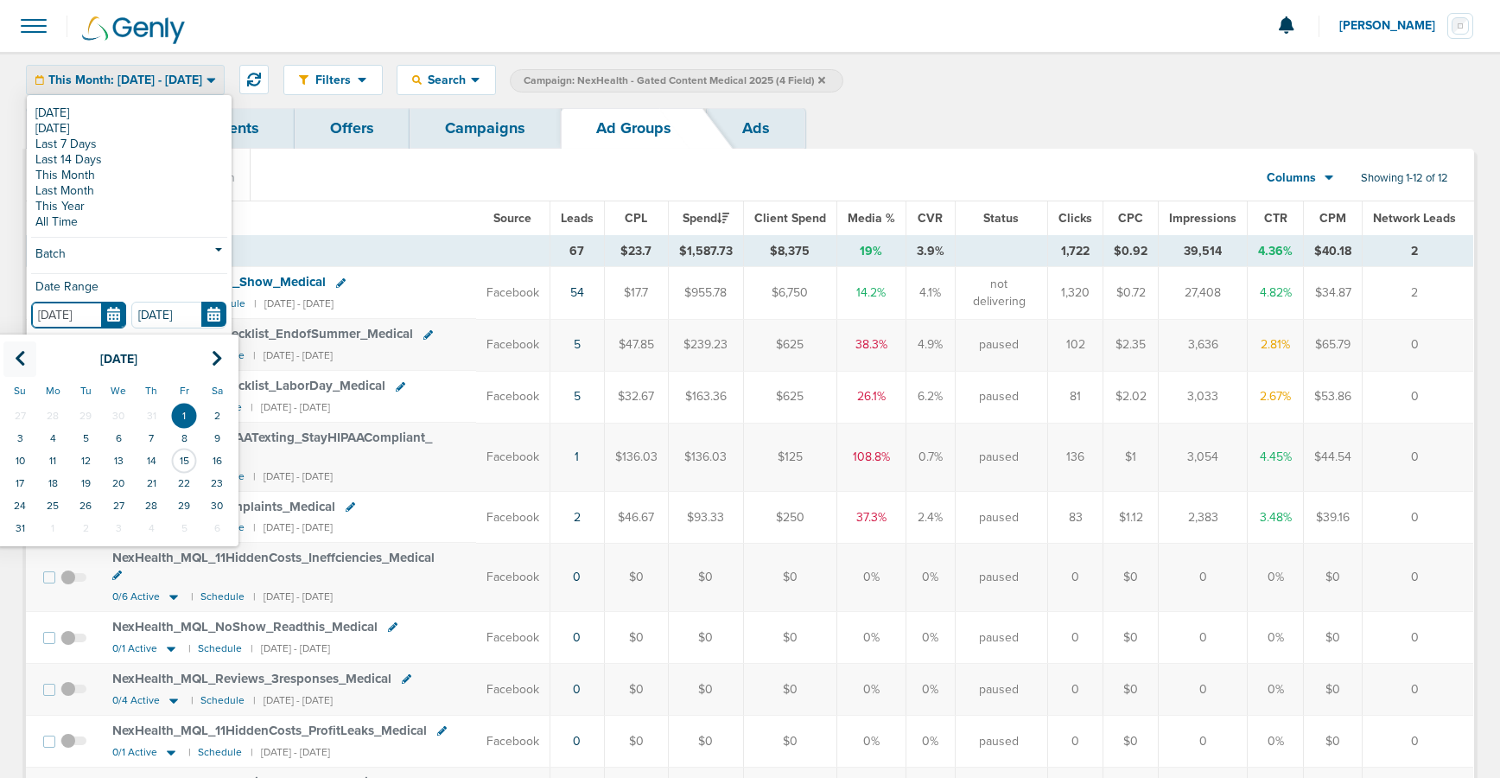
click at [20, 362] on icon at bounding box center [20, 358] width 11 height 17
click at [219, 356] on icon at bounding box center [217, 358] width 11 height 17
click at [21, 416] on td "1" at bounding box center [19, 415] width 33 height 22
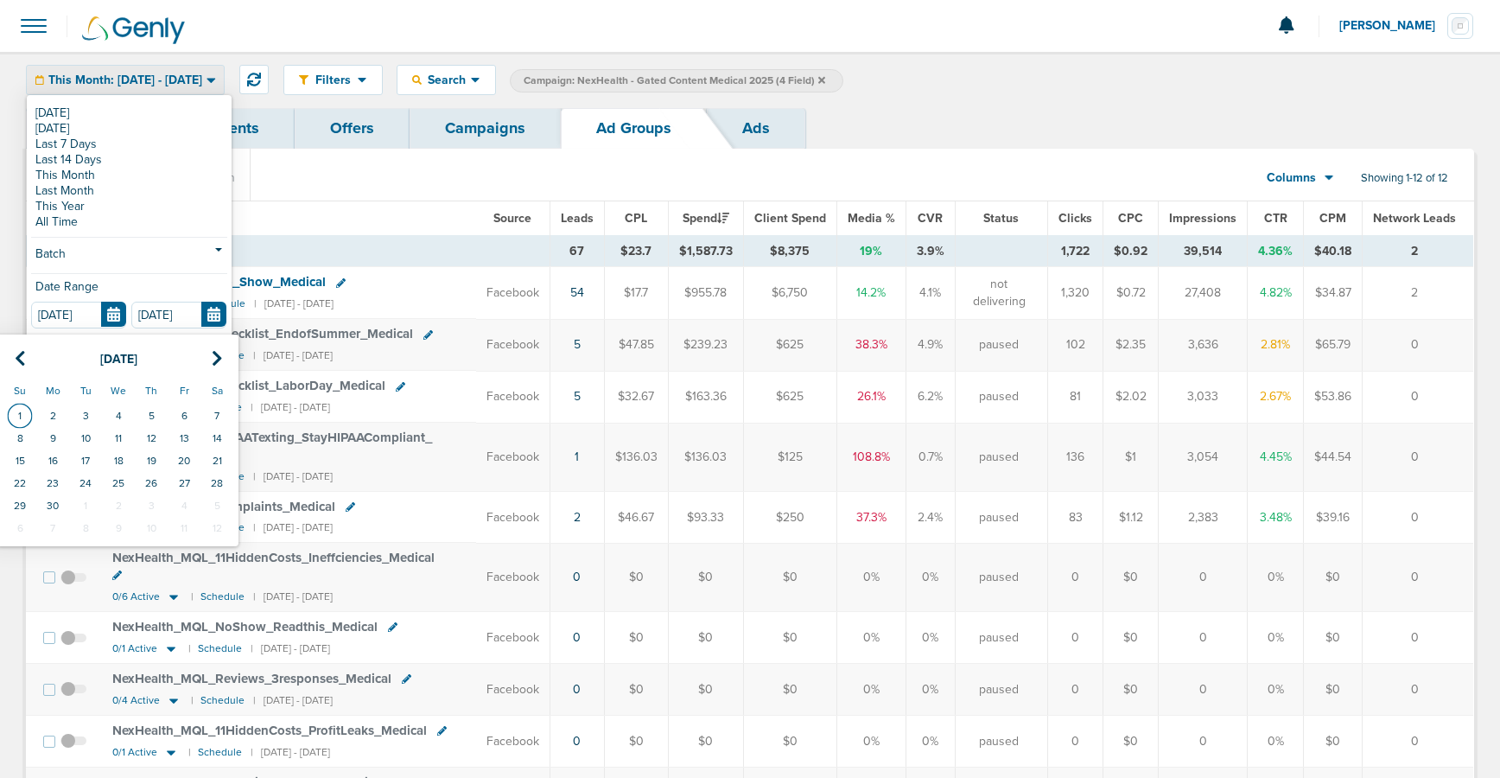
type input "[DATE]"
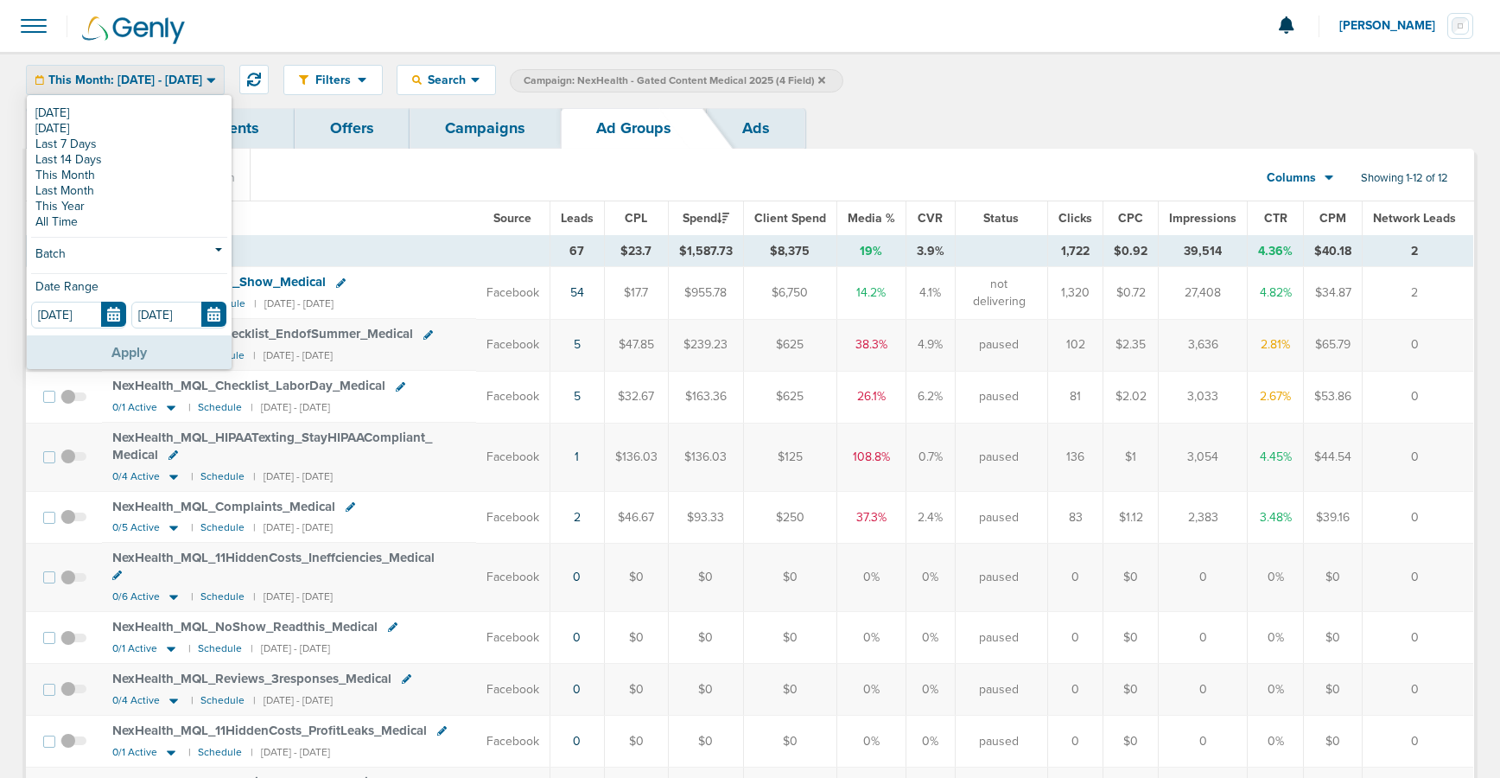
click at [87, 359] on button "Apply" at bounding box center [129, 352] width 205 height 34
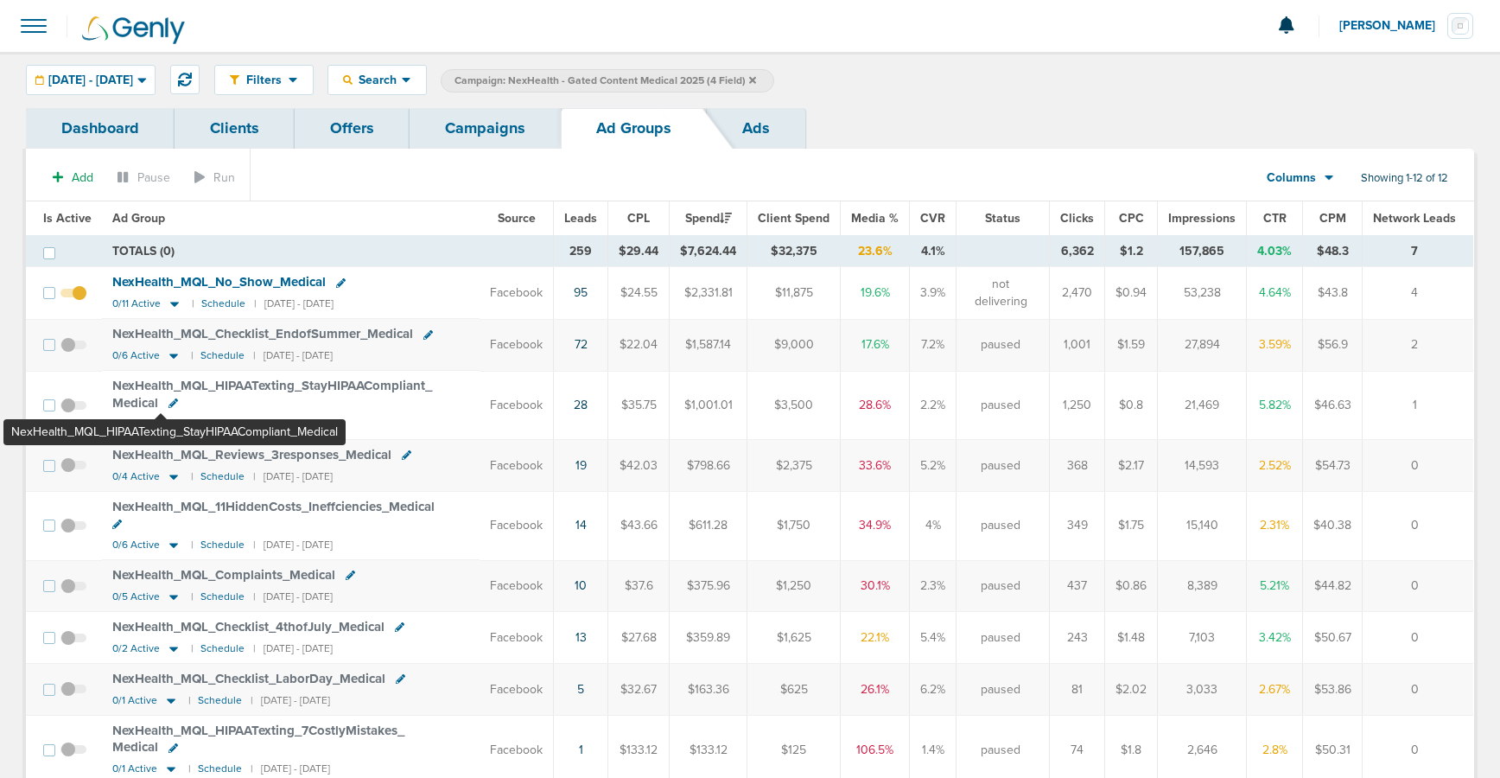
click at [161, 385] on span "NexHealth_ MQL_ HIPAATexting_ StayHIPAACompliant_ Medical" at bounding box center [272, 394] width 320 height 33
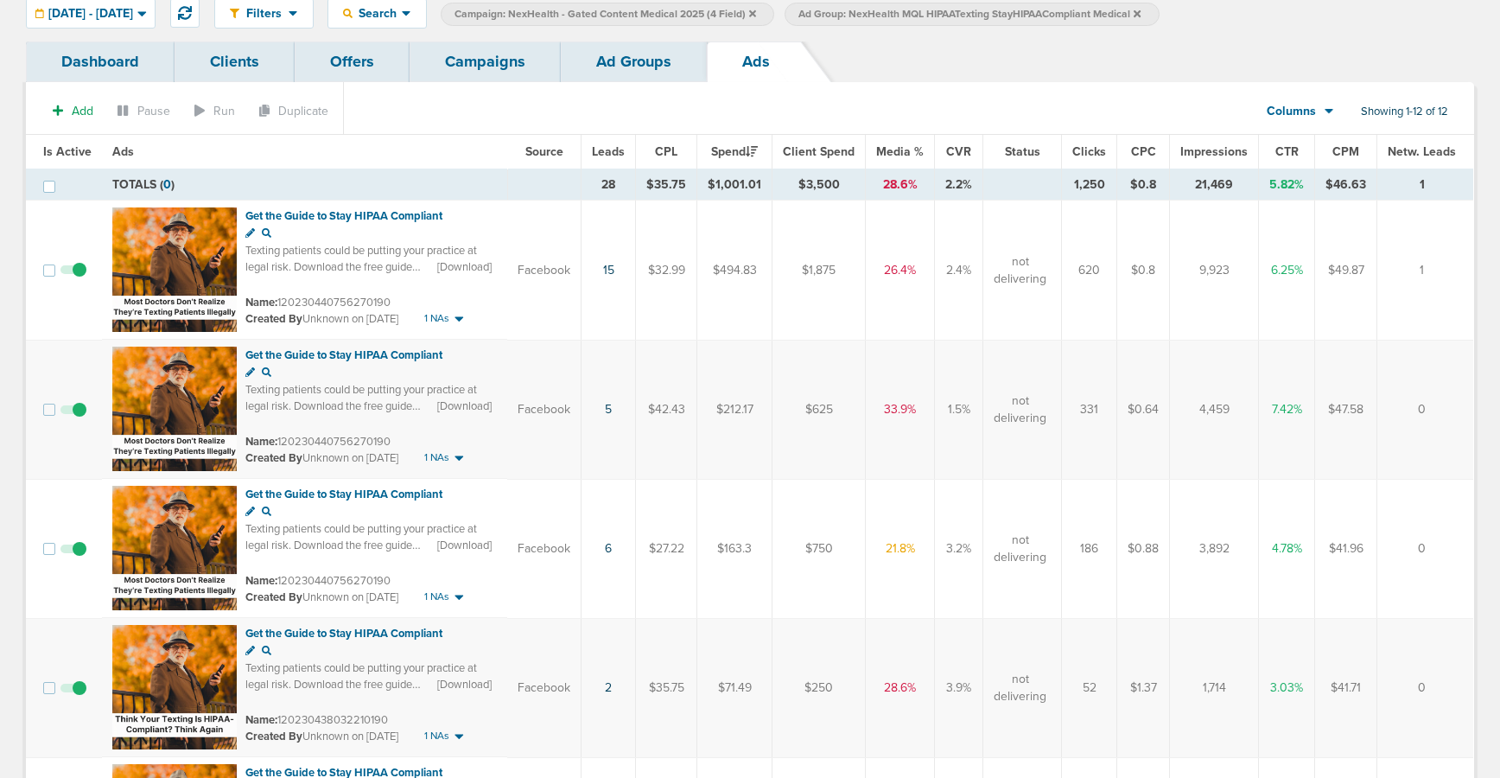
scroll to position [68, 0]
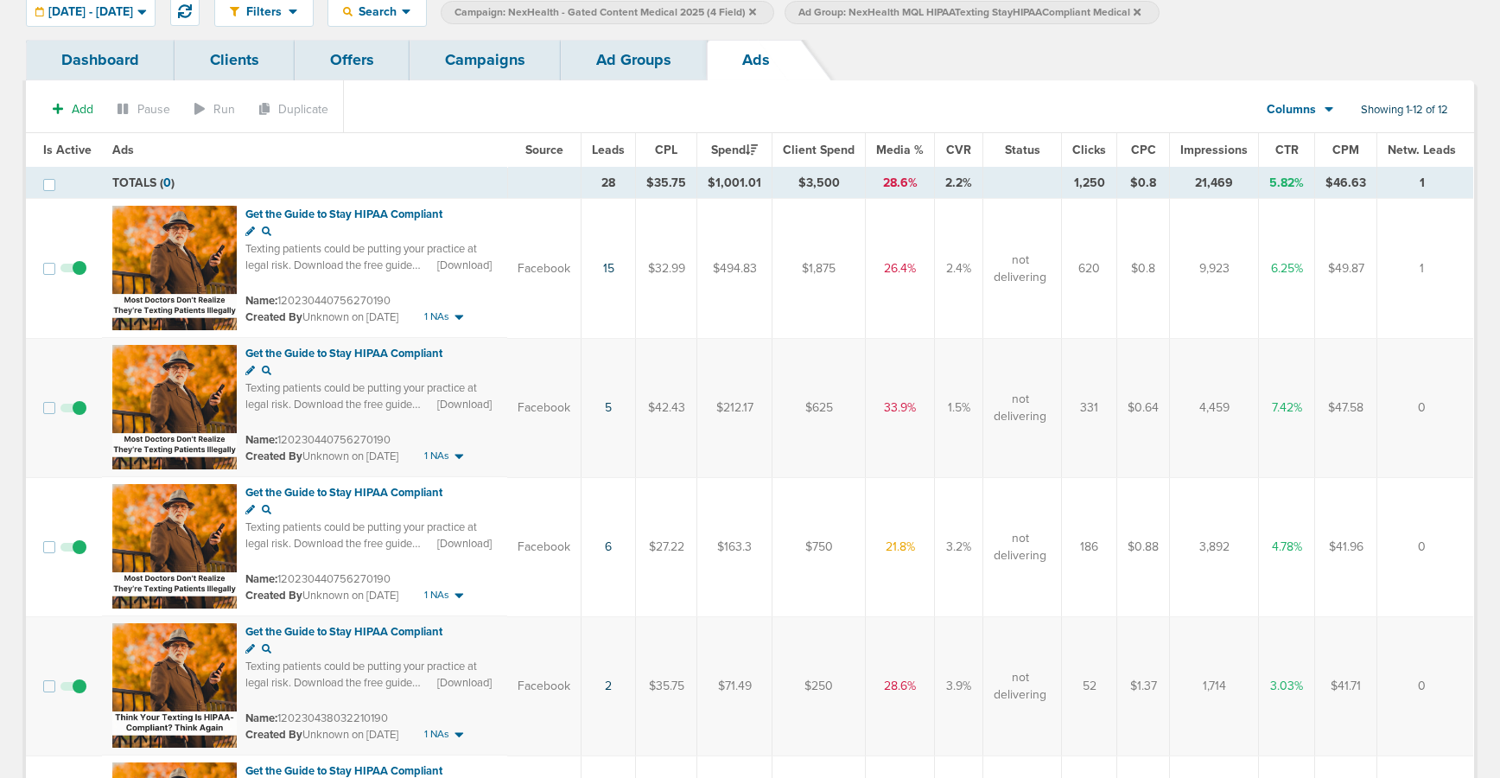
click at [632, 64] on link "Ad Groups" at bounding box center [634, 60] width 146 height 41
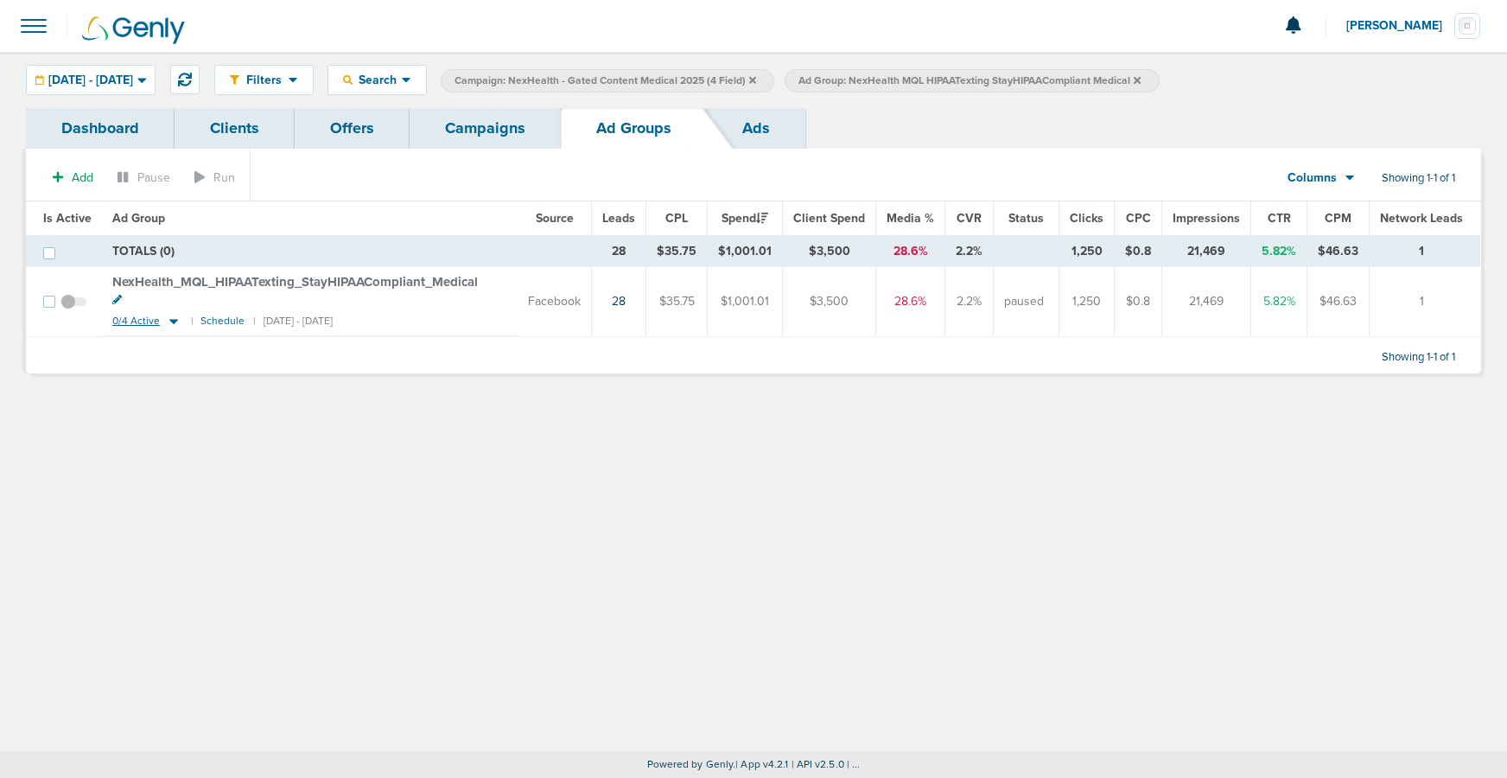
click at [174, 314] on icon at bounding box center [173, 321] width 17 height 15
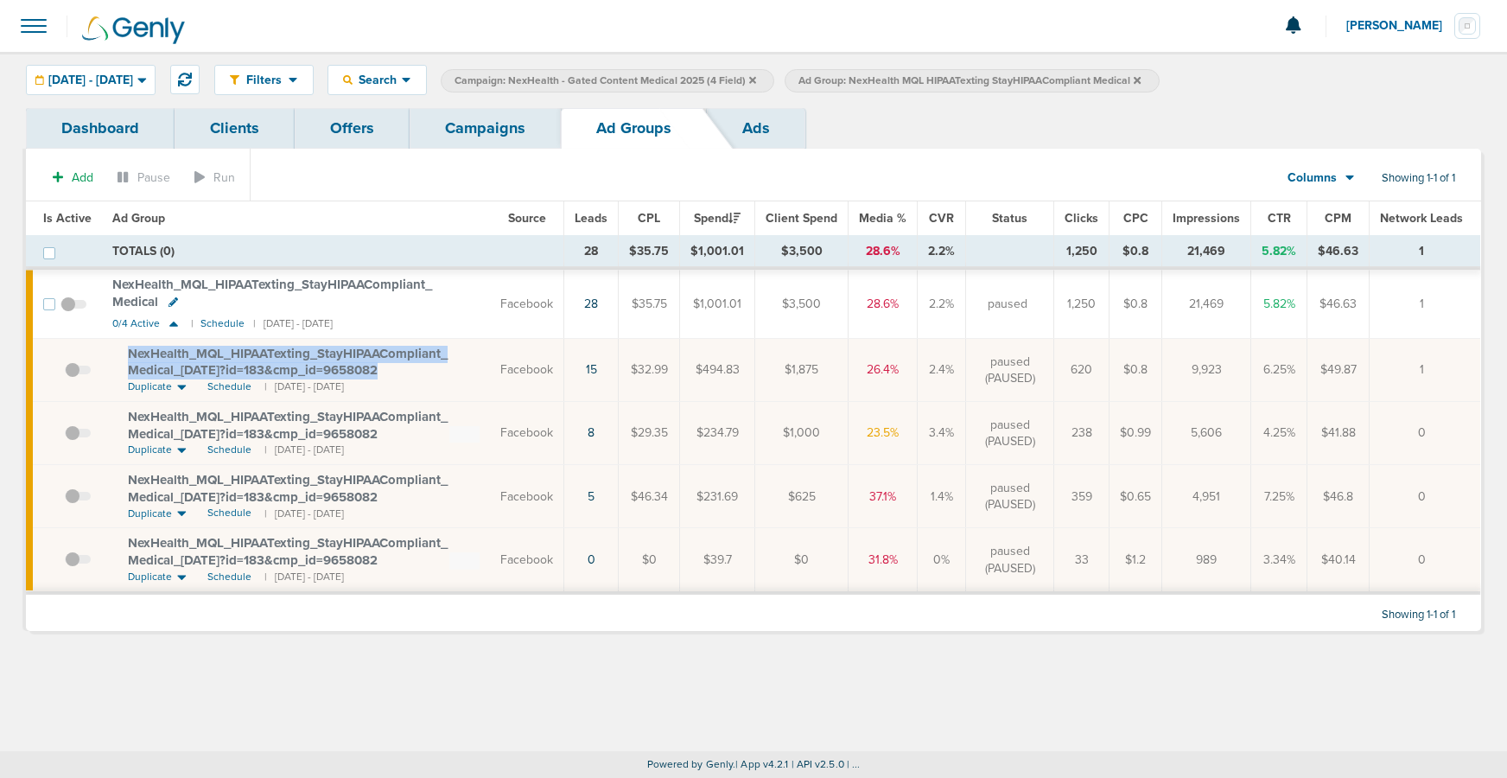
drag, startPoint x: 123, startPoint y: 349, endPoint x: 409, endPoint y: 370, distance: 286.7
click at [409, 370] on td "NexHealth_ MQL_ HIPAATexting_ StayHIPAACompliant_ Medical_ [DATE]?id=183&cmp_ i…" at bounding box center [296, 370] width 388 height 63
copy span "NexHealth_ MQL_ HIPAATexting_ StayHIPAACompliant_ Medical_ [DATE]?id=183&cmp_ i…"
click at [477, 132] on link "Campaigns" at bounding box center [484, 128] width 151 height 41
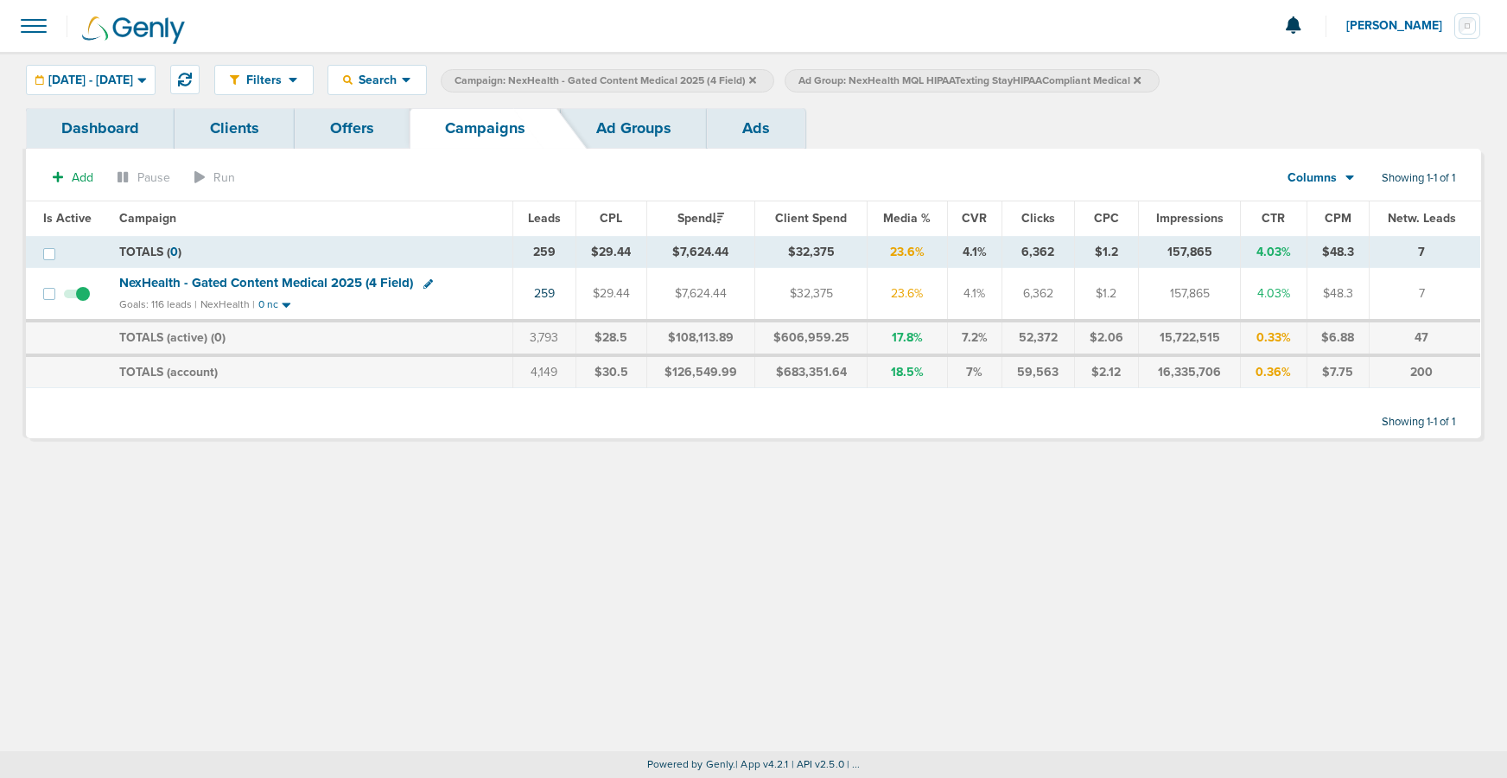
click at [272, 287] on span "NexHealth - Gated Content Medical 2025 (4 Field)" at bounding box center [266, 283] width 294 height 16
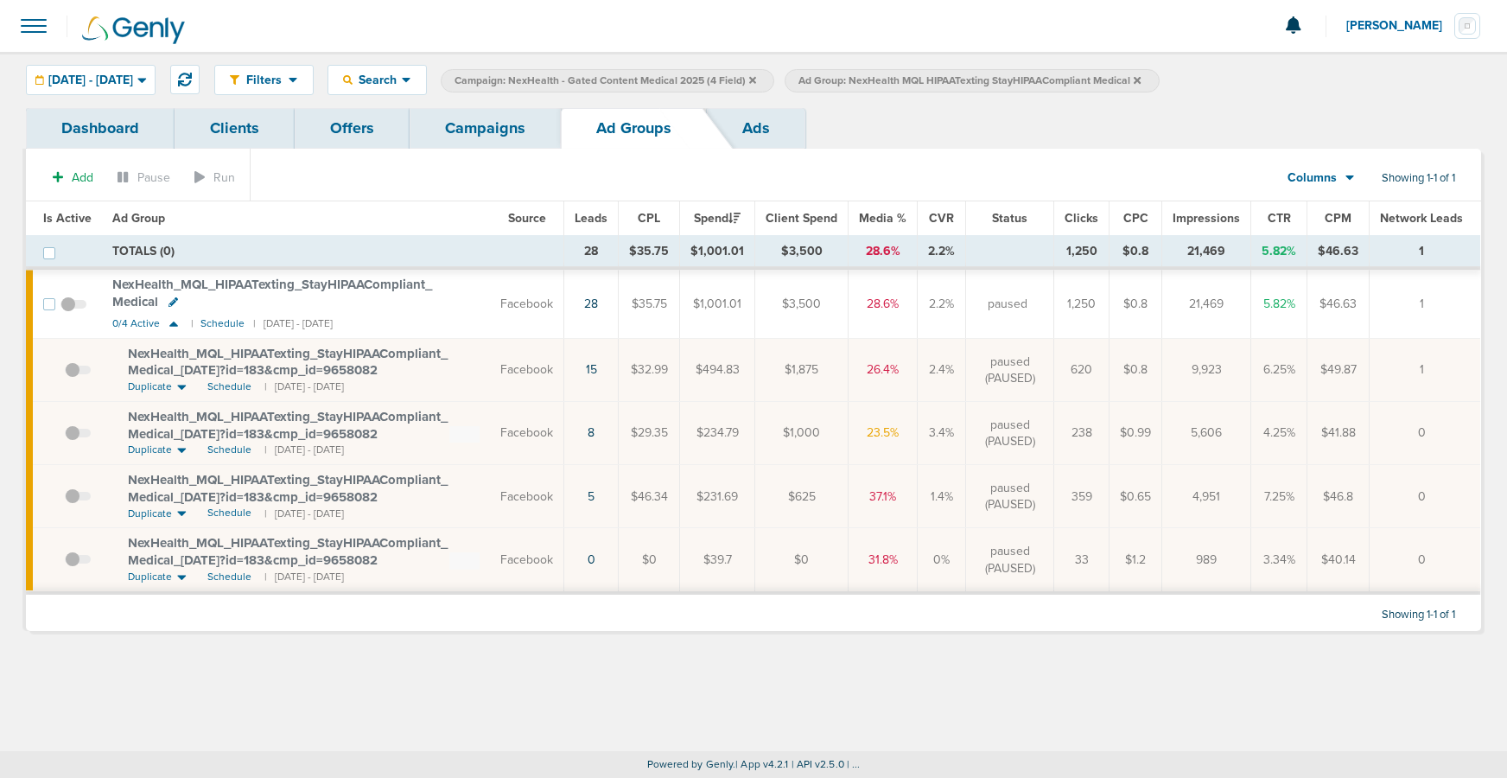
click at [467, 129] on link "Campaigns" at bounding box center [484, 128] width 151 height 41
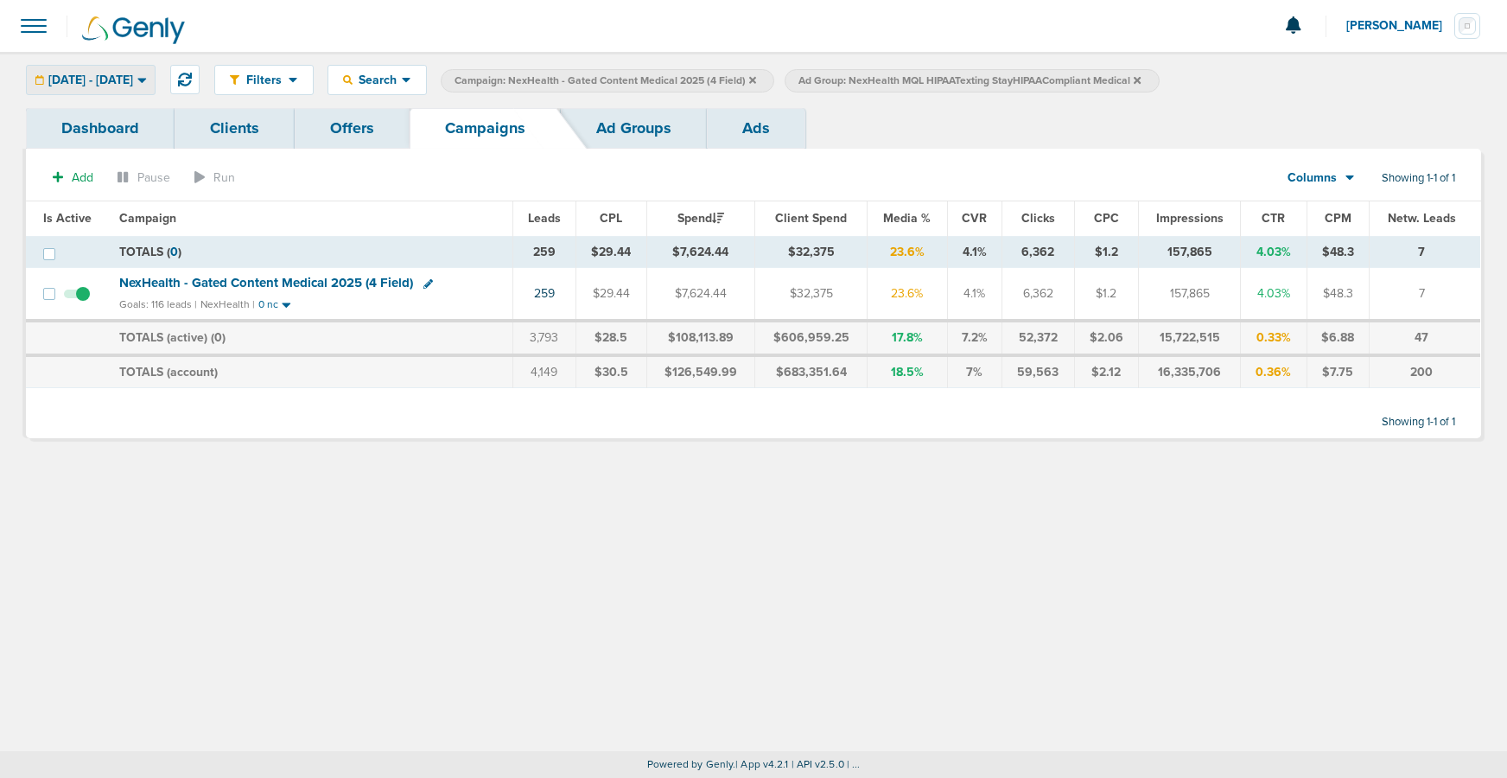
click at [99, 87] on div "[DATE] - [DATE]" at bounding box center [91, 80] width 128 height 29
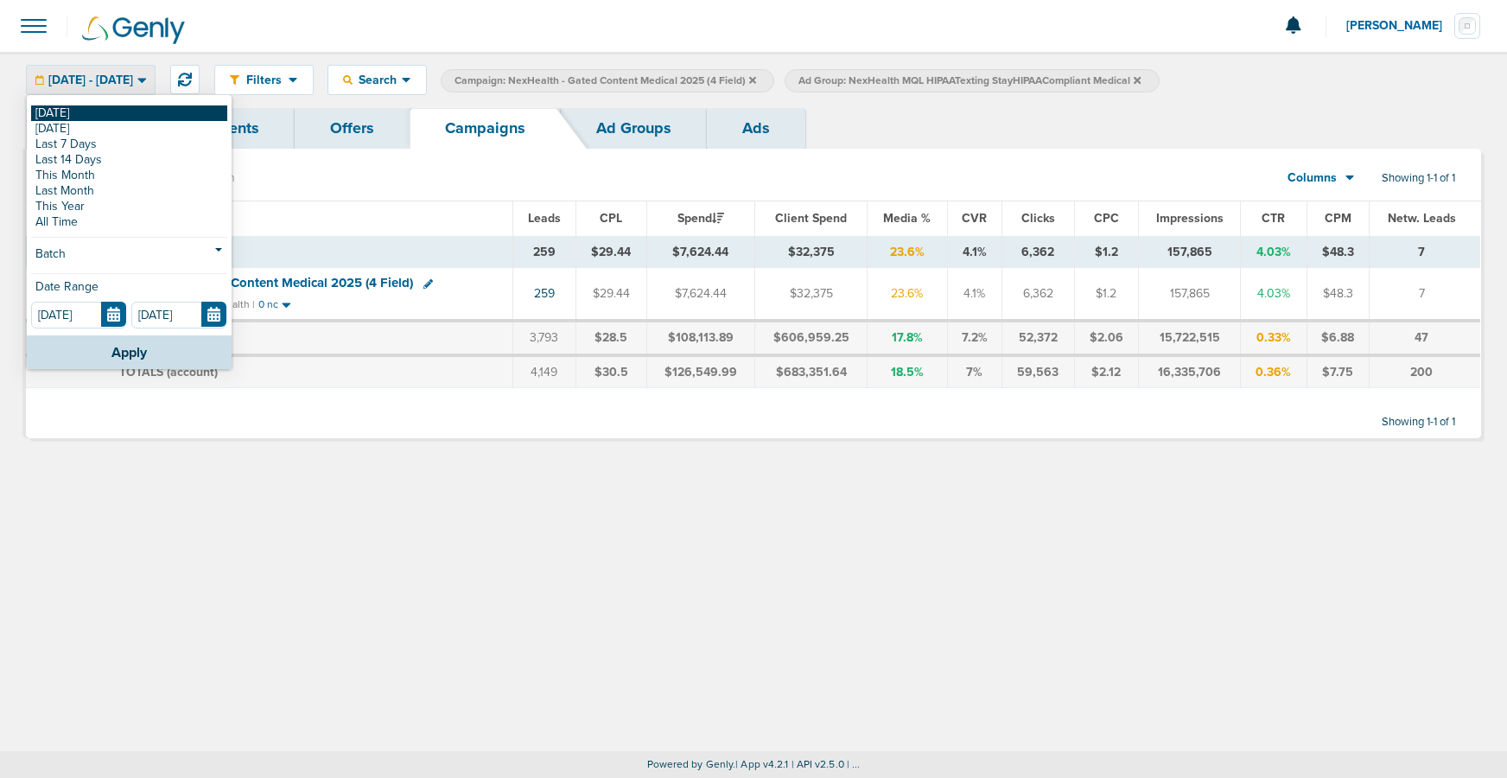
click at [95, 113] on link "[DATE]" at bounding box center [129, 113] width 196 height 16
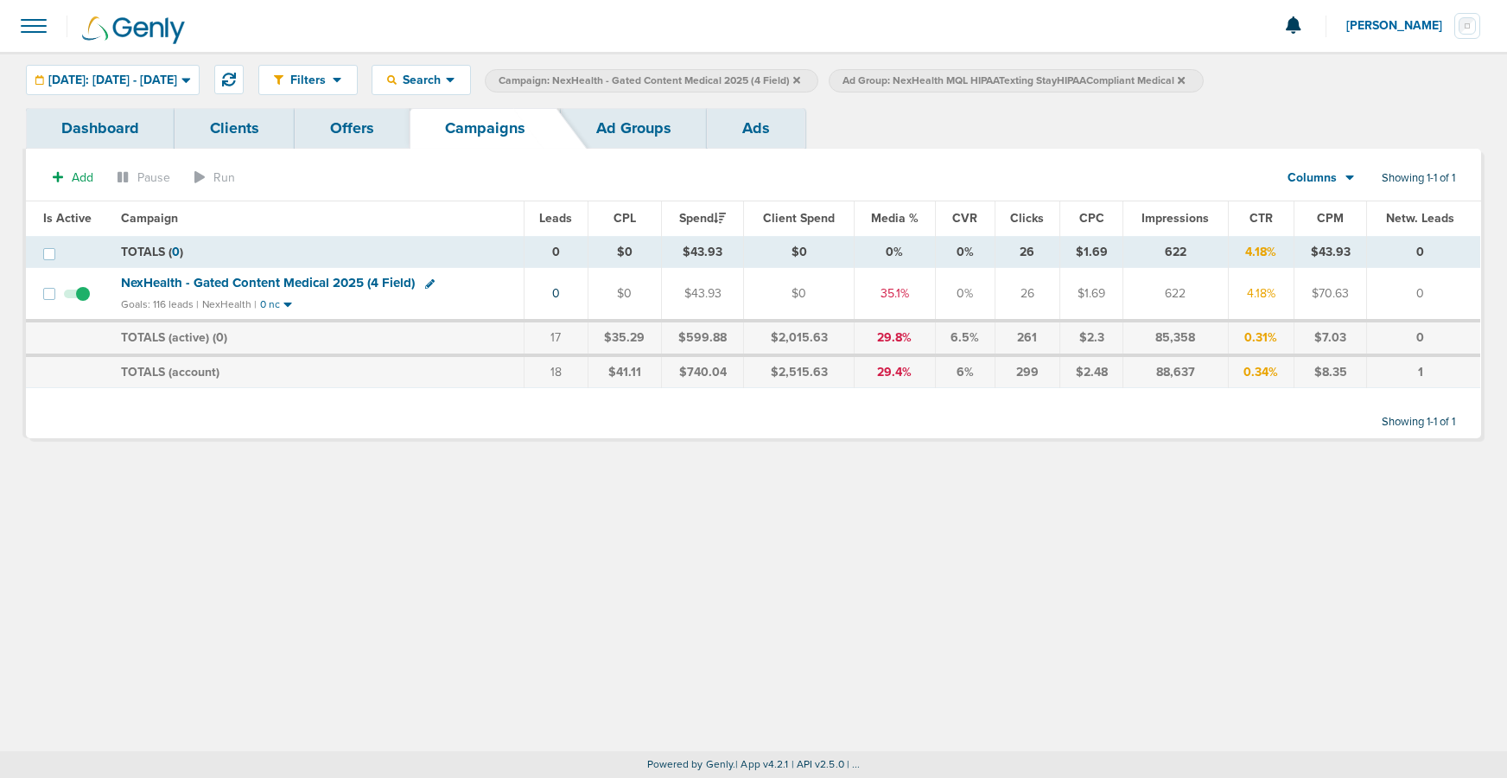
click at [1184, 81] on icon at bounding box center [1181, 79] width 7 height 7
click at [800, 77] on icon at bounding box center [796, 79] width 7 height 7
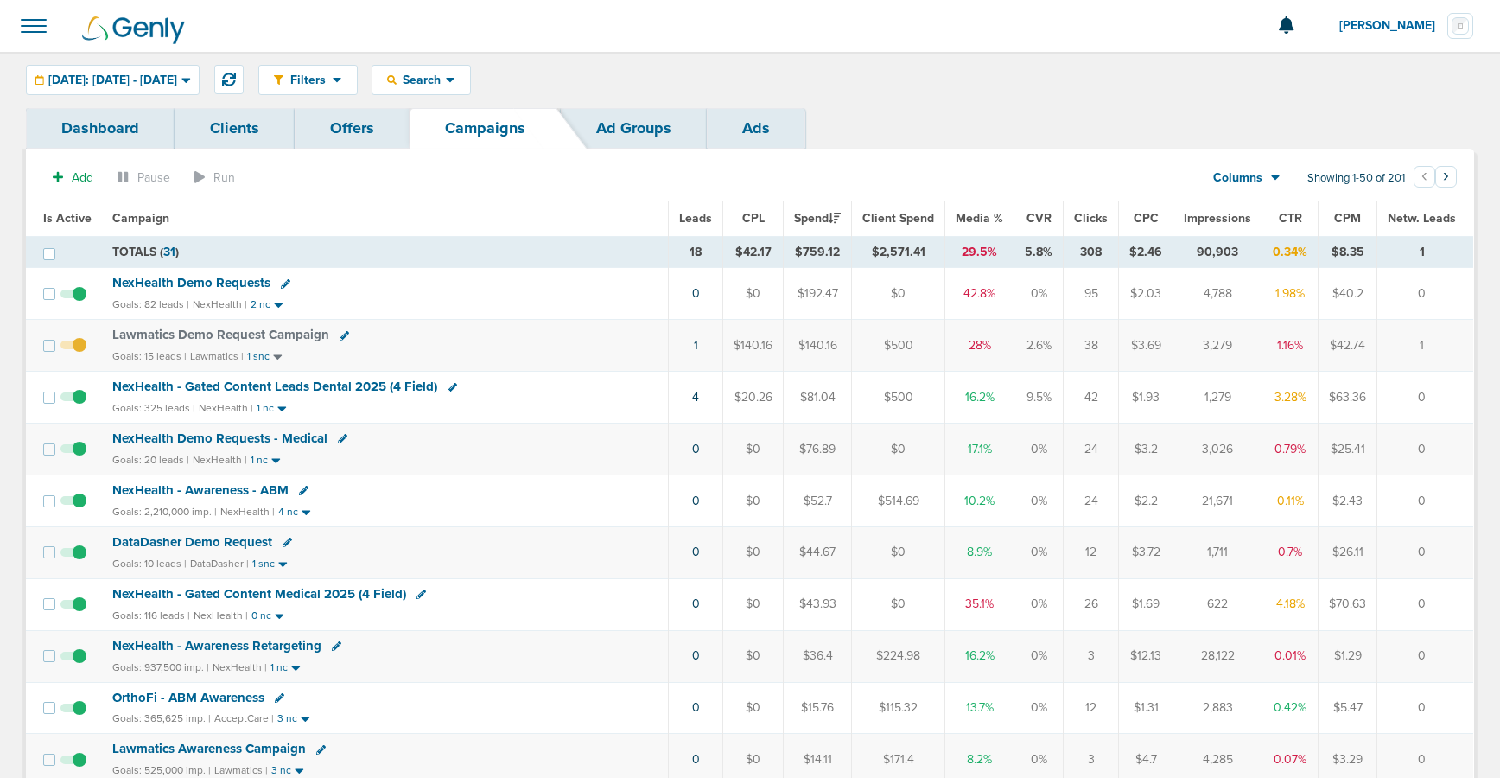
click at [206, 278] on span "NexHealth Demo Requests" at bounding box center [191, 283] width 158 height 16
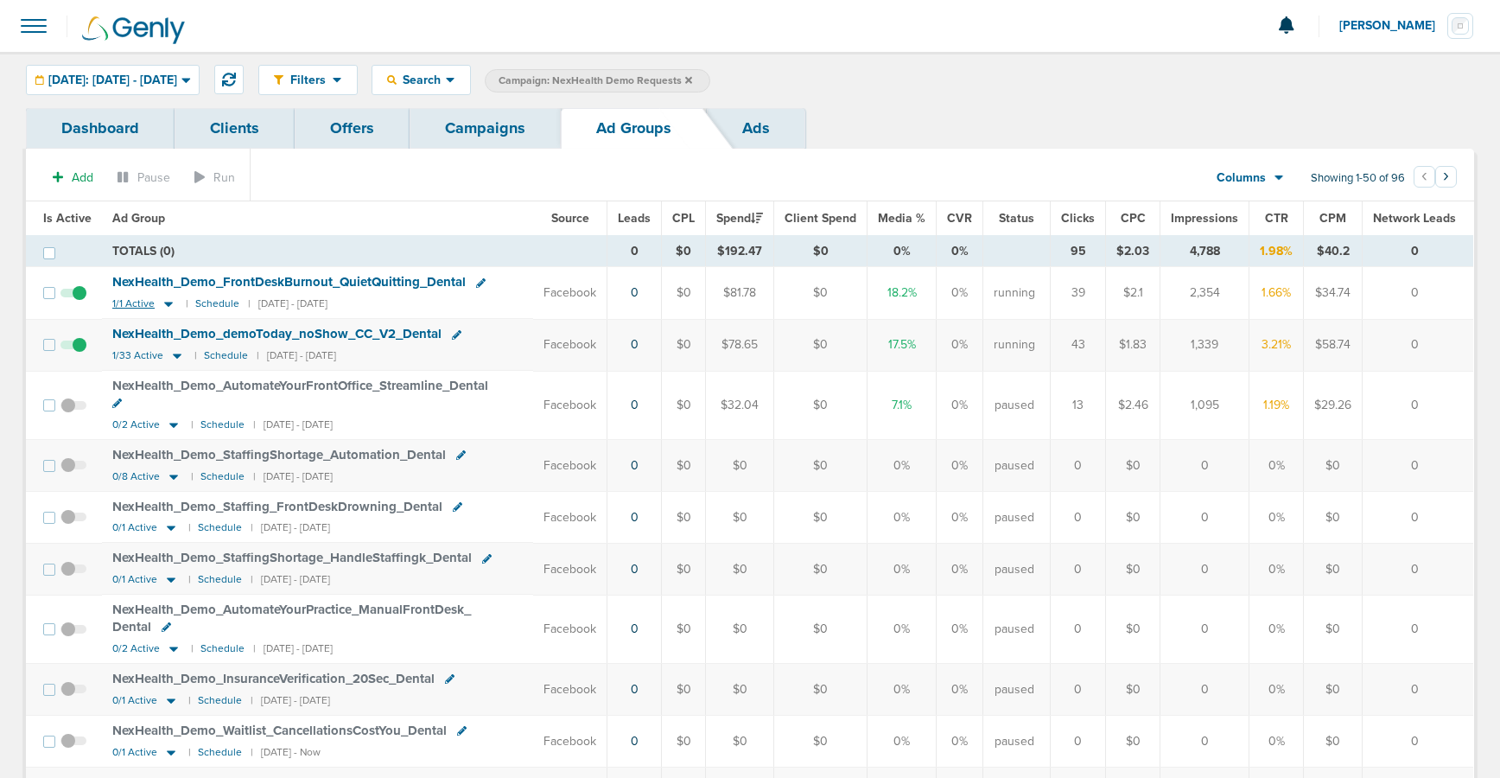
click at [164, 301] on icon at bounding box center [168, 303] width 17 height 15
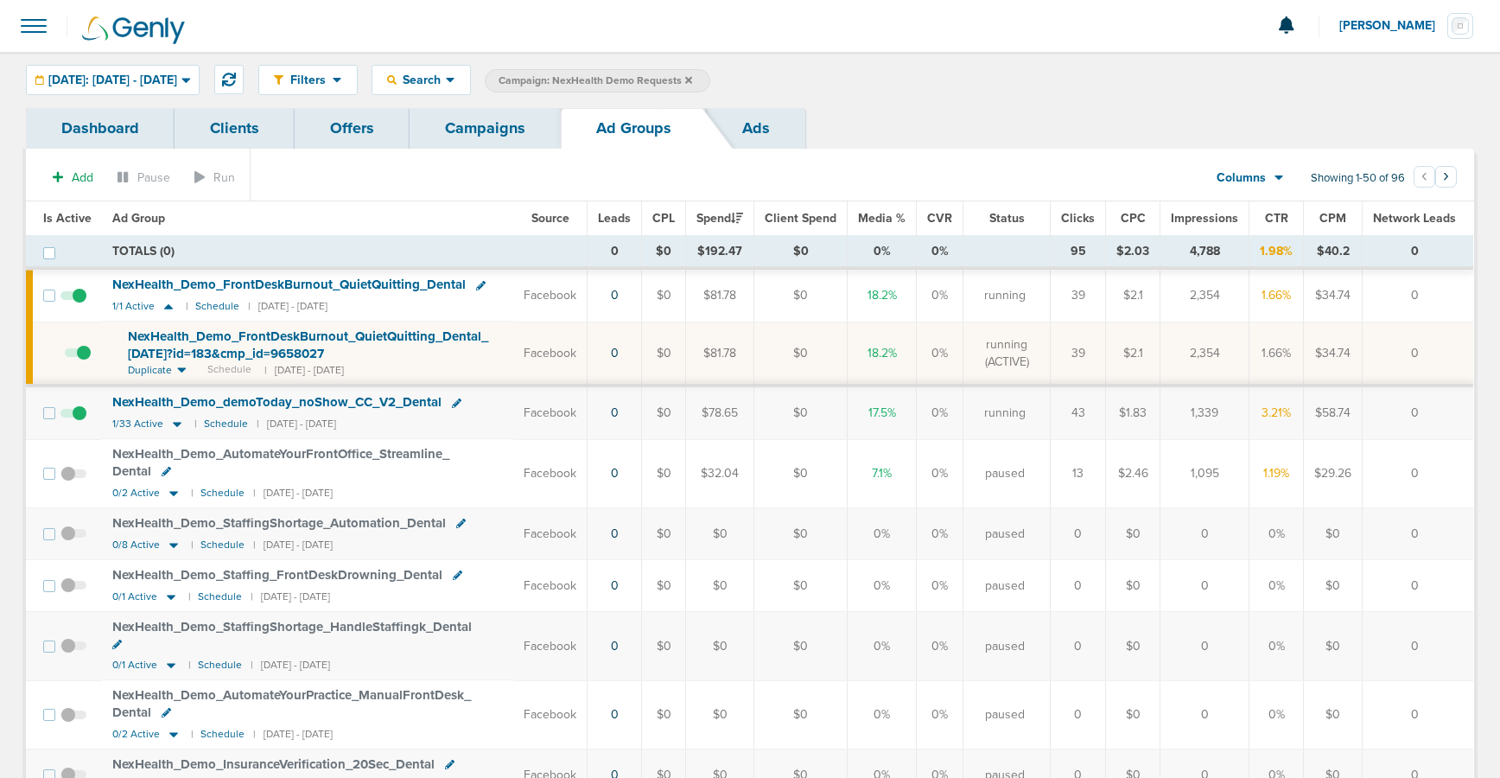
click at [205, 345] on span "NexHealth_ Demo_ FrontDeskBurnout_ QuietQuitting_ Dental_ [DATE]?id=183&cmp_ id…" at bounding box center [308, 344] width 360 height 33
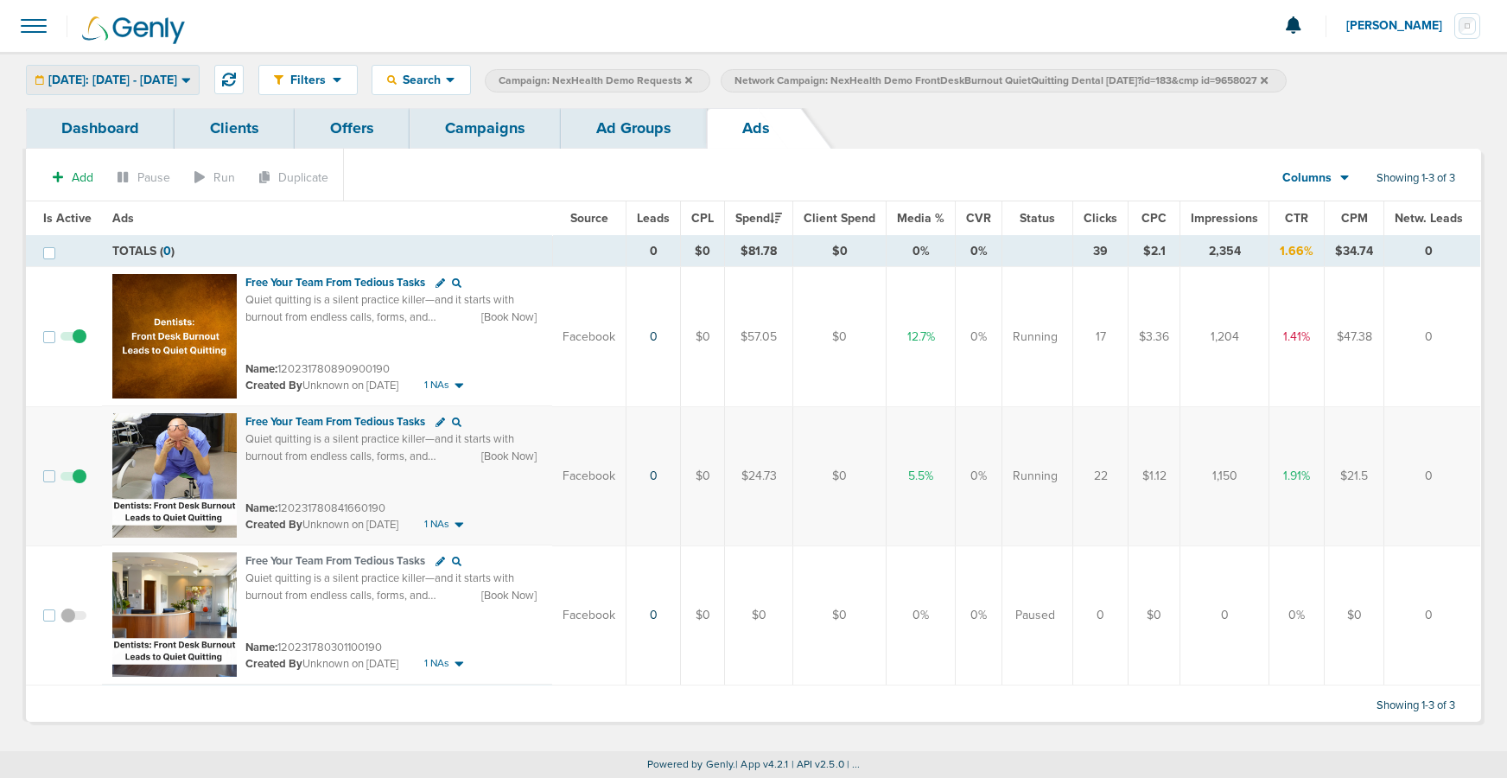
click at [177, 76] on span "[DATE]: [DATE] - [DATE]" at bounding box center [112, 80] width 129 height 12
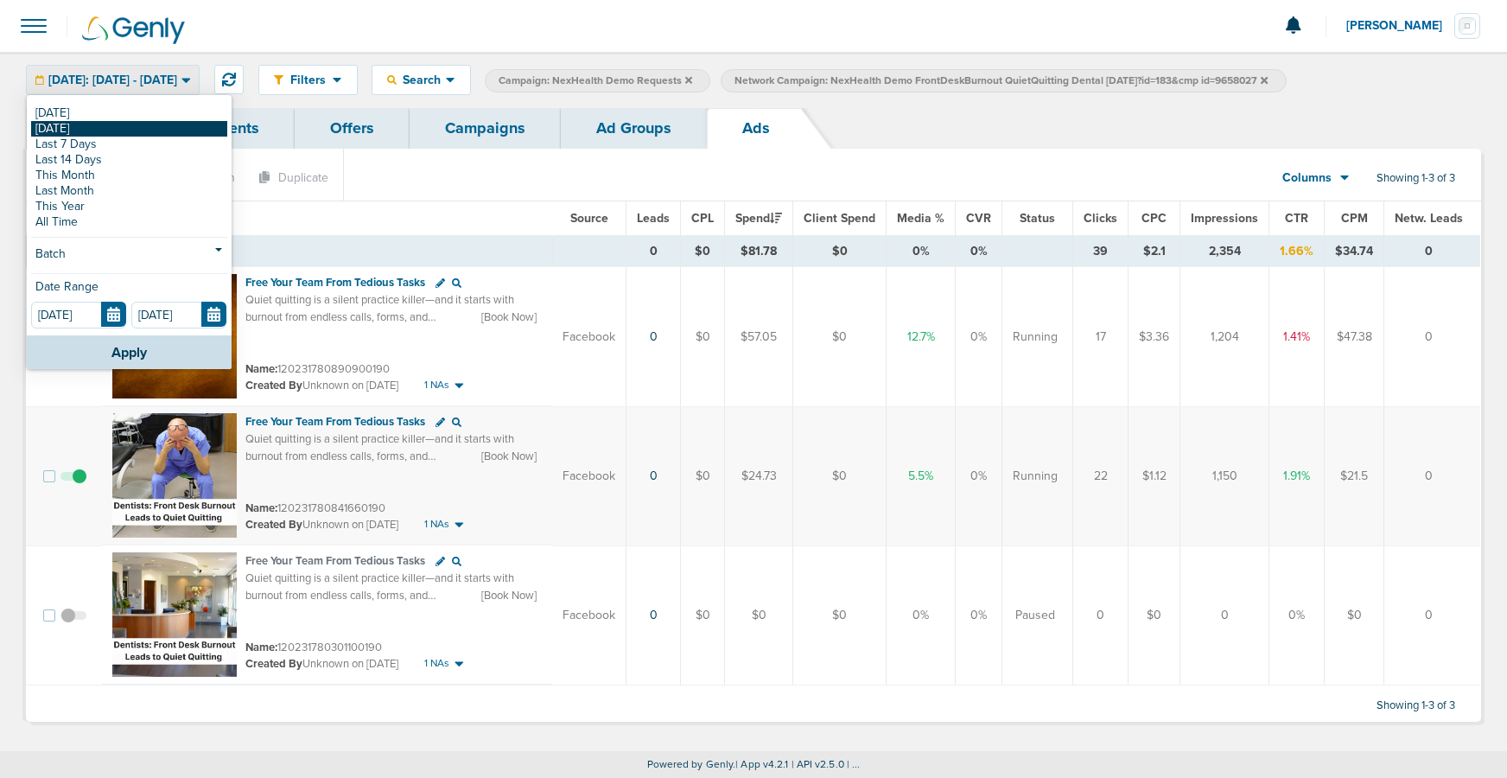
click at [142, 131] on link "[DATE]" at bounding box center [129, 129] width 196 height 16
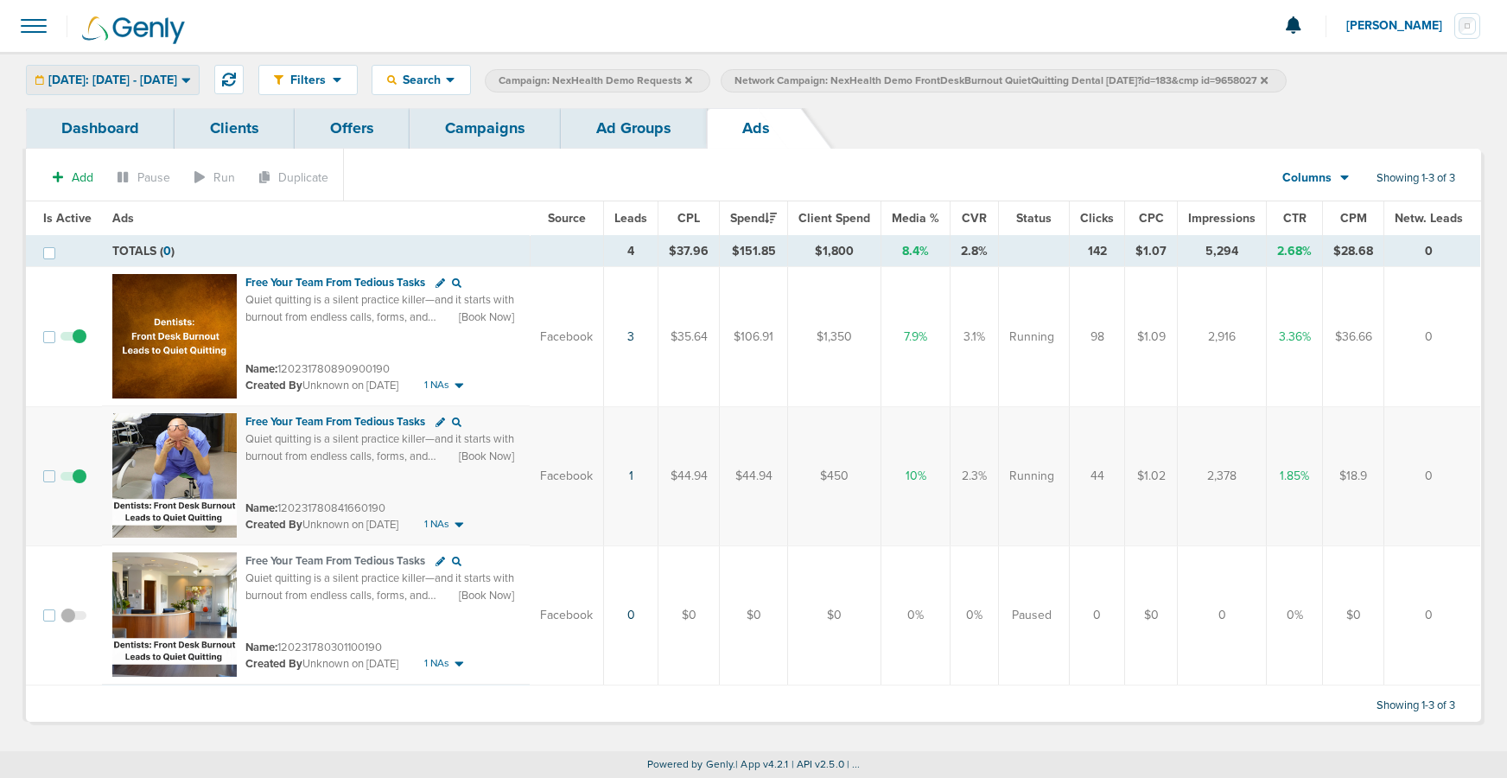
click at [100, 85] on span "[DATE]: [DATE] - [DATE]" at bounding box center [112, 80] width 129 height 12
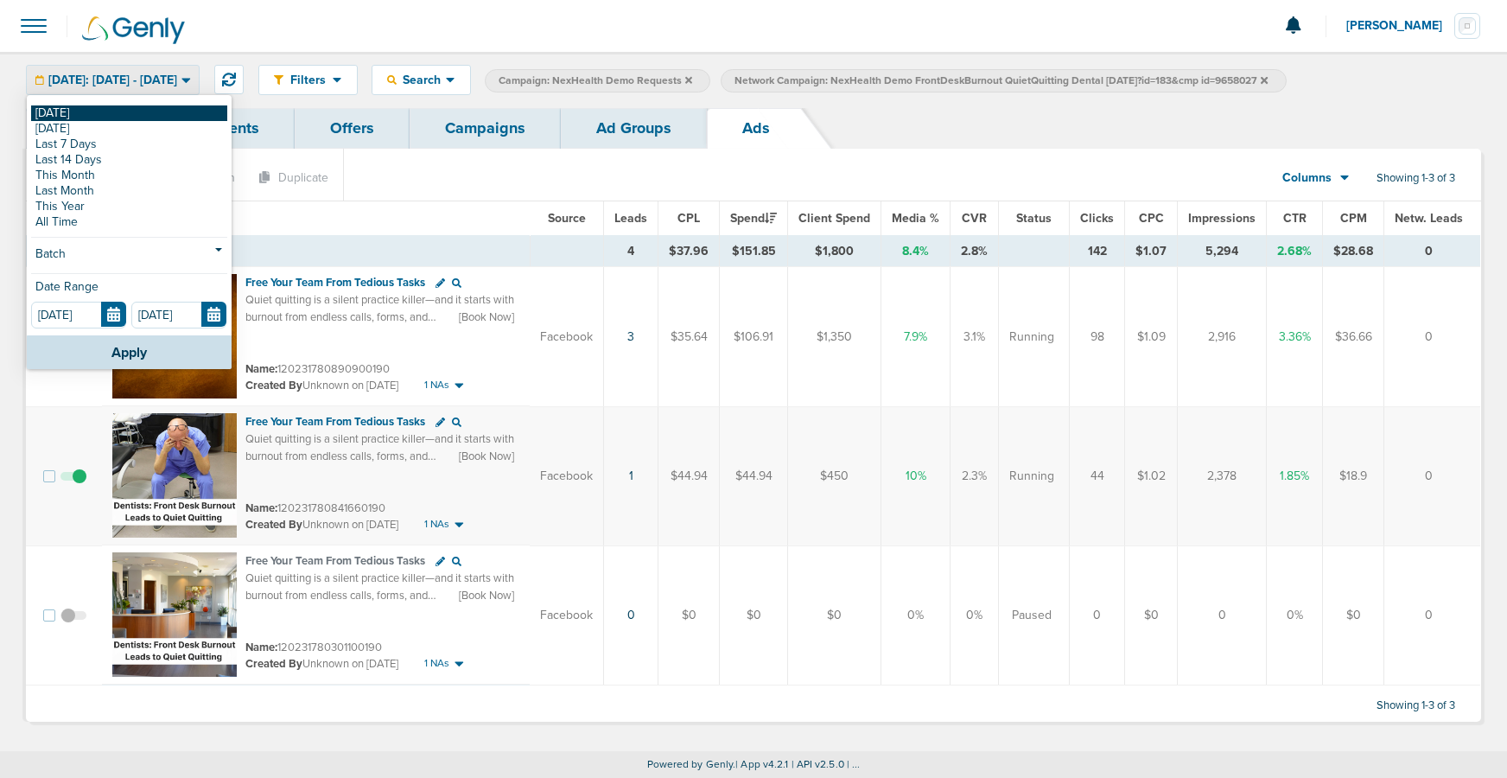
click at [100, 107] on link "[DATE]" at bounding box center [129, 113] width 196 height 16
